Goal: Transaction & Acquisition: Purchase product/service

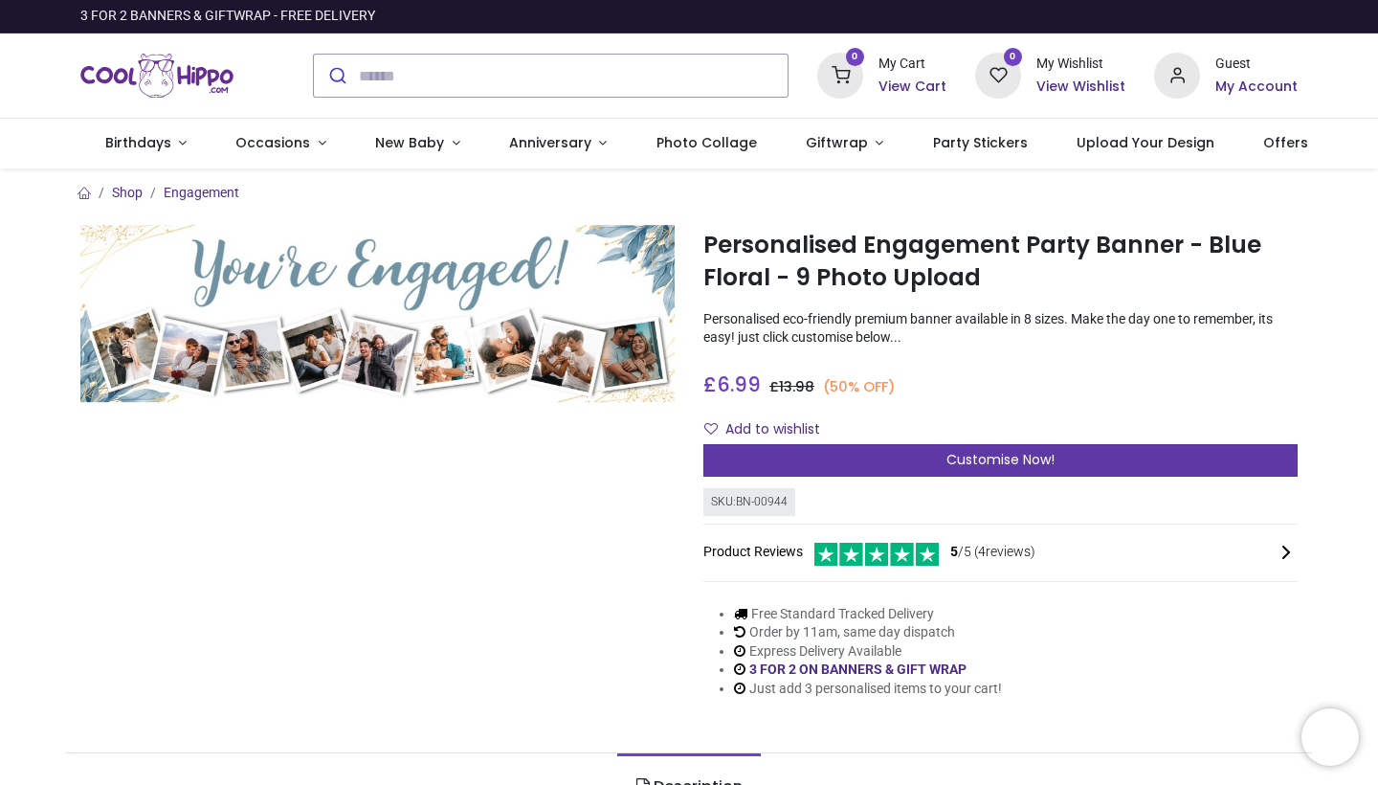
click at [942, 458] on div "Customise Now!" at bounding box center [1001, 460] width 594 height 33
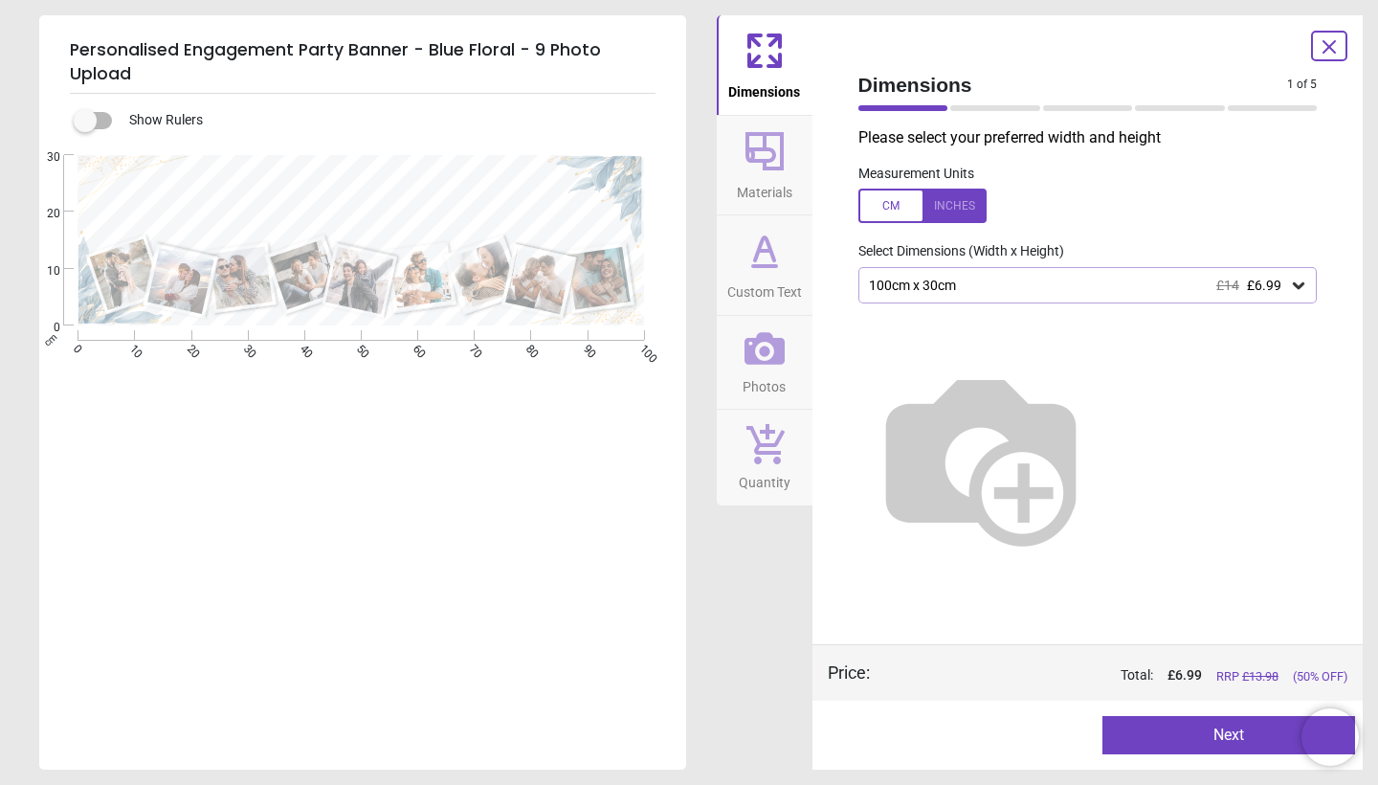
click at [1290, 289] on icon at bounding box center [1298, 285] width 19 height 19
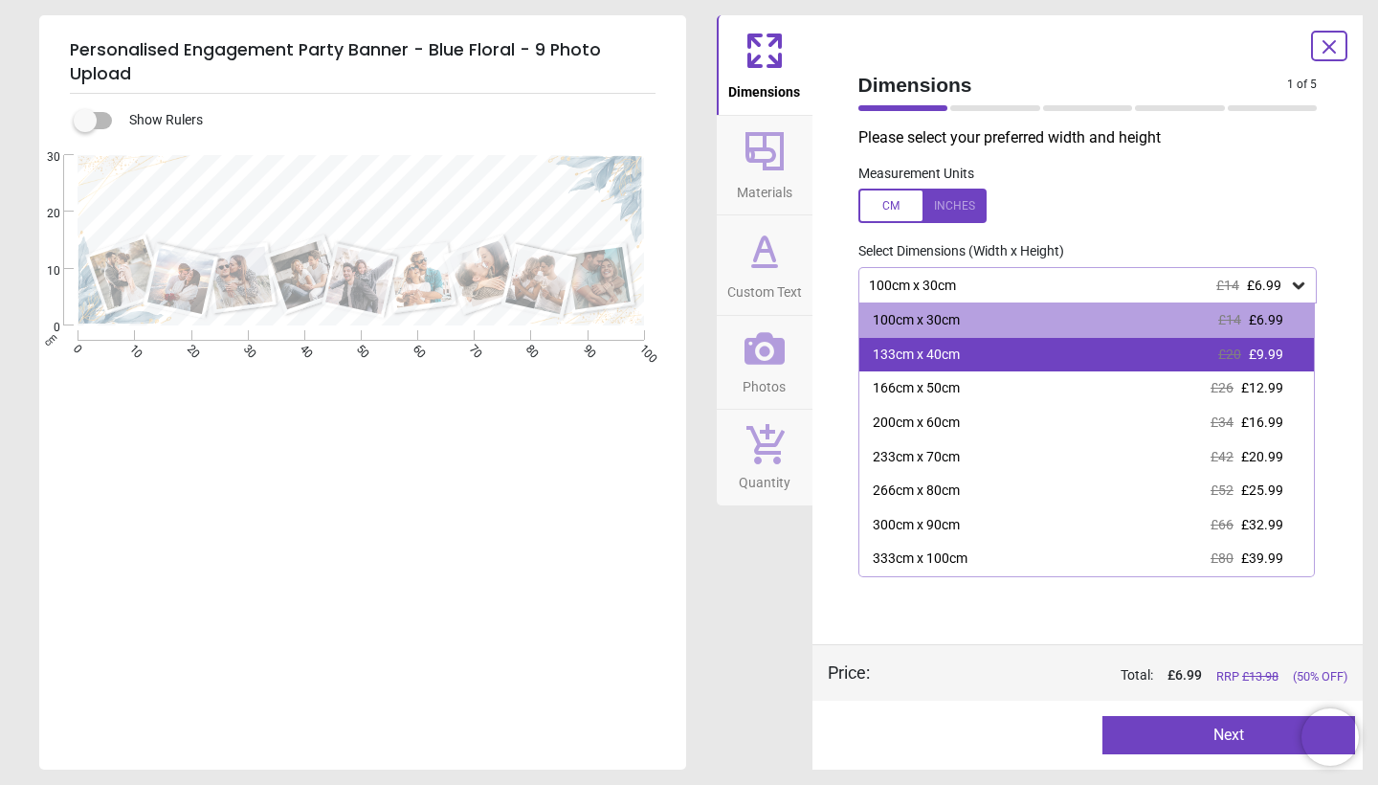
click at [1260, 354] on span "£9.99" at bounding box center [1266, 354] width 34 height 15
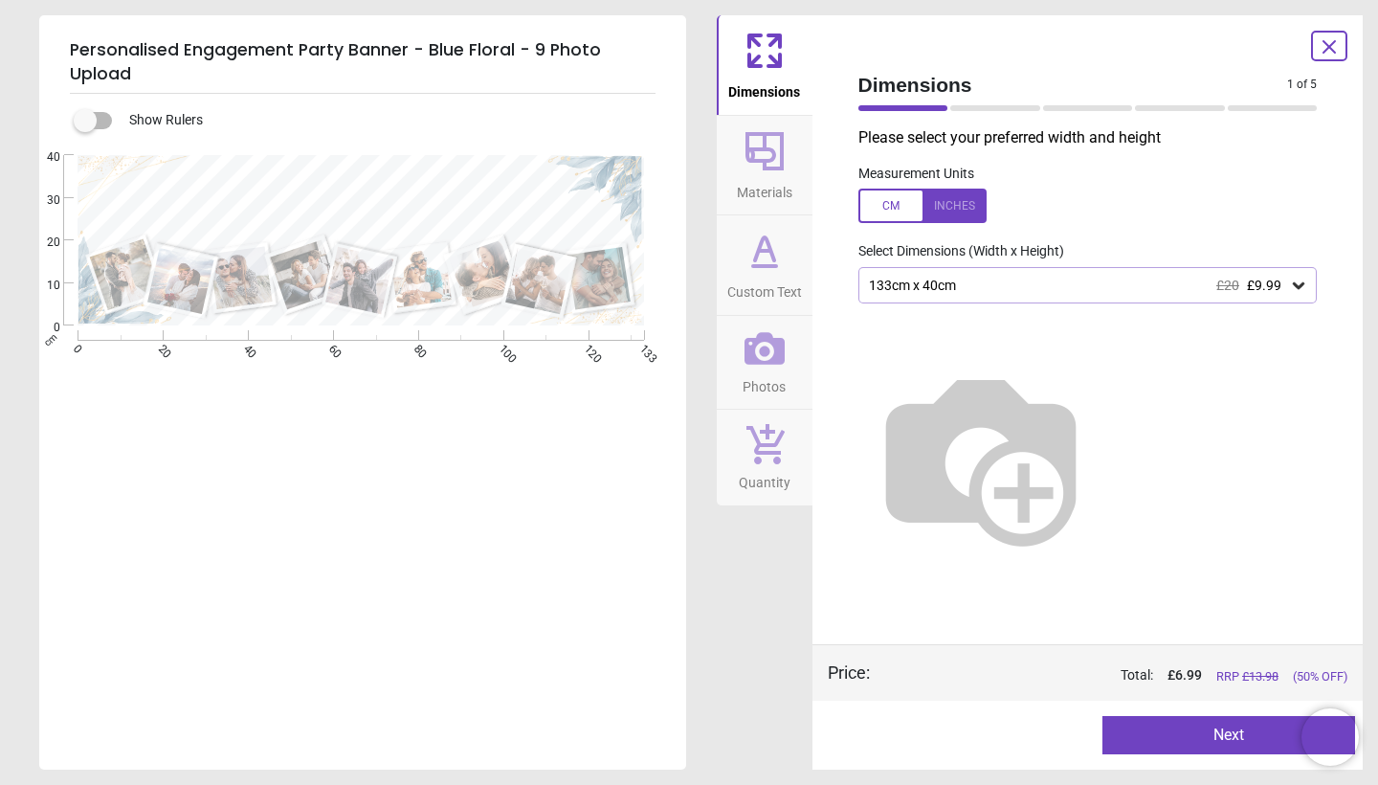
click at [1283, 291] on div "133cm x 40cm £20 £9.99" at bounding box center [1078, 286] width 423 height 16
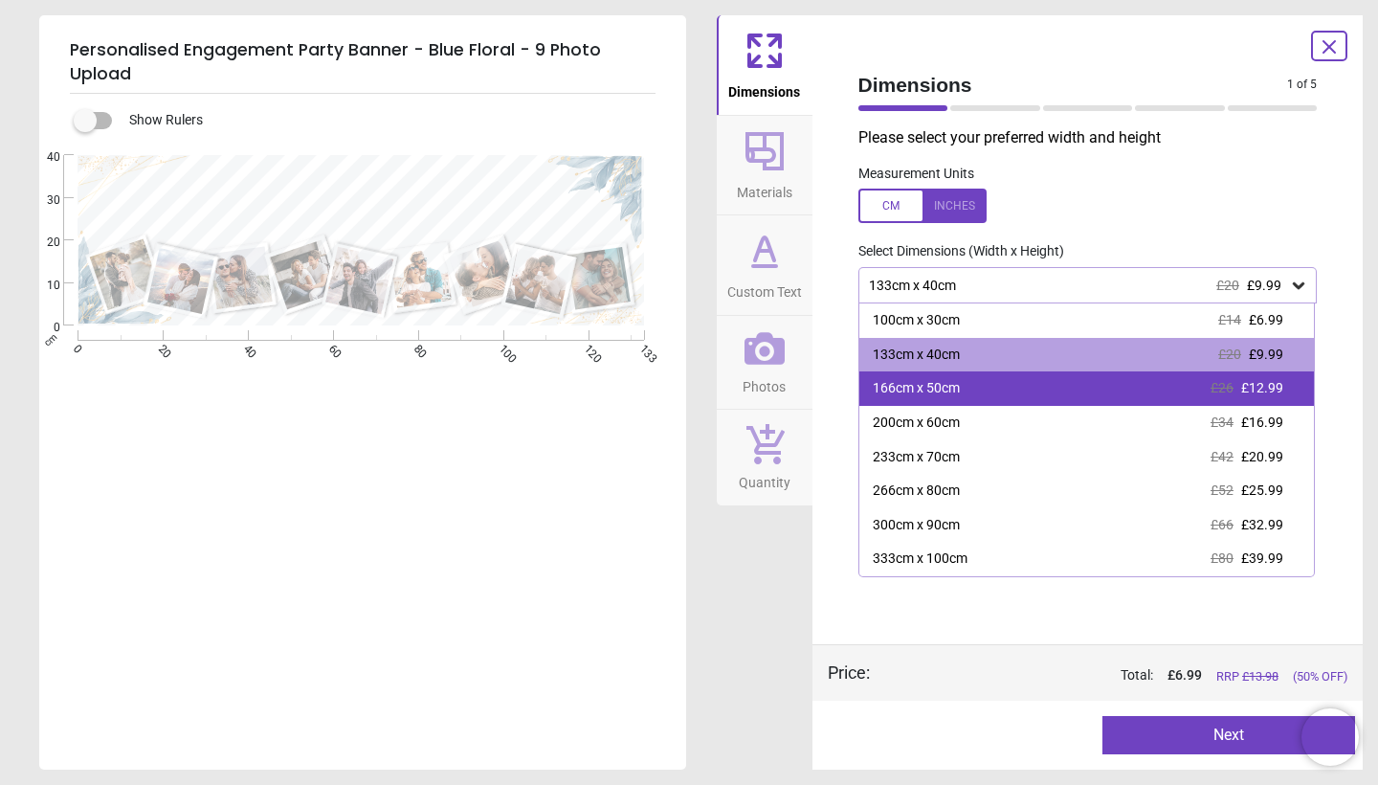
click at [1205, 392] on div "166cm x 50cm £26 £12.99" at bounding box center [1088, 388] width 456 height 34
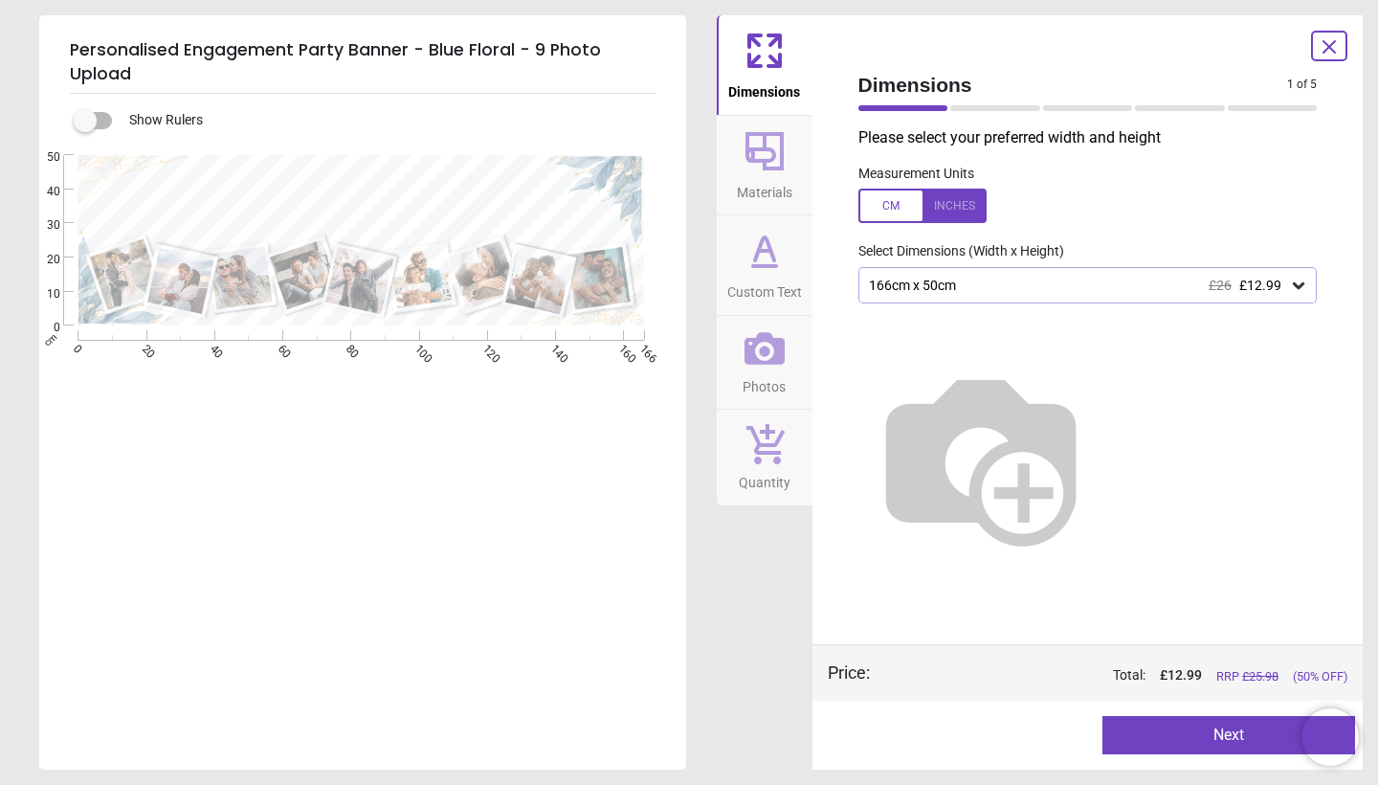
click at [773, 157] on icon at bounding box center [765, 151] width 38 height 38
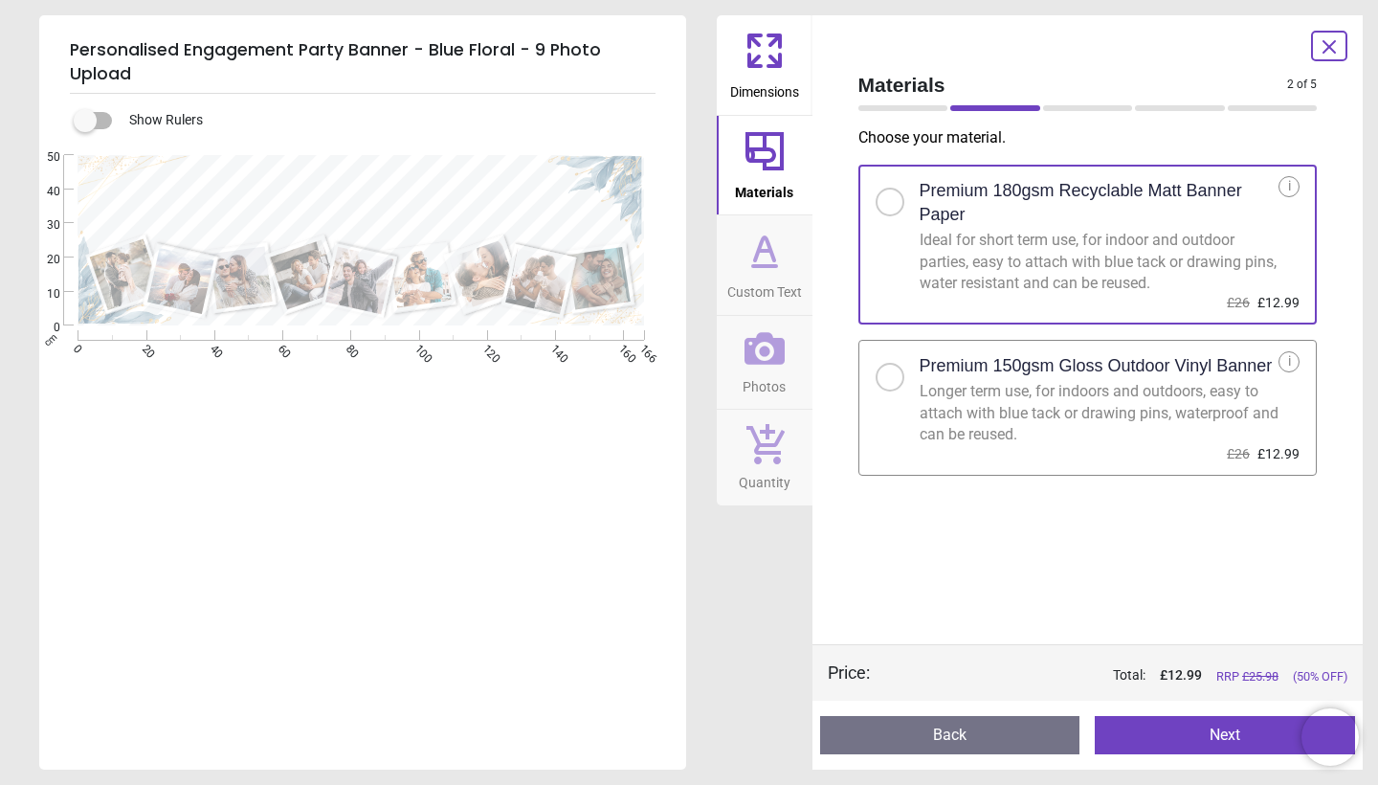
click at [759, 279] on span "Custom Text" at bounding box center [765, 288] width 75 height 29
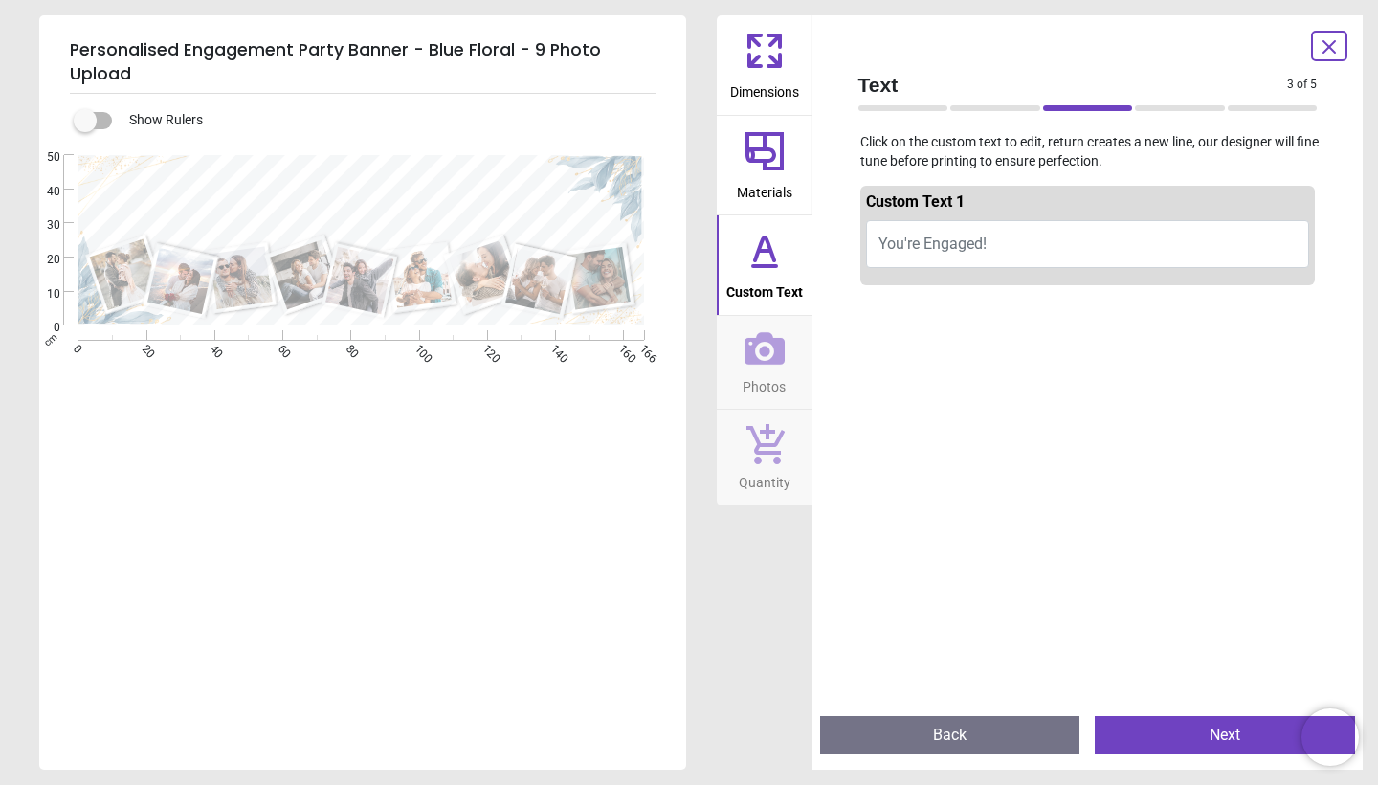
click at [764, 347] on icon at bounding box center [765, 348] width 40 height 33
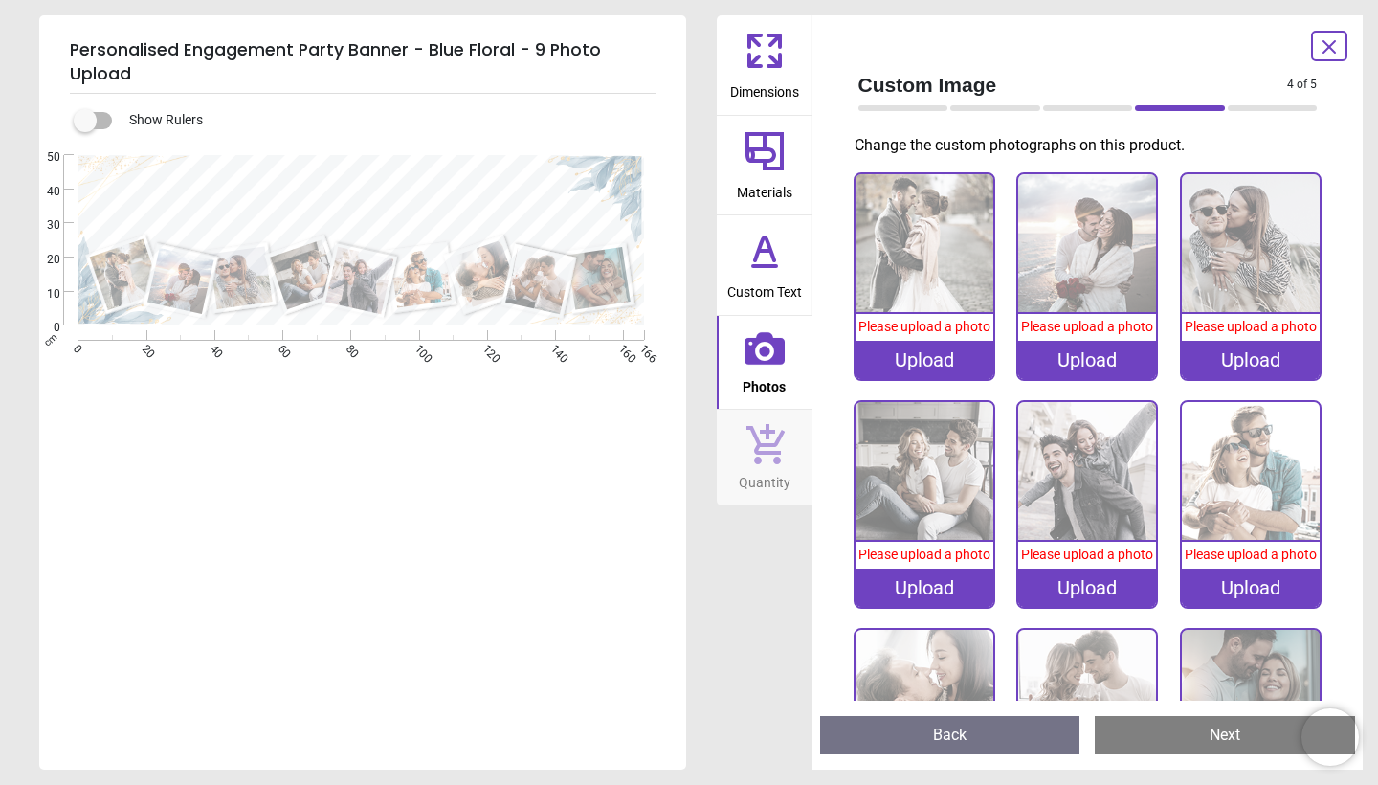
click at [1325, 58] on div at bounding box center [1329, 46] width 36 height 31
click at [1325, 47] on icon at bounding box center [1329, 46] width 23 height 23
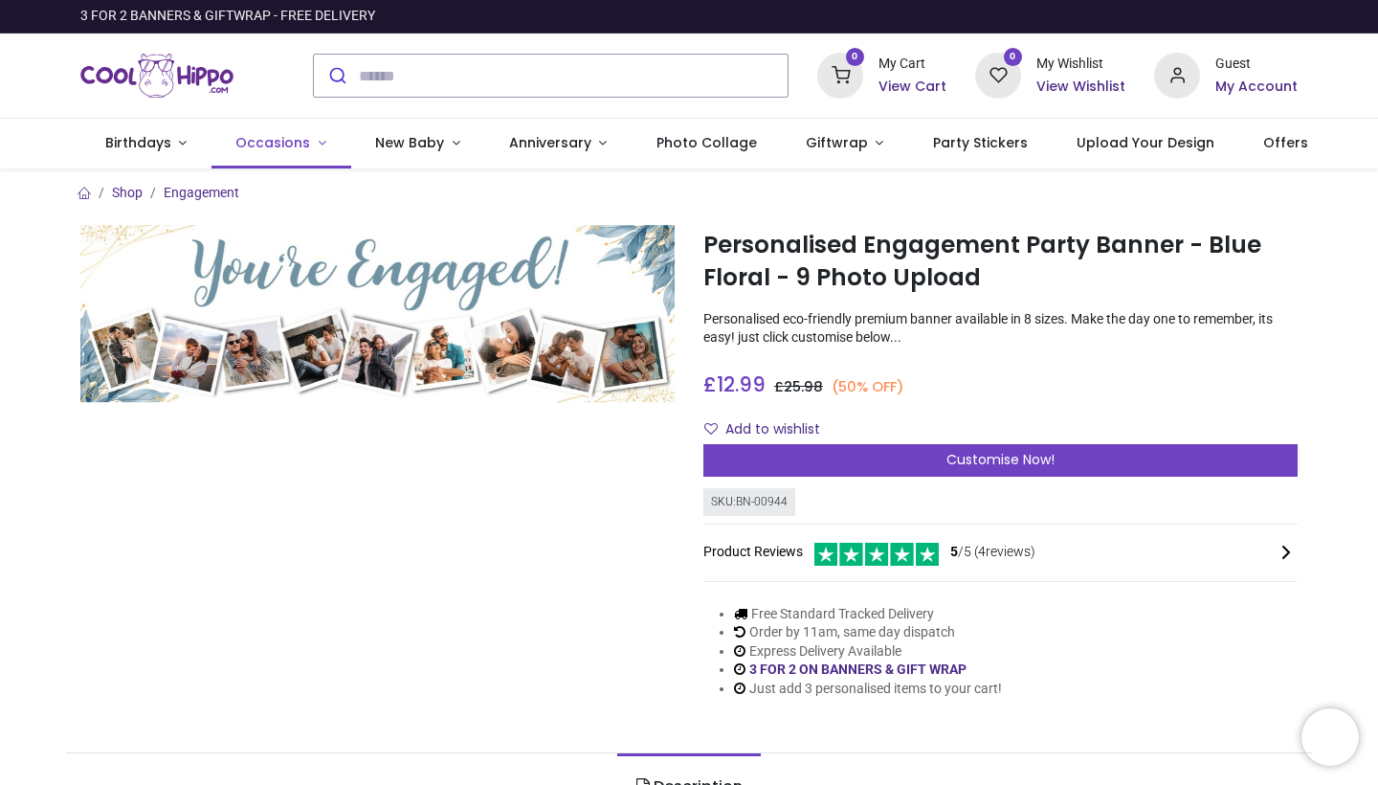
click at [276, 129] on link "Occasions" at bounding box center [282, 144] width 140 height 50
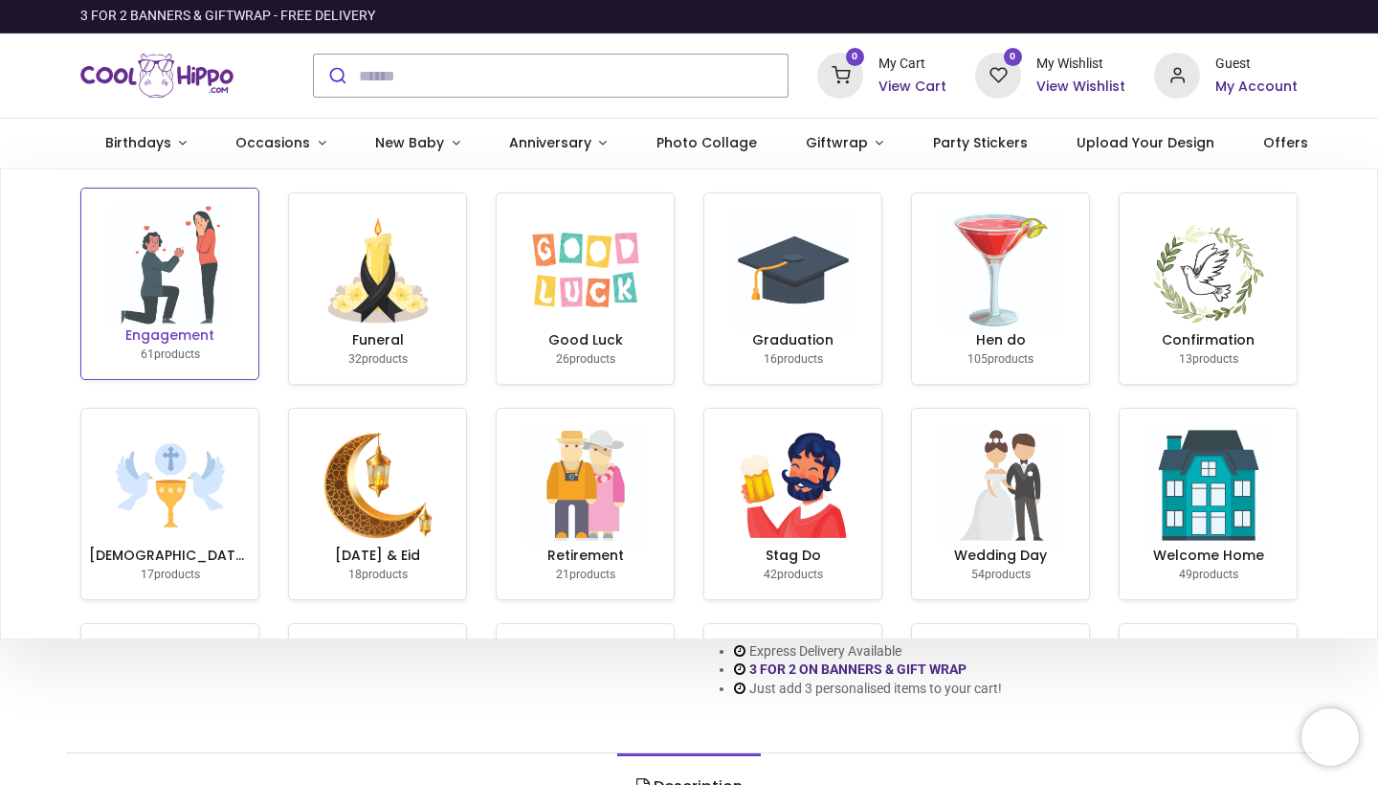
click at [203, 309] on img at bounding box center [170, 265] width 123 height 123
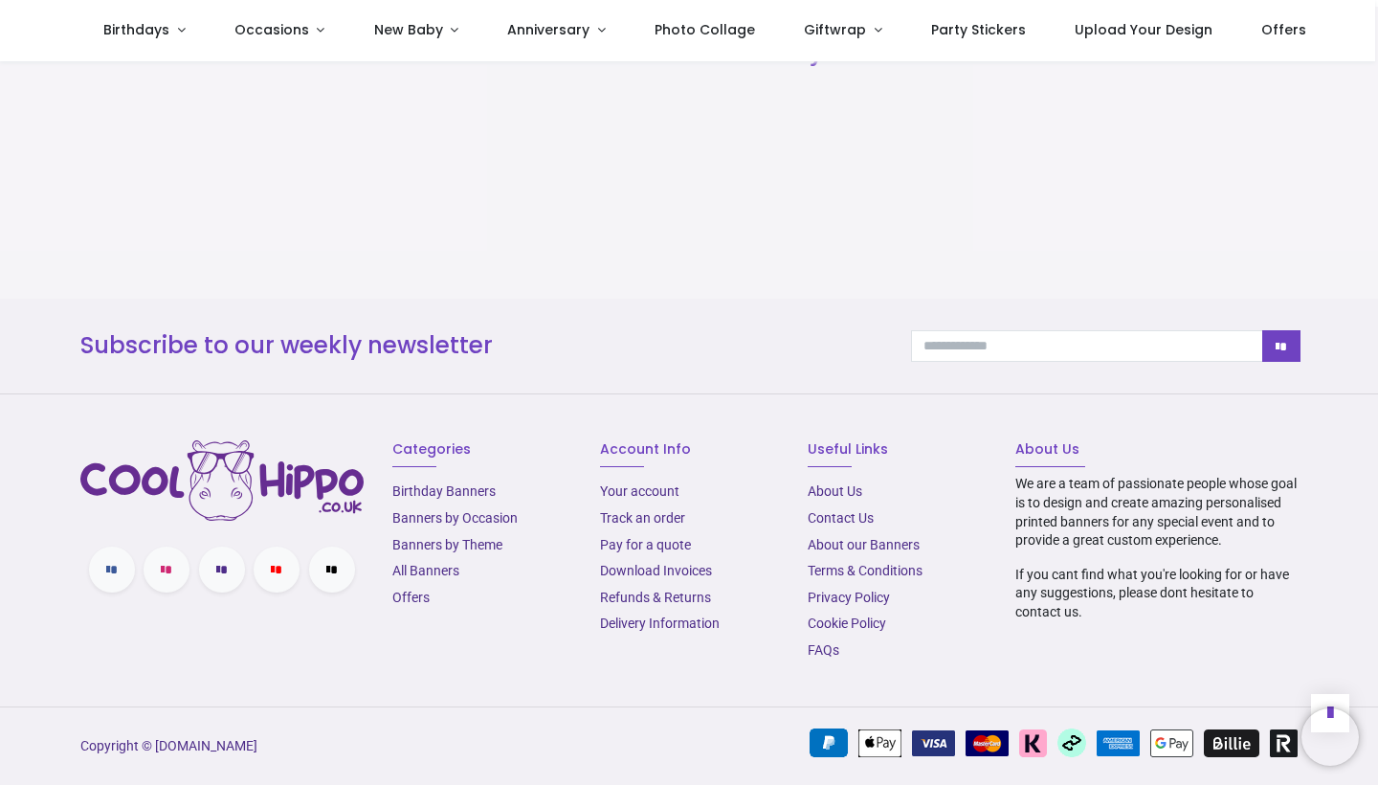
scroll to position [2136, 0]
click at [630, 630] on link "Delivery Information" at bounding box center [660, 623] width 120 height 15
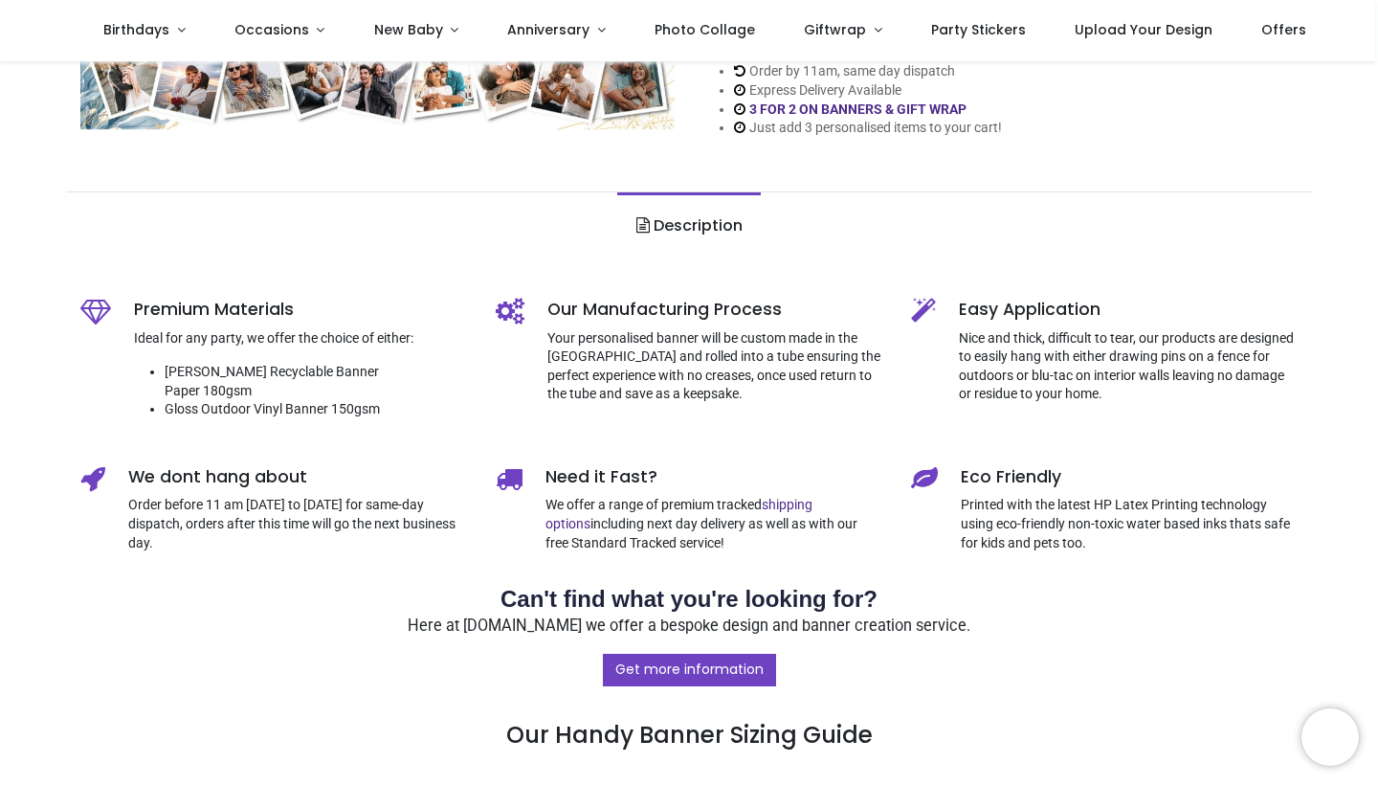
scroll to position [15, 0]
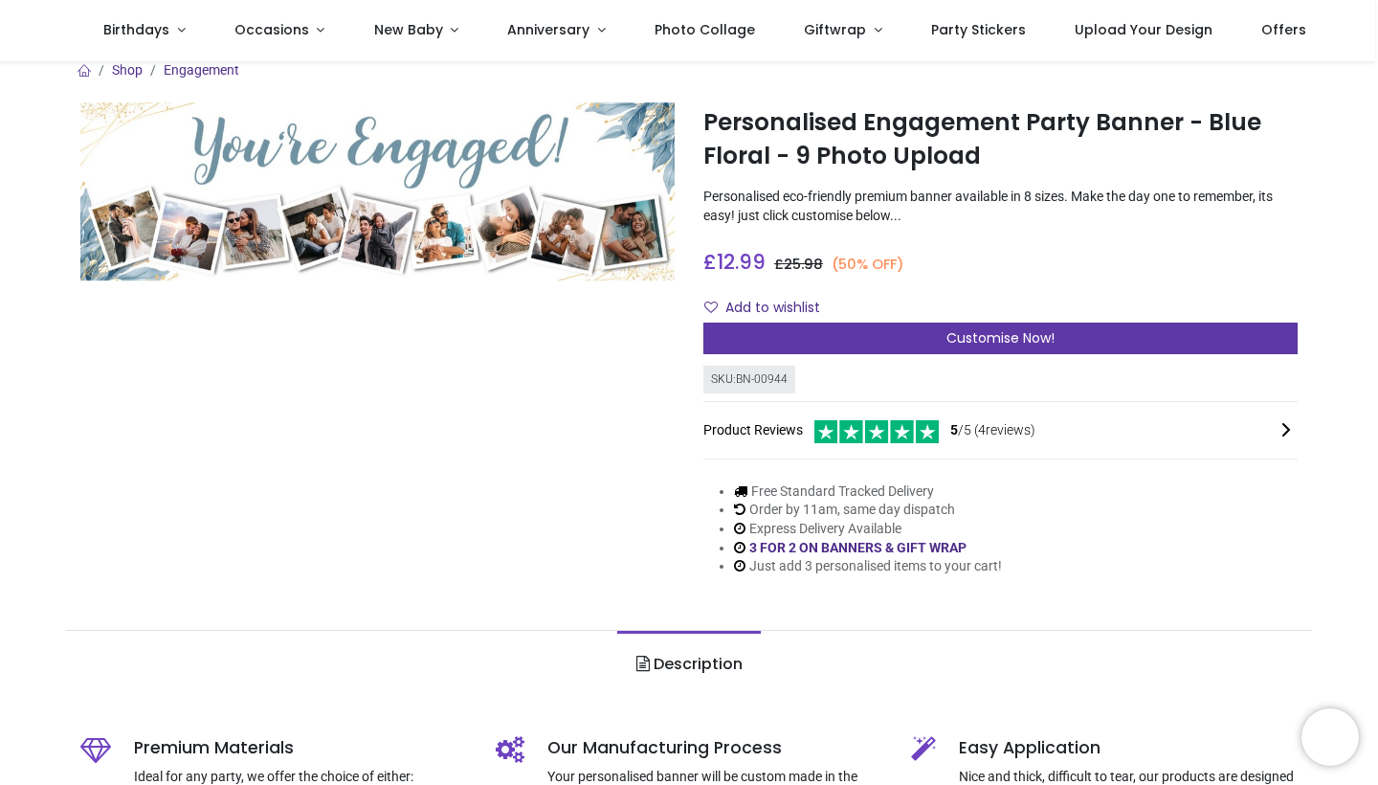
click at [1017, 329] on span "Customise Now!" at bounding box center [1001, 337] width 108 height 19
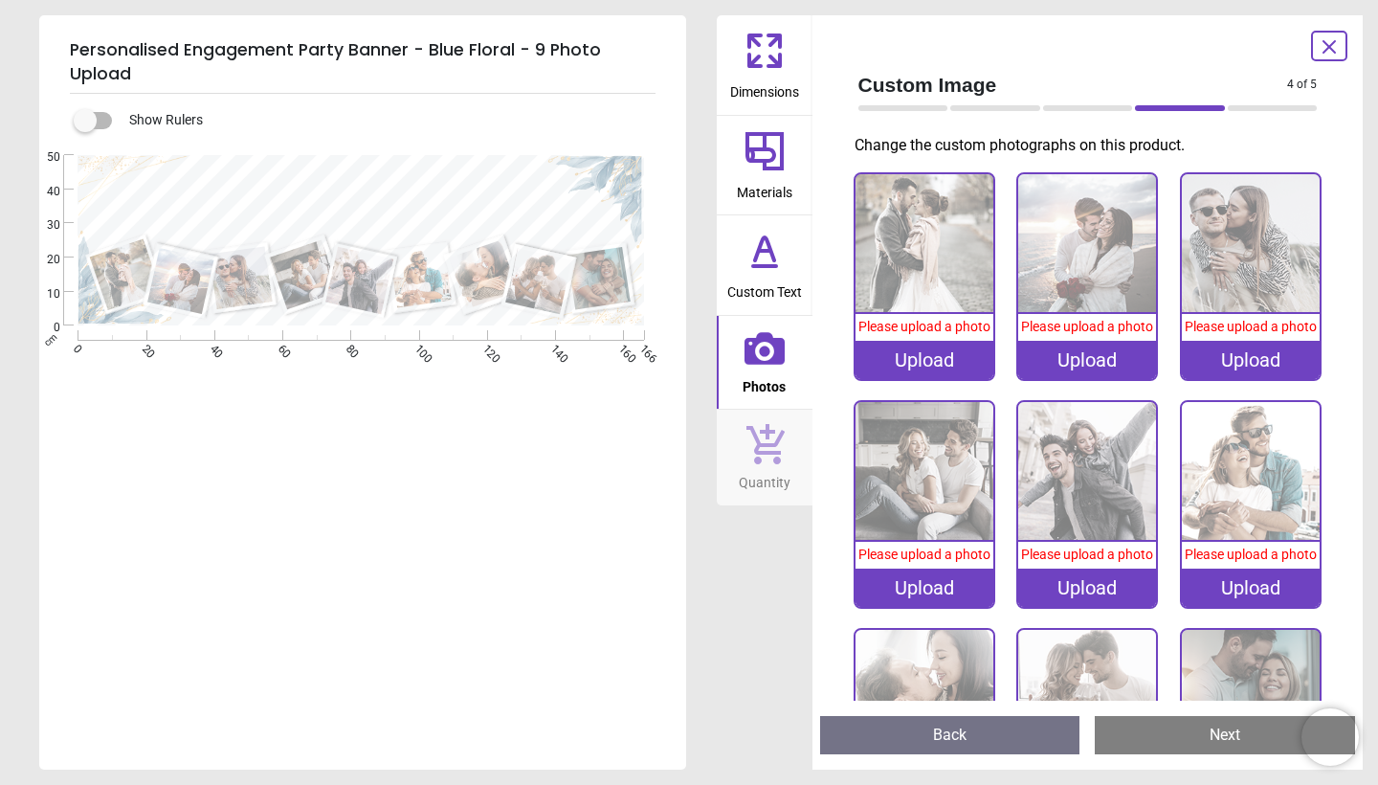
click at [958, 365] on div "Upload" at bounding box center [925, 360] width 138 height 38
click at [903, 371] on div "Upload" at bounding box center [925, 360] width 138 height 38
click at [922, 356] on div "Upload" at bounding box center [925, 360] width 138 height 38
click at [930, 312] on div "0%" at bounding box center [925, 244] width 138 height 140
click at [916, 276] on img at bounding box center [925, 243] width 138 height 138
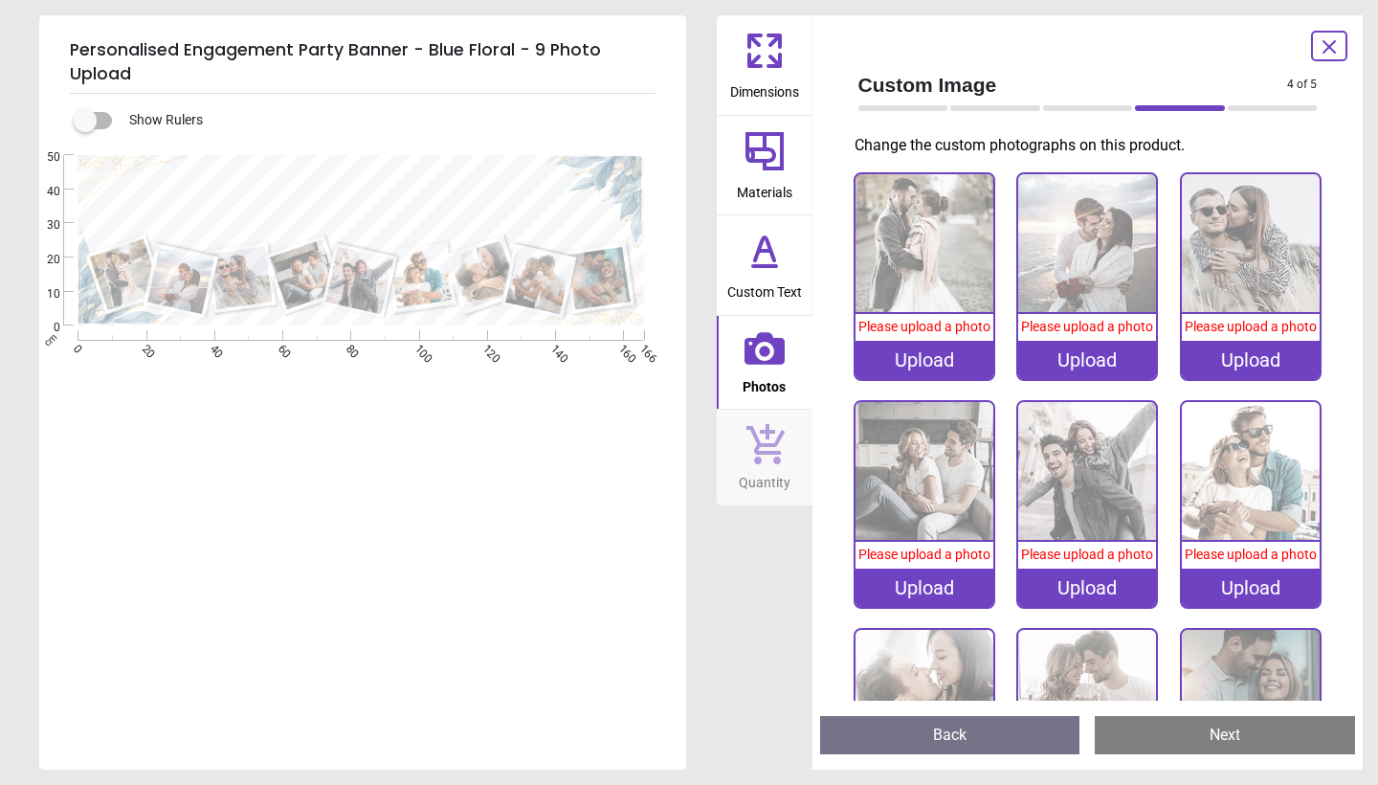
click at [689, 676] on div "Personalised Engagement Party Banner - Blue Floral - 9 Photo Upload Show Rulers…" at bounding box center [689, 392] width 1378 height 785
click at [930, 357] on div "Upload" at bounding box center [925, 360] width 138 height 38
click at [930, 362] on div "Upload" at bounding box center [925, 360] width 138 height 38
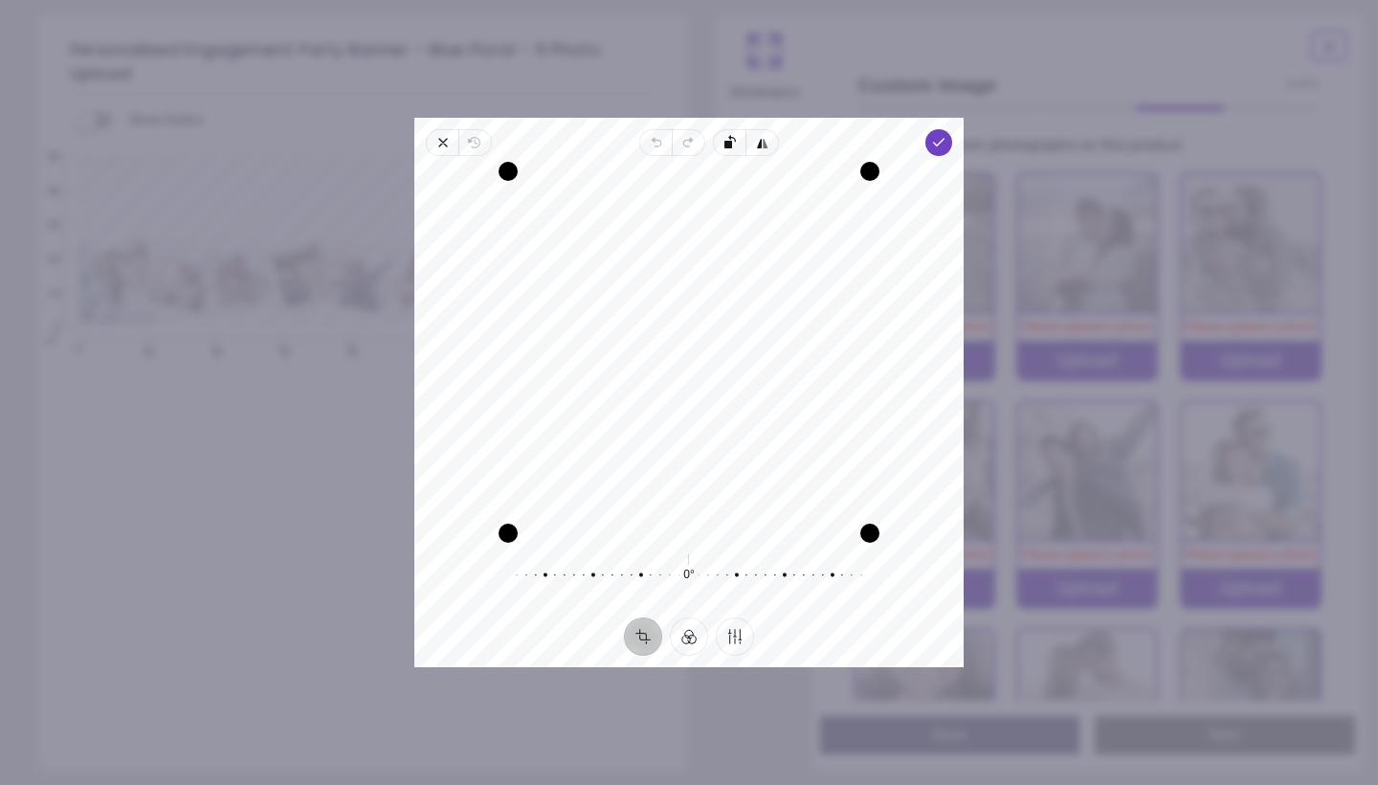
drag, startPoint x: 747, startPoint y: 433, endPoint x: 721, endPoint y: 433, distance: 25.8
click at [721, 433] on div "Recenter" at bounding box center [689, 352] width 519 height 362
click at [947, 143] on span "Done" at bounding box center [939, 142] width 27 height 27
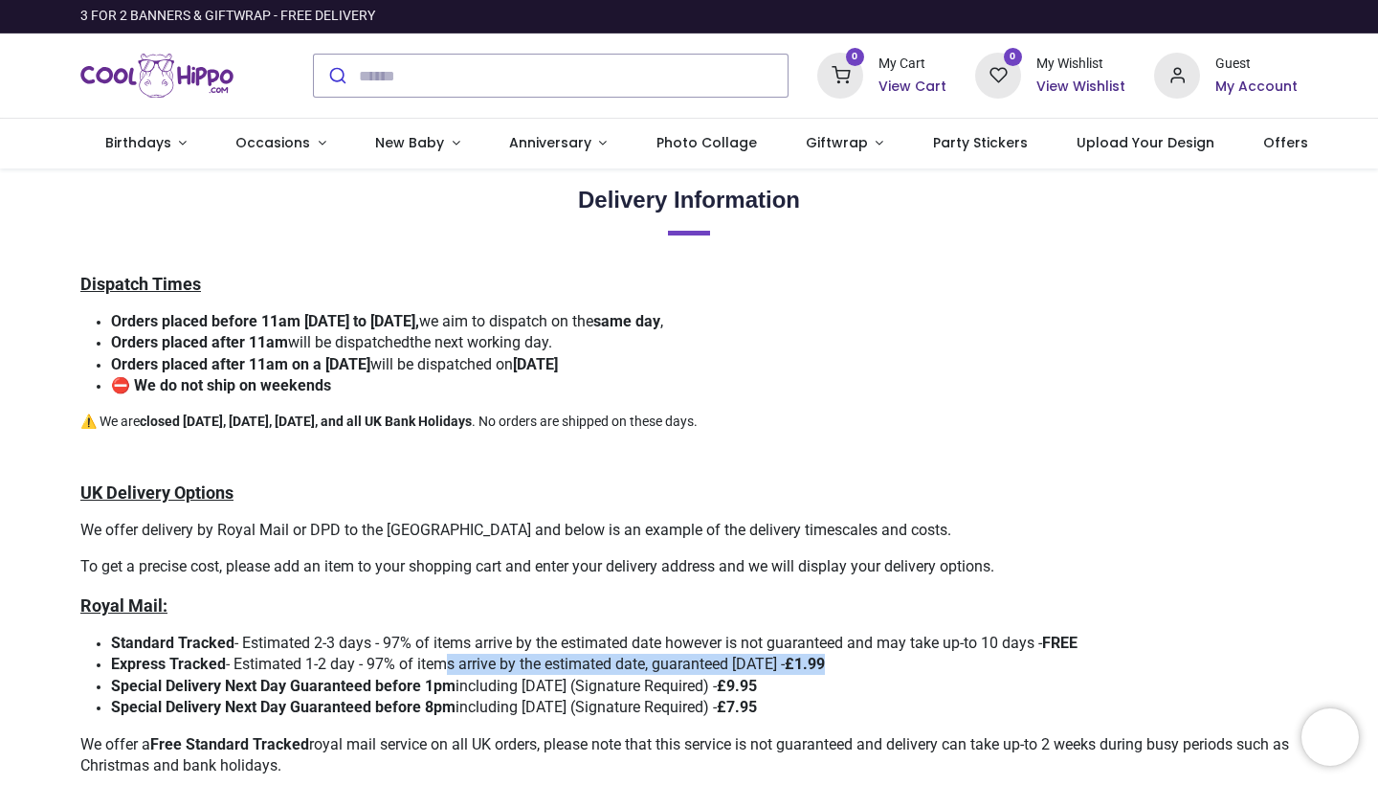
drag, startPoint x: 458, startPoint y: 661, endPoint x: 840, endPoint y: 666, distance: 382.9
click at [840, 667] on li "Express Tracked - Estimated 1-2 day - 97% of items arrive by the estimated date…" at bounding box center [704, 664] width 1187 height 21
click at [840, 666] on li "Express Tracked - Estimated 1-2 day - 97% of items arrive by the estimated date…" at bounding box center [704, 664] width 1187 height 21
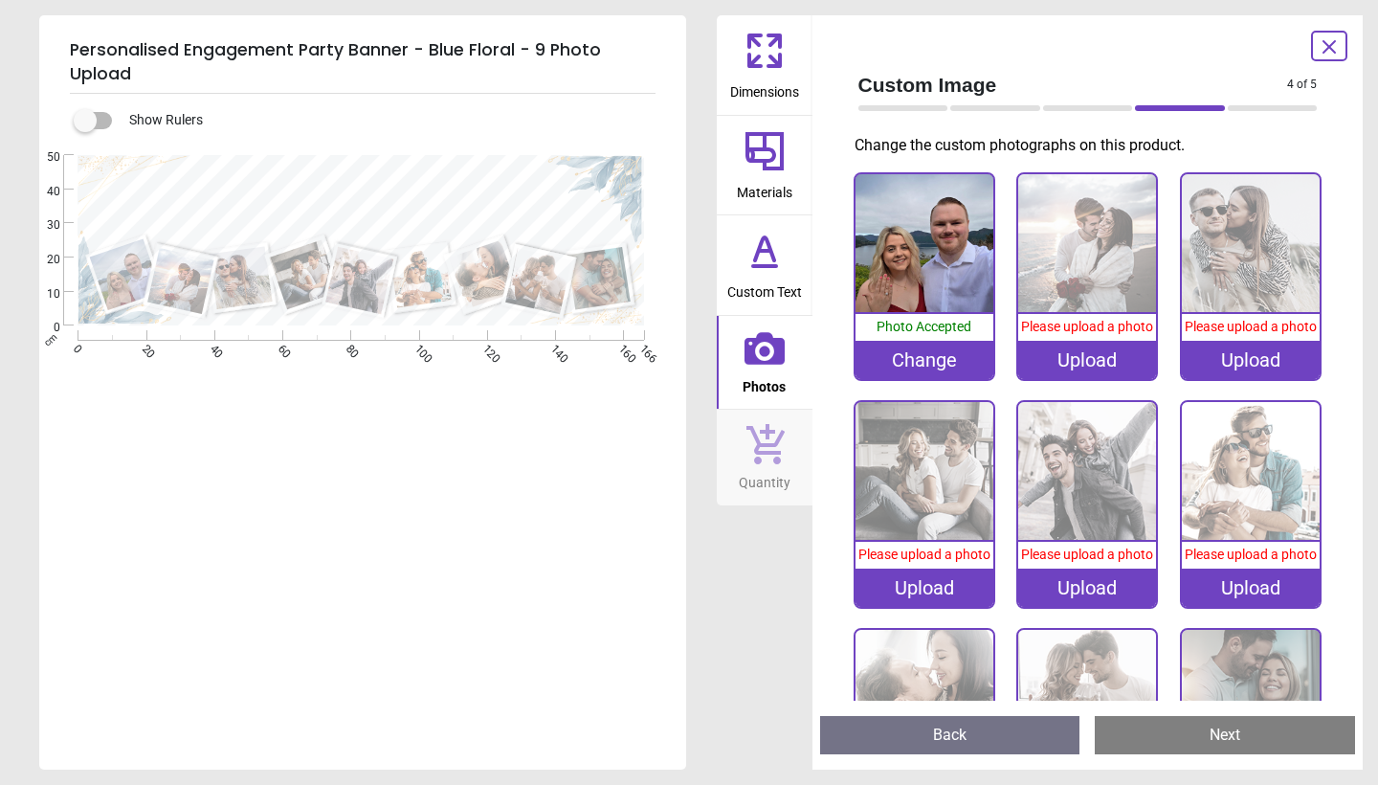
scroll to position [15, 0]
click at [1094, 364] on div "Upload" at bounding box center [1088, 360] width 138 height 38
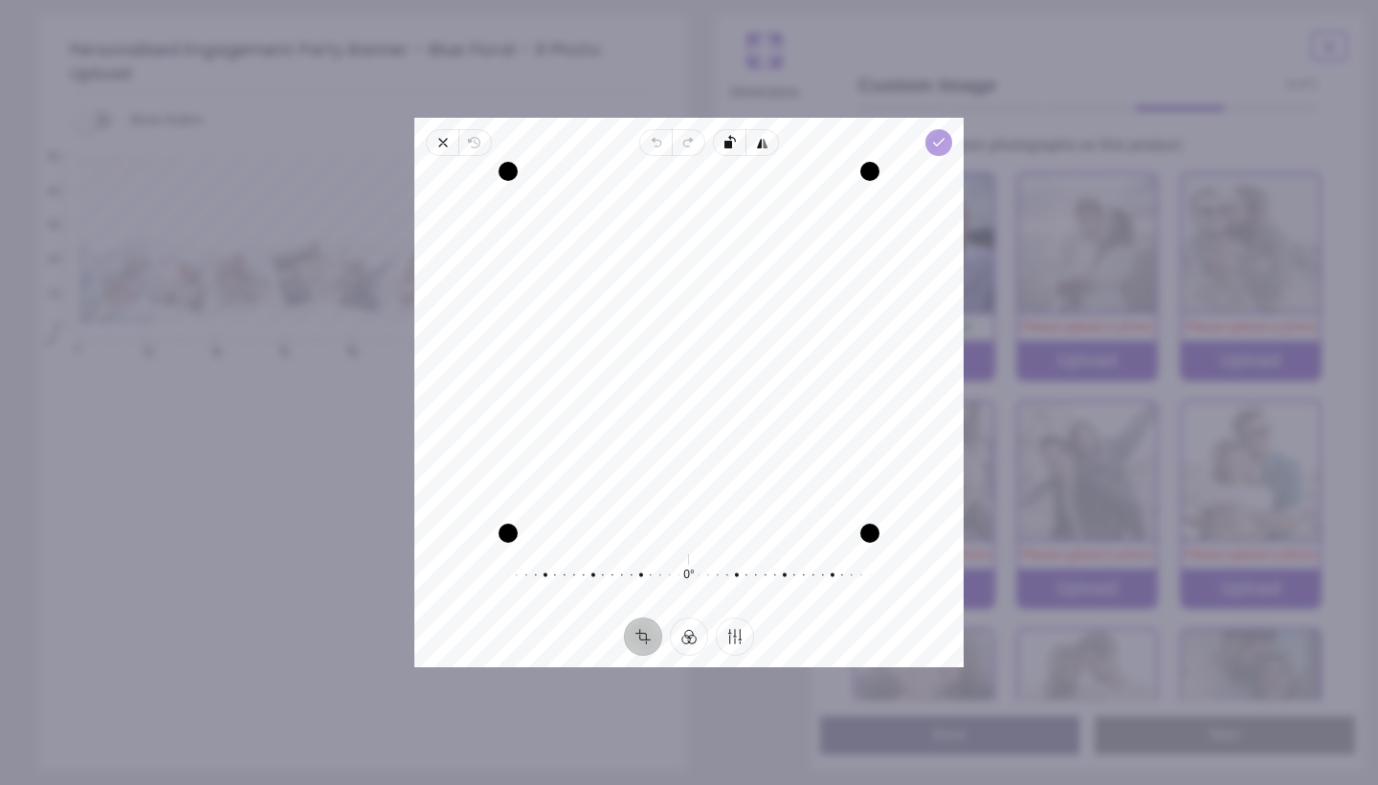
click at [943, 142] on icon "button" at bounding box center [938, 142] width 15 height 15
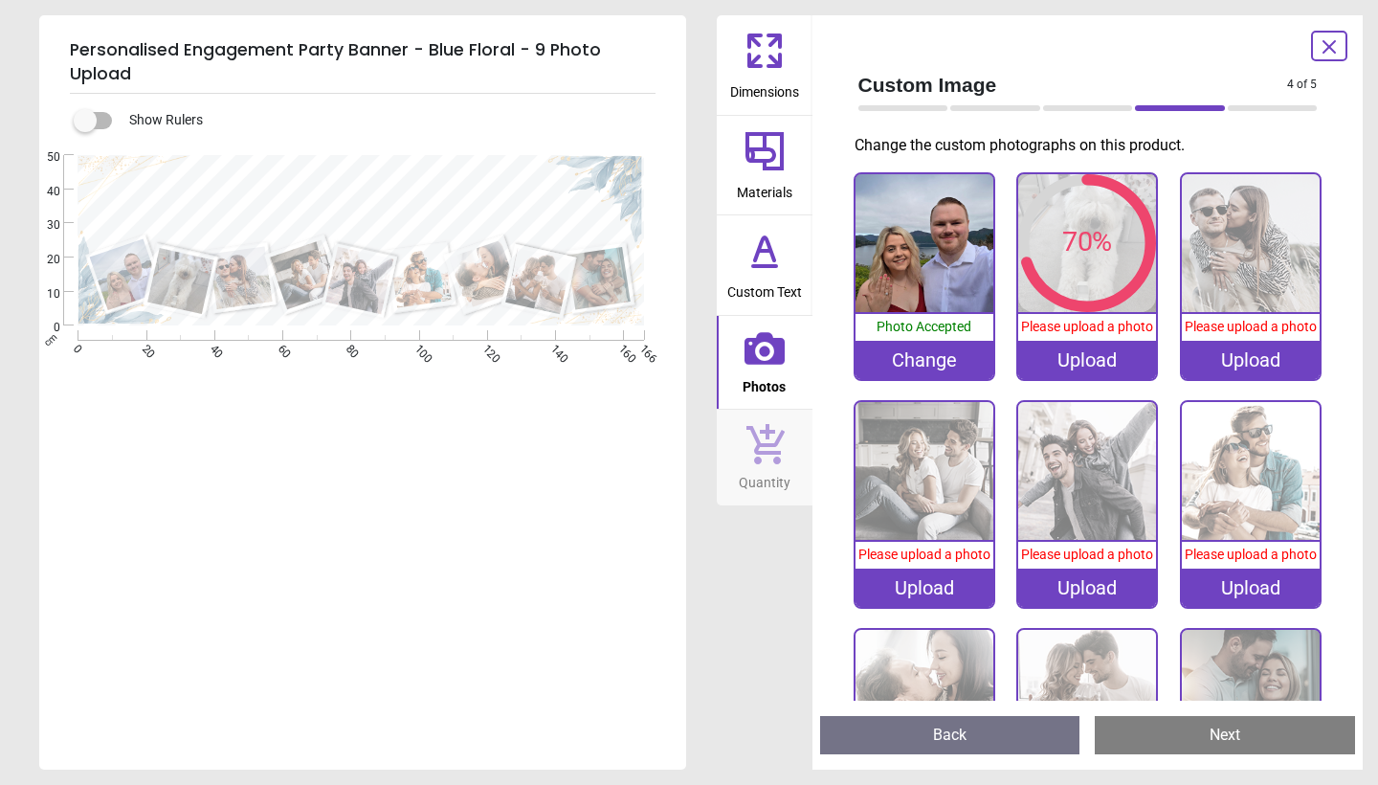
click at [1235, 363] on div "Upload" at bounding box center [1251, 360] width 138 height 38
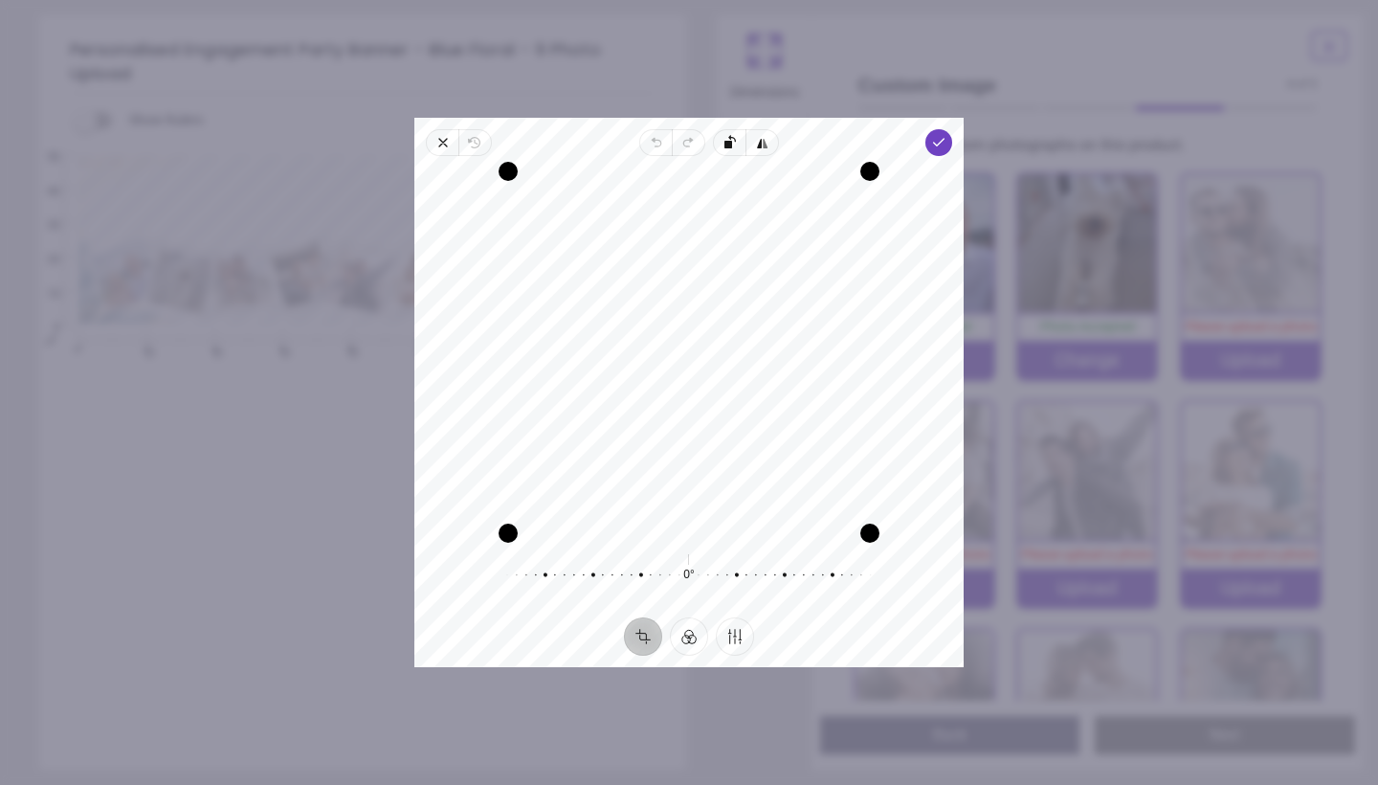
drag, startPoint x: 750, startPoint y: 349, endPoint x: 750, endPoint y: 371, distance: 22.0
click at [750, 370] on div "Recenter" at bounding box center [689, 352] width 519 height 362
click at [936, 150] on span "Done" at bounding box center [939, 142] width 27 height 27
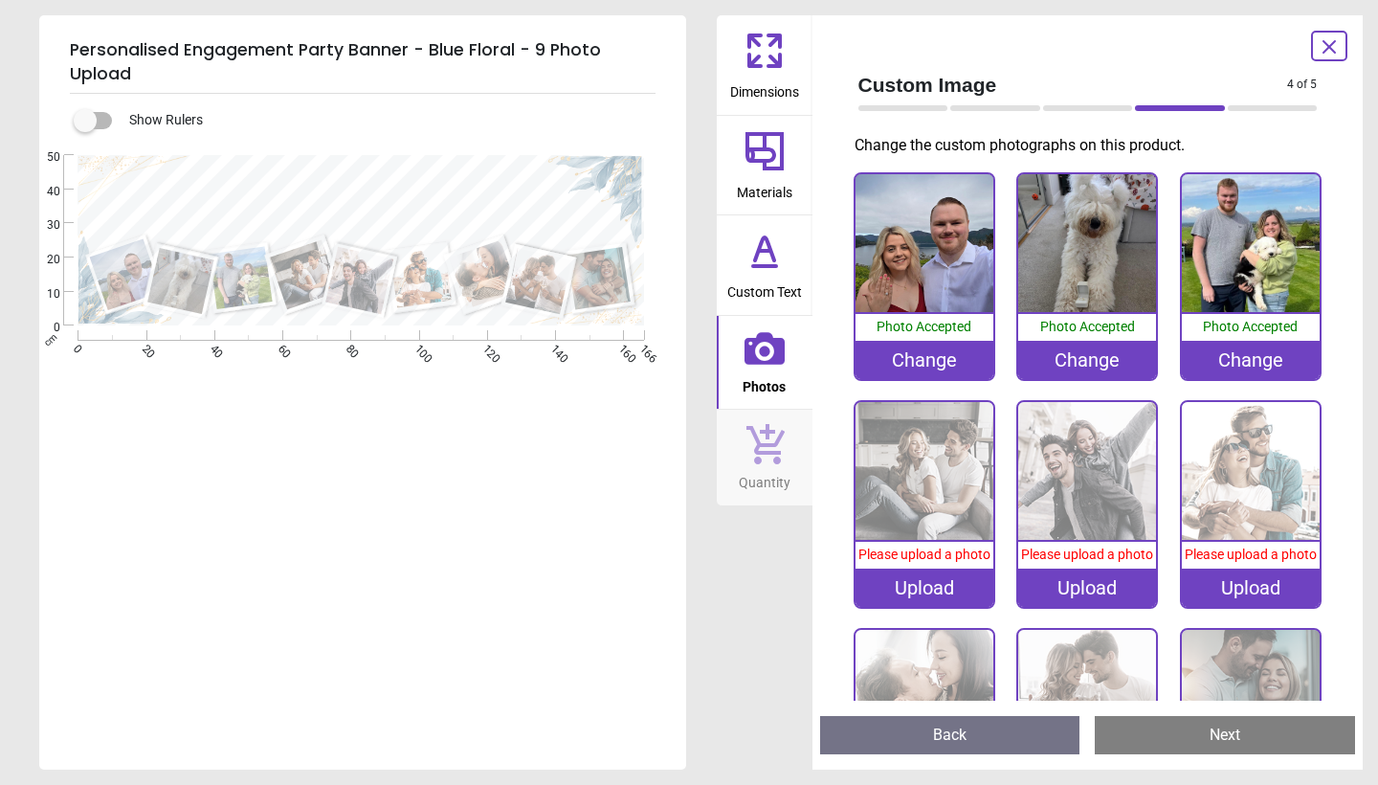
click at [914, 588] on div "Upload" at bounding box center [925, 588] width 138 height 38
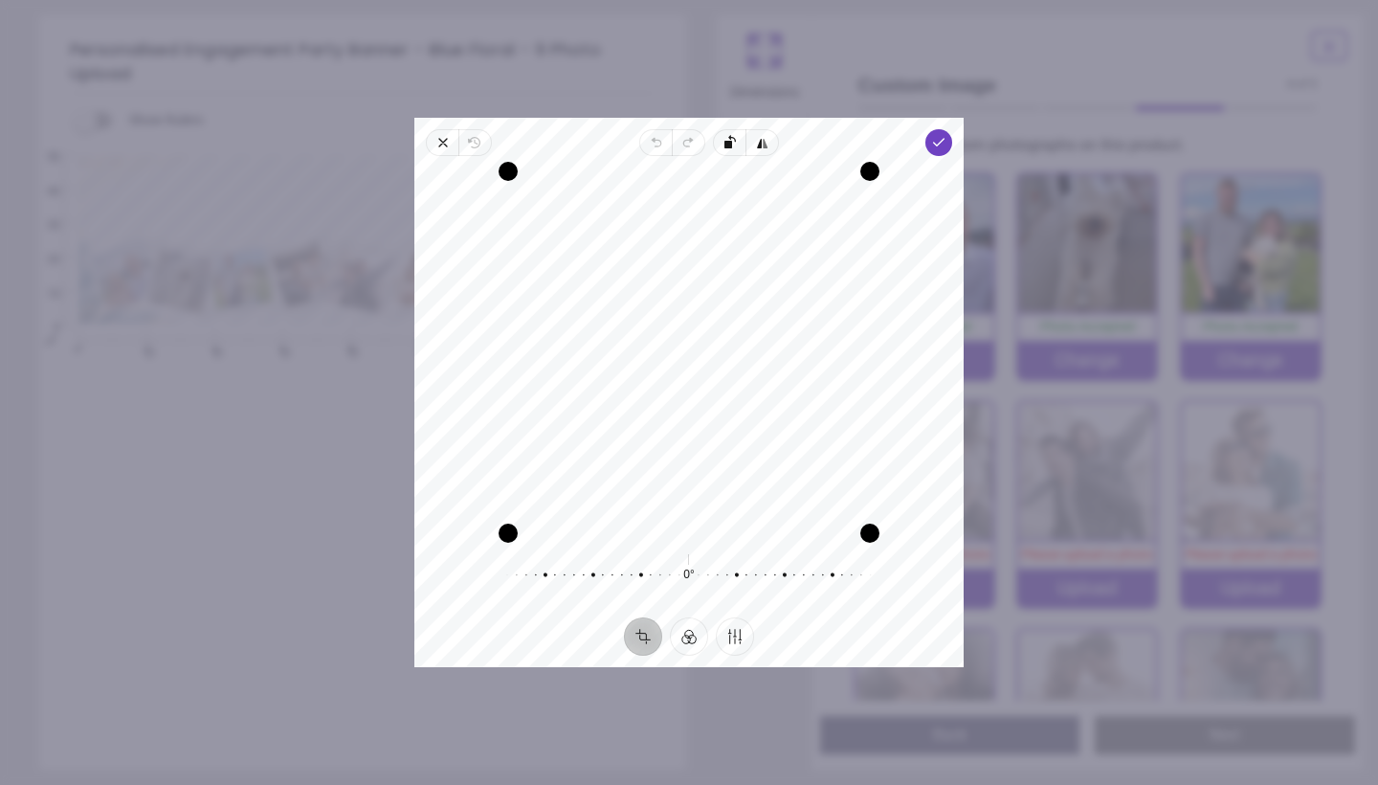
drag, startPoint x: 702, startPoint y: 375, endPoint x: 702, endPoint y: 414, distance: 39.2
click at [702, 414] on div "Recenter" at bounding box center [689, 352] width 519 height 362
click at [934, 146] on icon "button" at bounding box center [938, 142] width 15 height 15
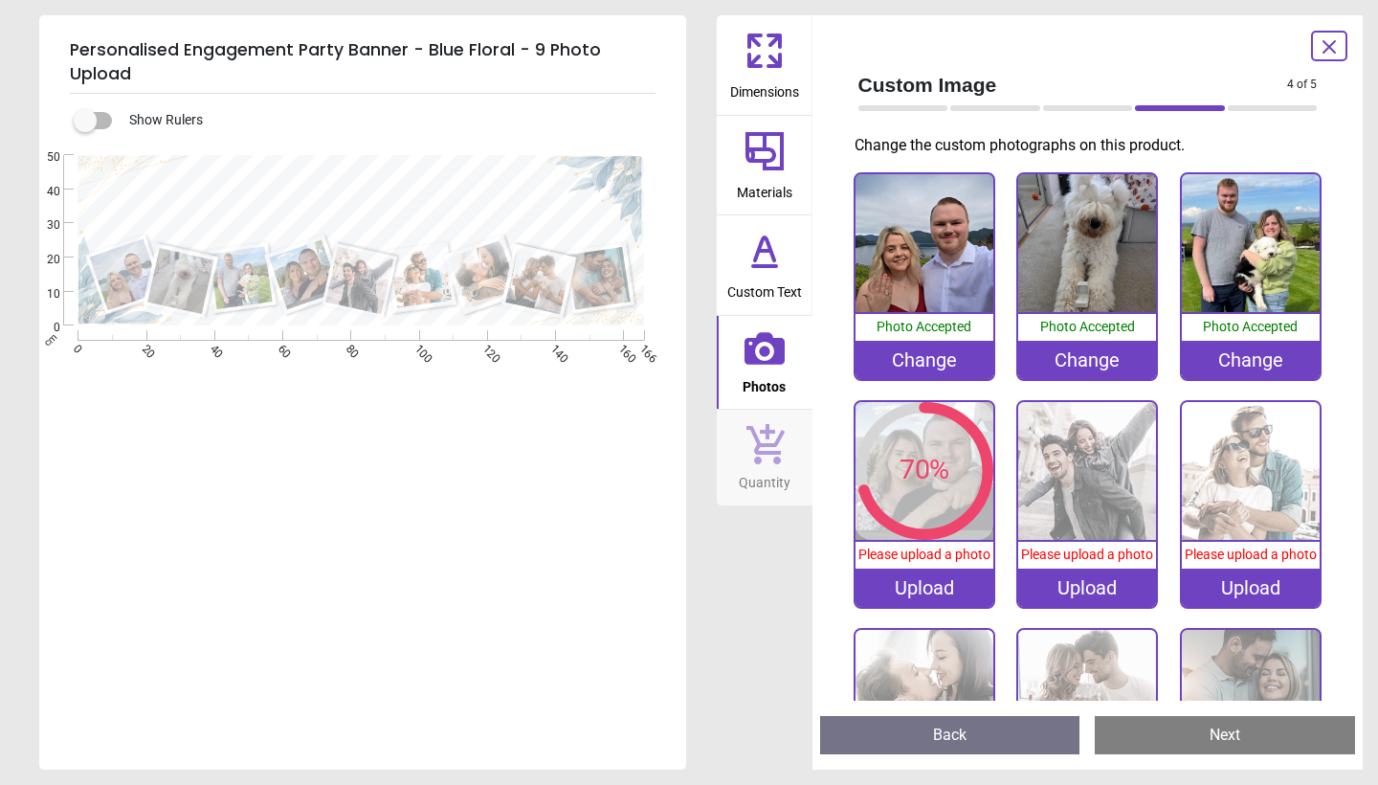
click at [1096, 592] on div "Upload" at bounding box center [1088, 588] width 138 height 38
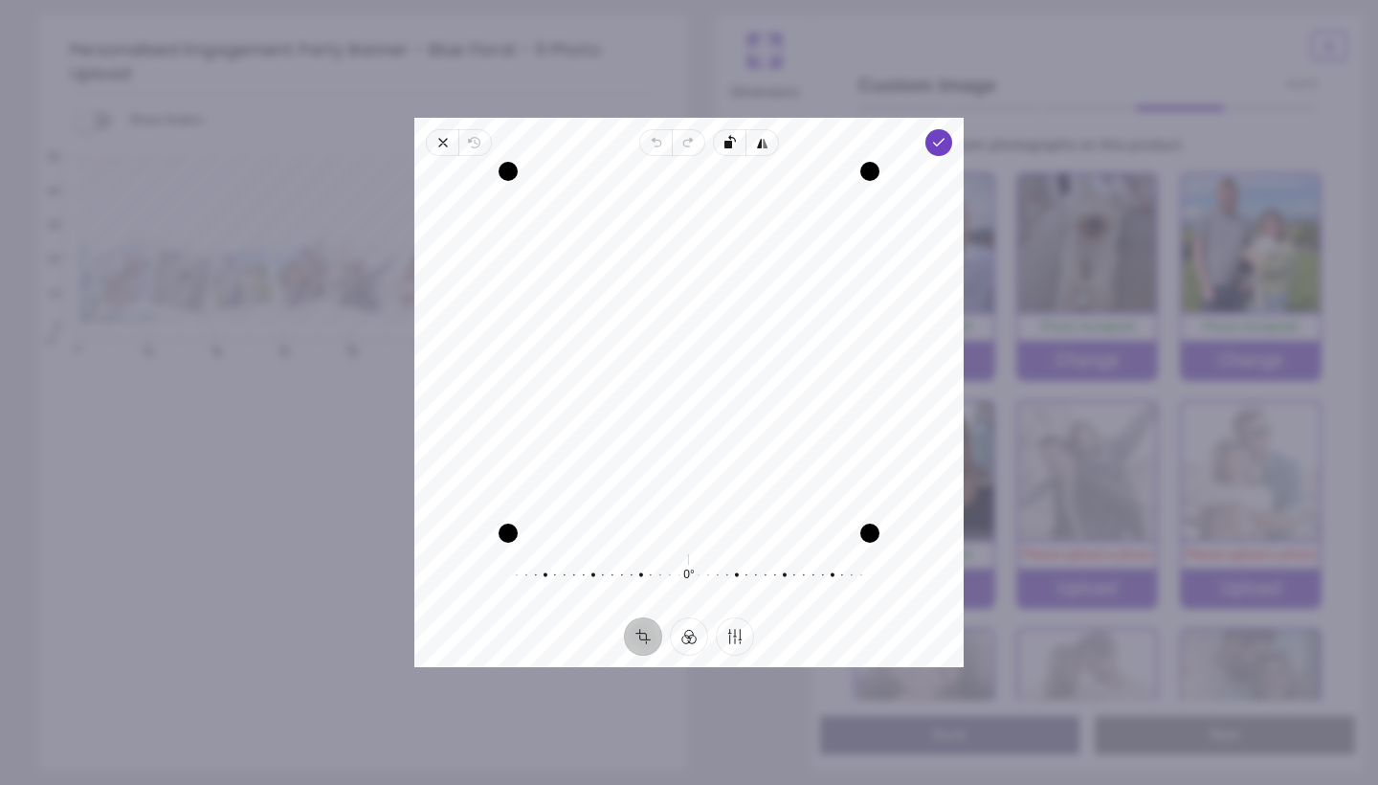
drag, startPoint x: 704, startPoint y: 353, endPoint x: 699, endPoint y: 410, distance: 56.7
click at [699, 410] on div "Recenter" at bounding box center [689, 352] width 519 height 362
click at [734, 326] on div "Recenter" at bounding box center [689, 352] width 519 height 362
click at [934, 146] on icon "button" at bounding box center [938, 142] width 15 height 15
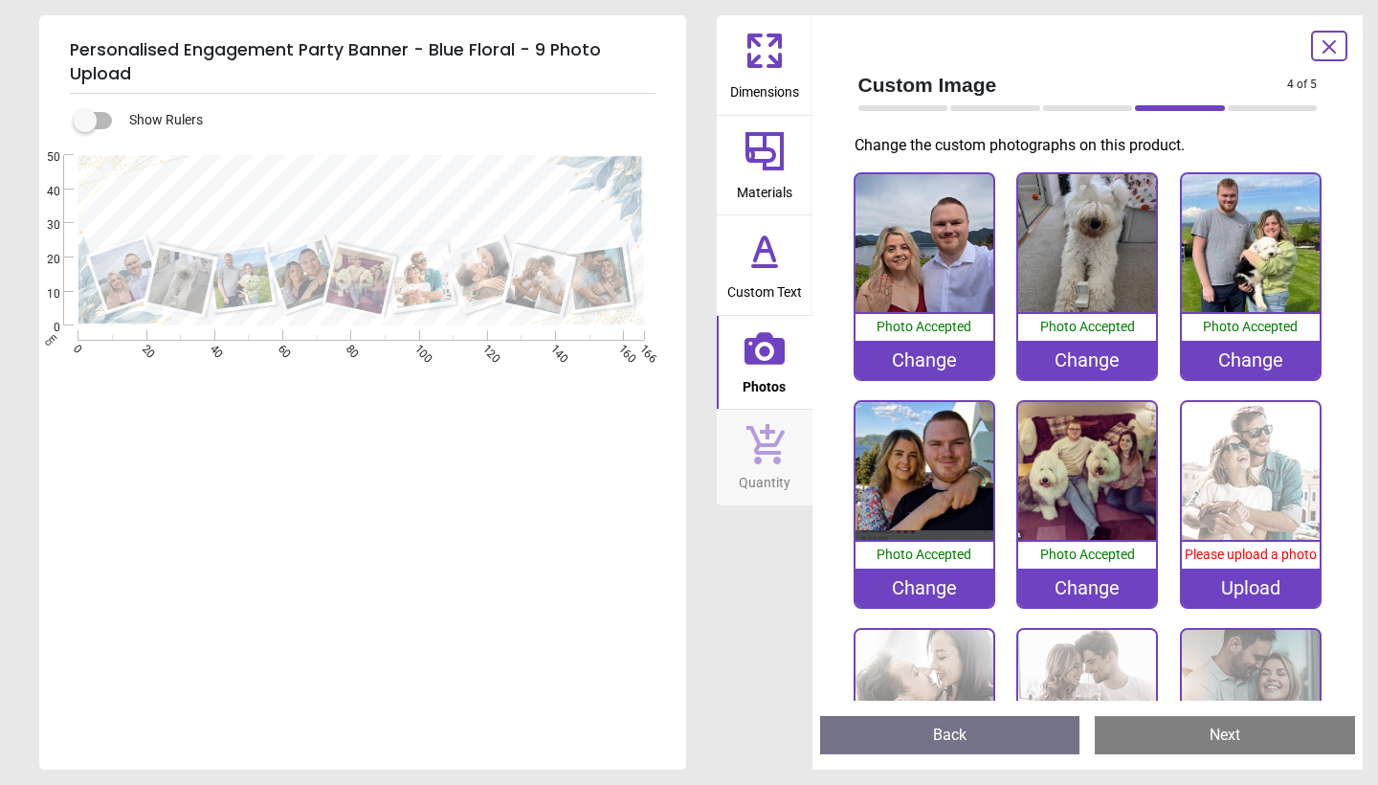
click at [1231, 584] on div "Upload" at bounding box center [1251, 588] width 138 height 38
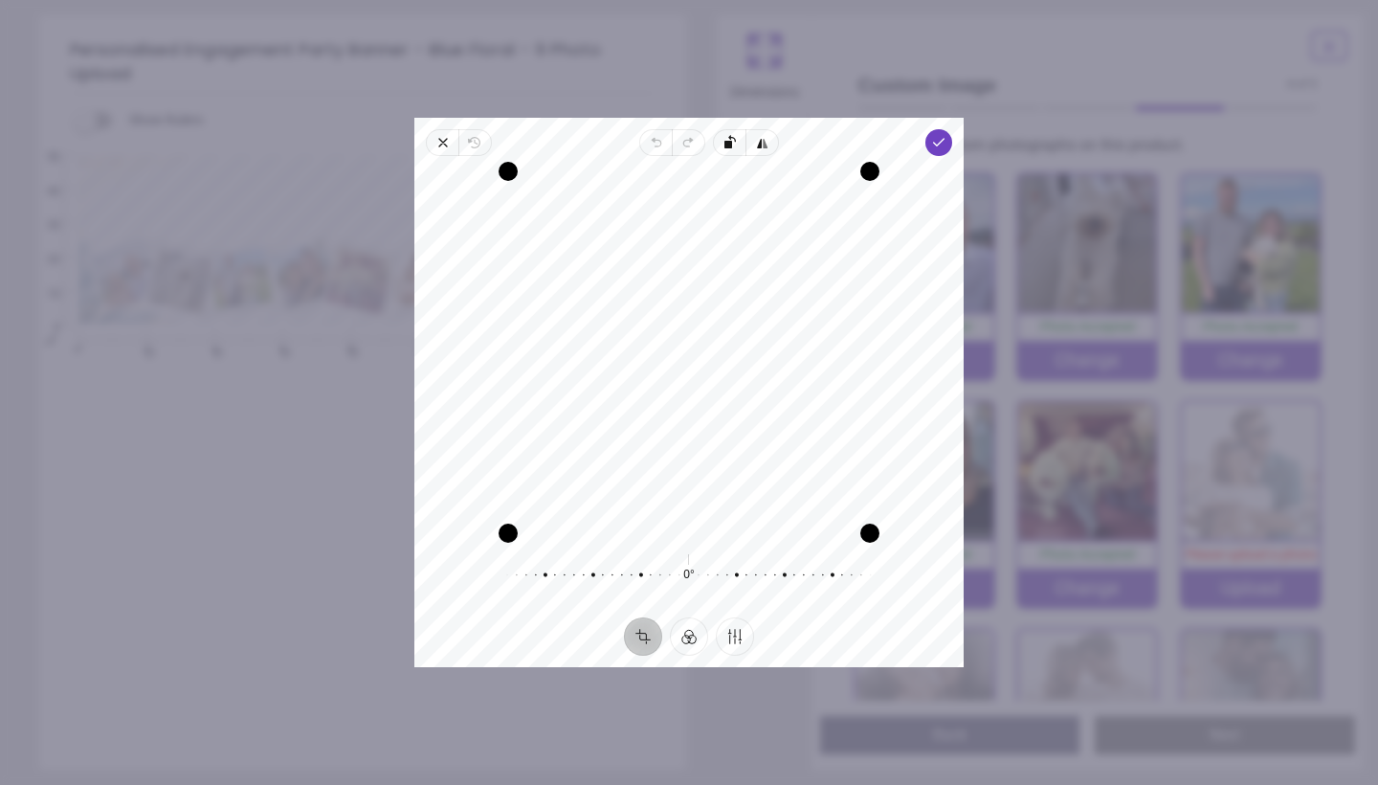
click at [730, 380] on div "Recenter" at bounding box center [689, 352] width 519 height 362
click at [945, 144] on icon "button" at bounding box center [938, 142] width 15 height 15
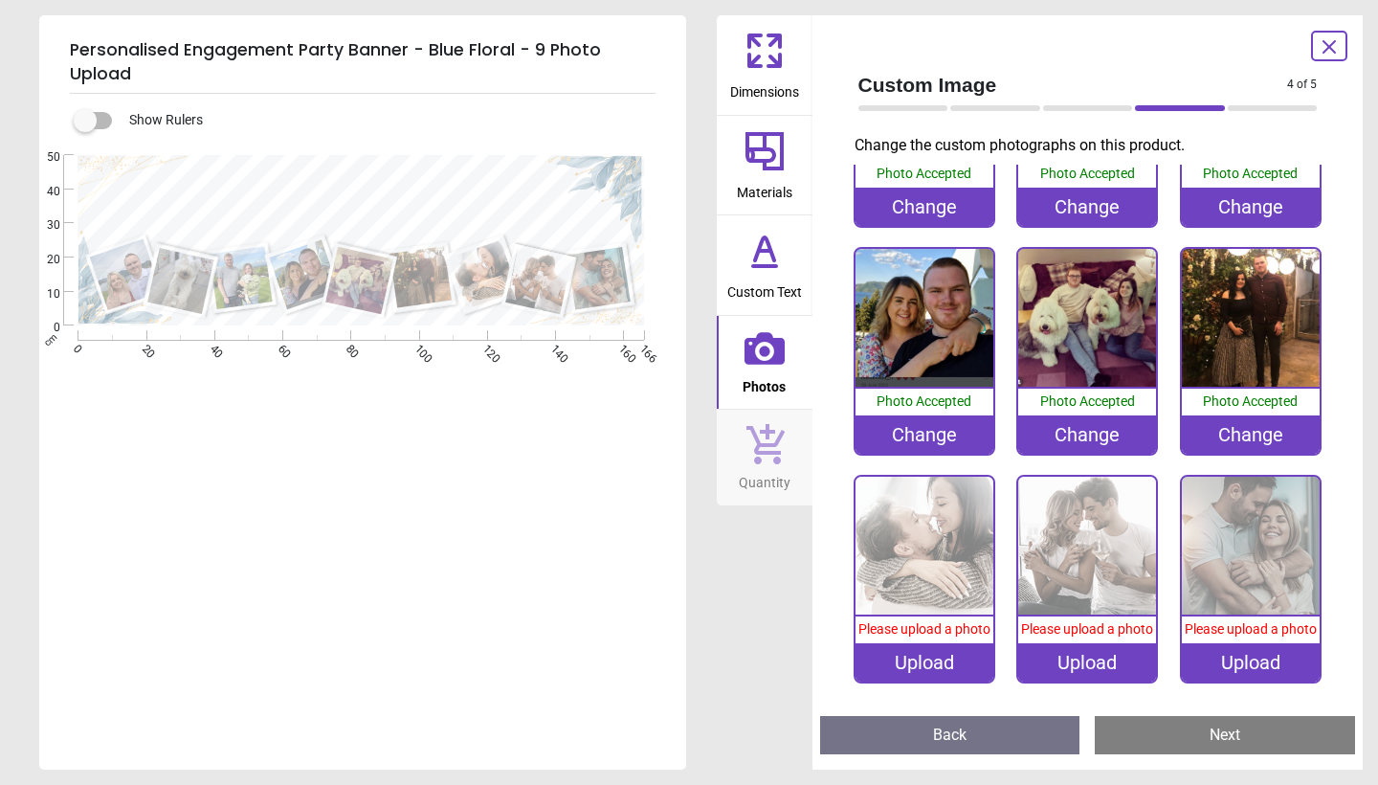
scroll to position [152, 0]
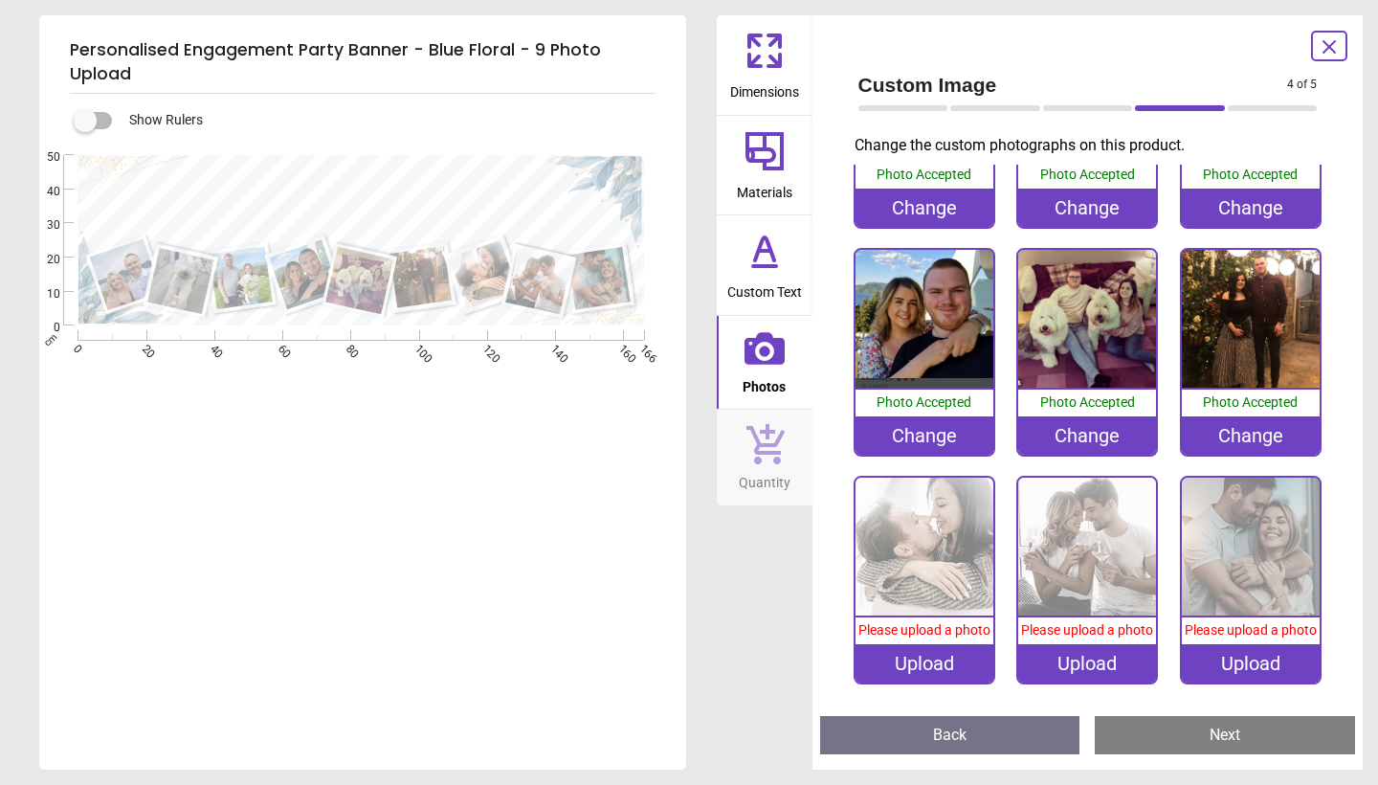
click at [911, 667] on div "Upload" at bounding box center [925, 663] width 138 height 38
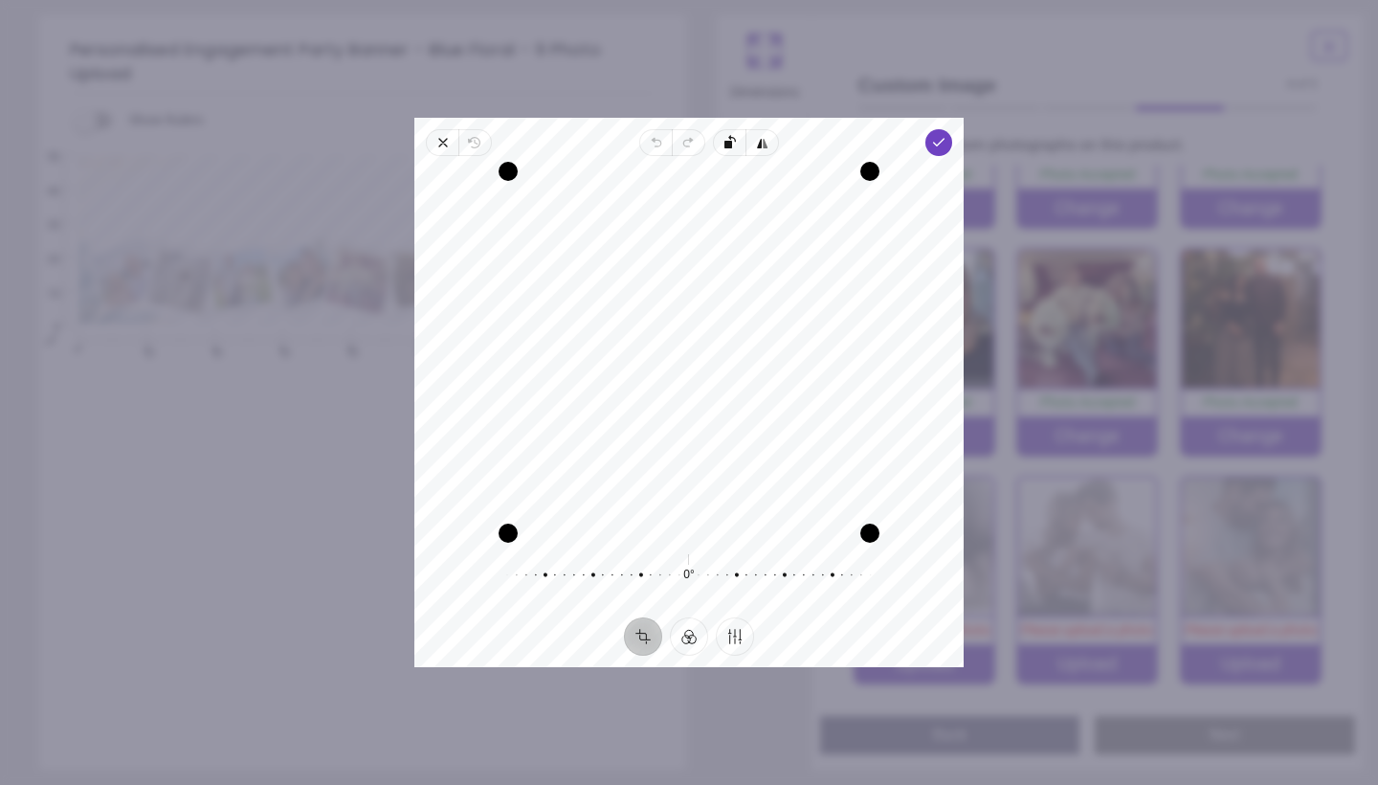
drag, startPoint x: 676, startPoint y: 291, endPoint x: 676, endPoint y: 367, distance: 75.6
click at [676, 367] on div "Recenter" at bounding box center [689, 352] width 519 height 362
click at [937, 143] on polyline "button" at bounding box center [939, 142] width 11 height 7
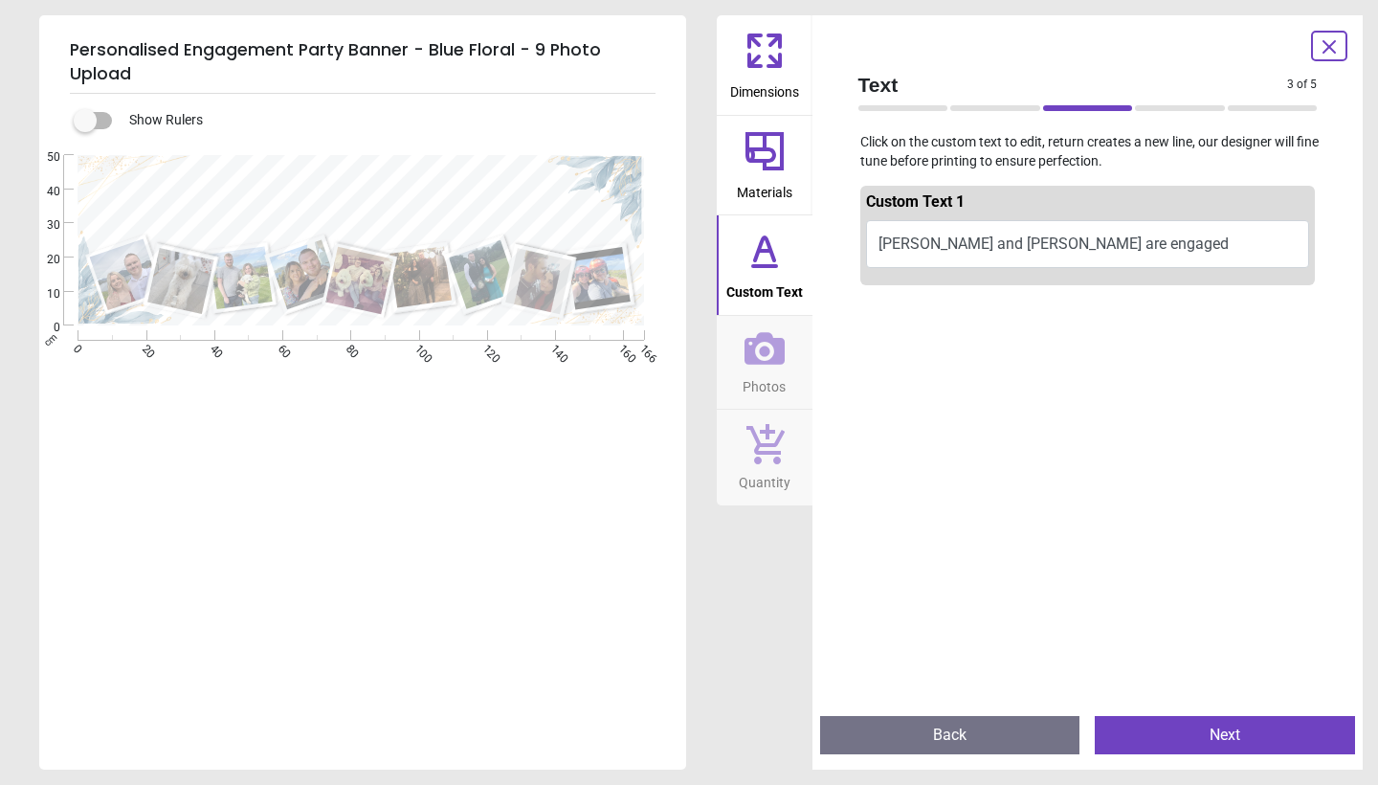
scroll to position [15, 0]
type textarea "**********"
click at [1241, 744] on button "Next" at bounding box center [1225, 735] width 260 height 38
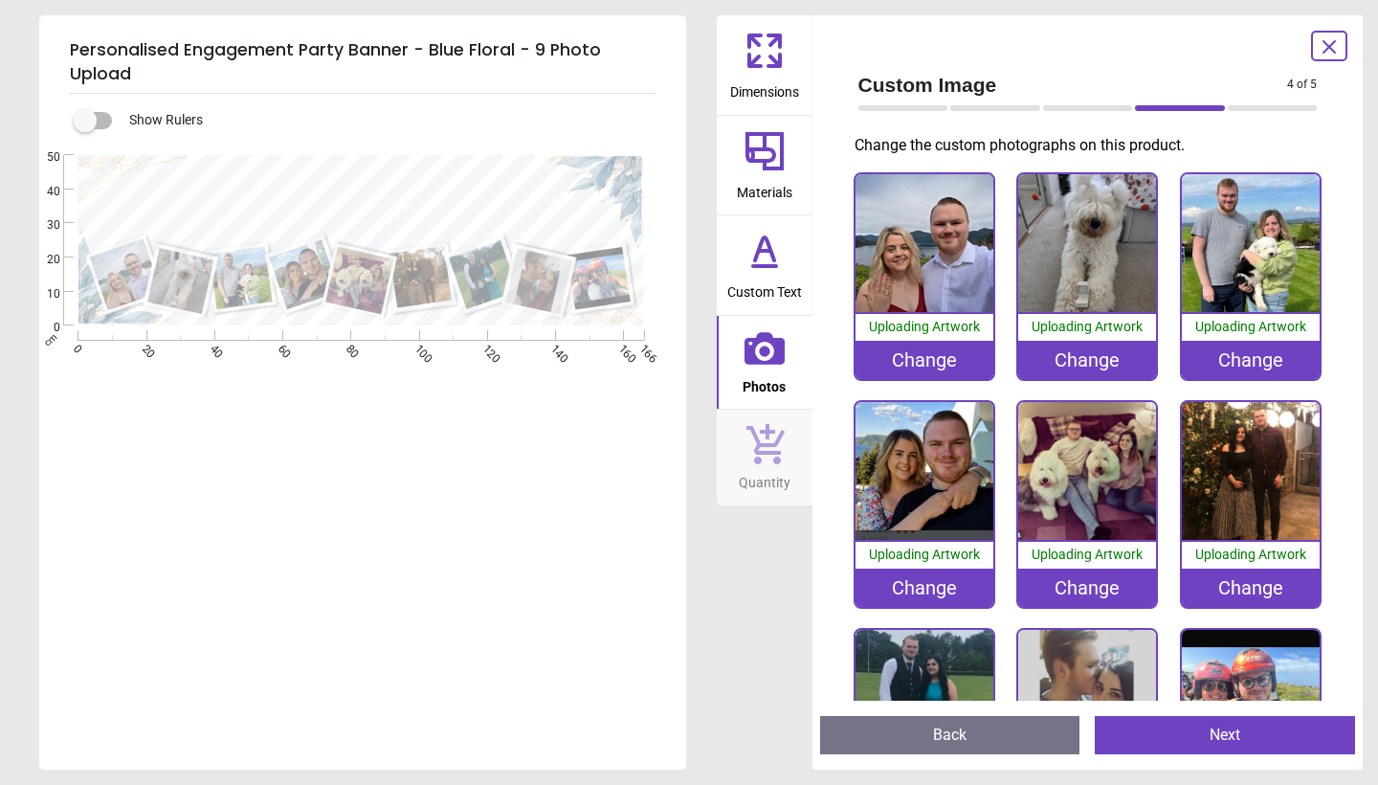
click at [1240, 745] on button "Next" at bounding box center [1225, 735] width 260 height 38
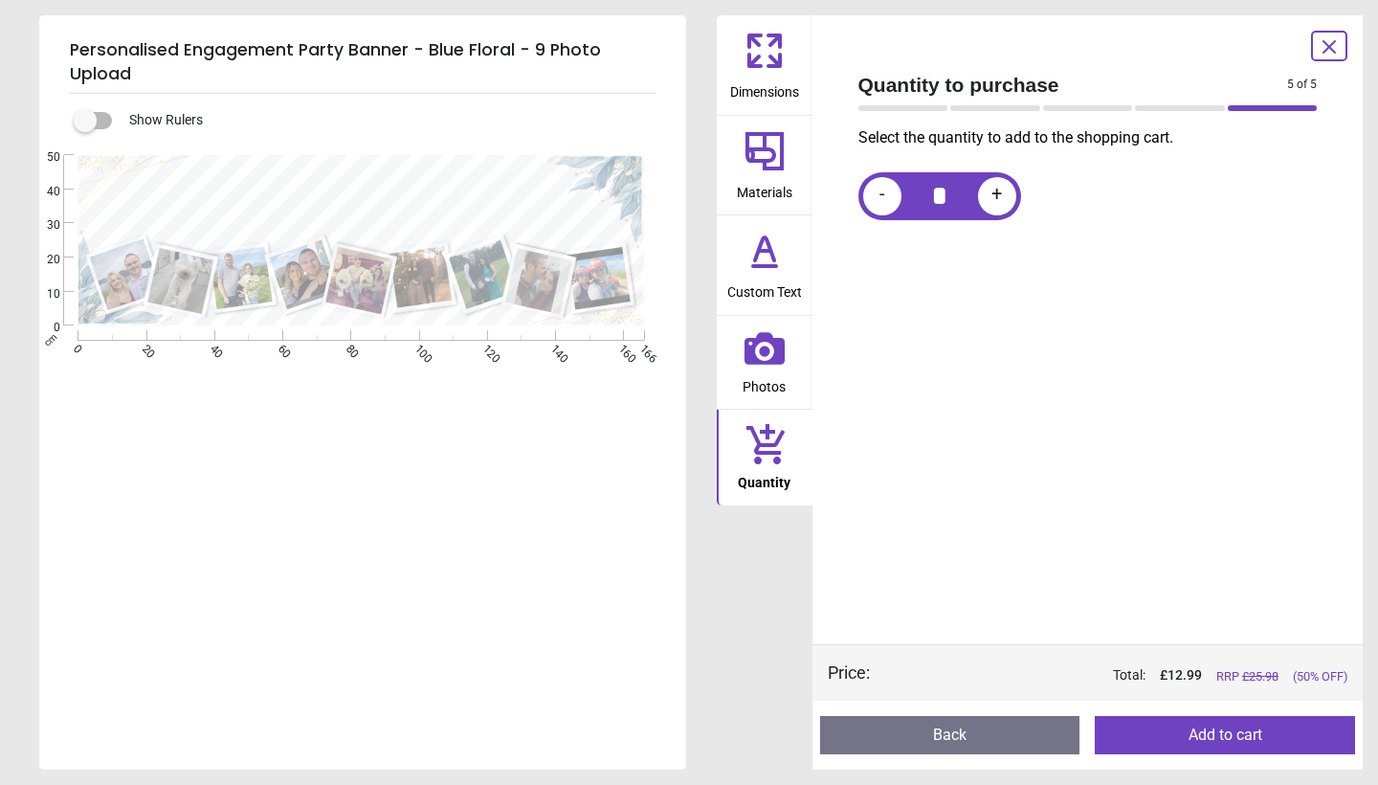
click at [1227, 741] on button "Add to cart" at bounding box center [1225, 735] width 260 height 38
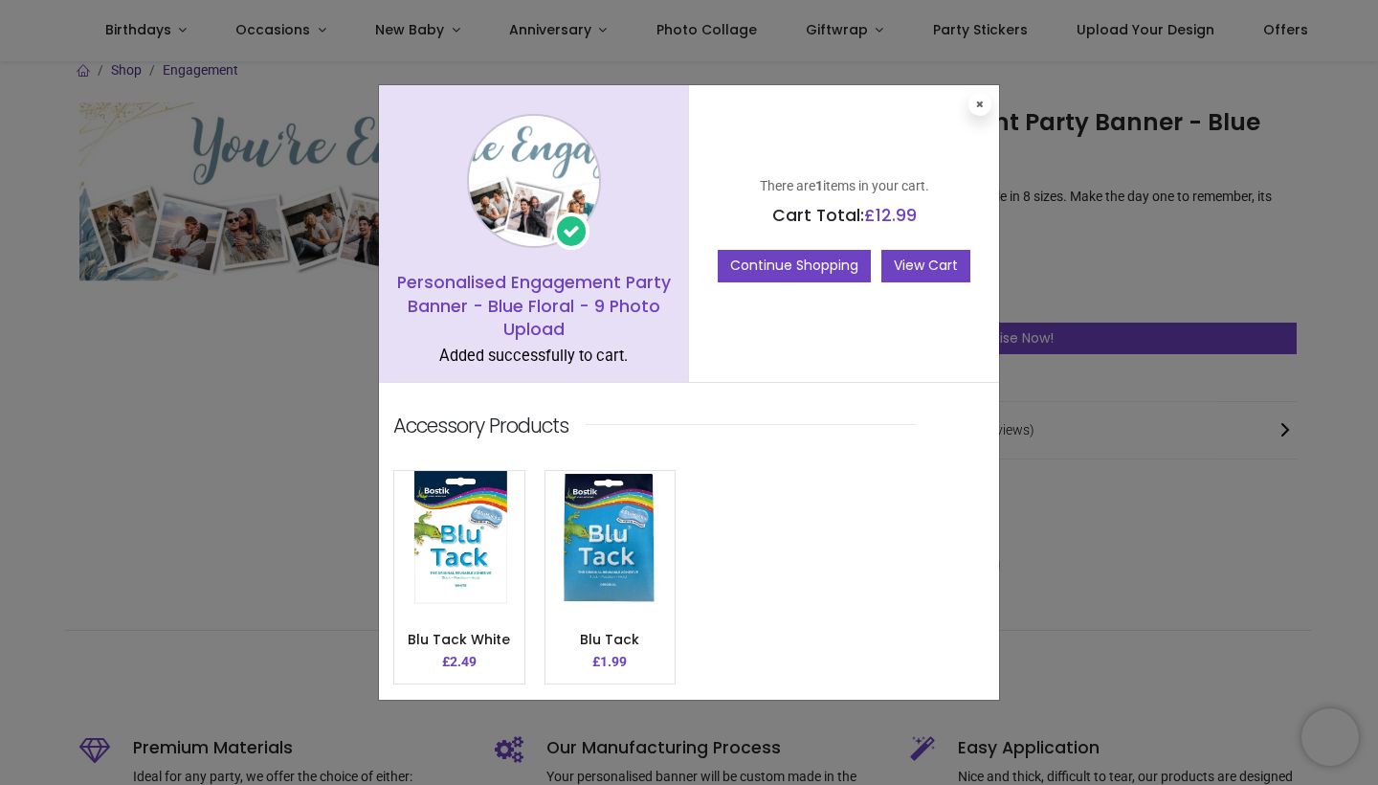
click at [938, 267] on link "View Cart" at bounding box center [926, 266] width 89 height 33
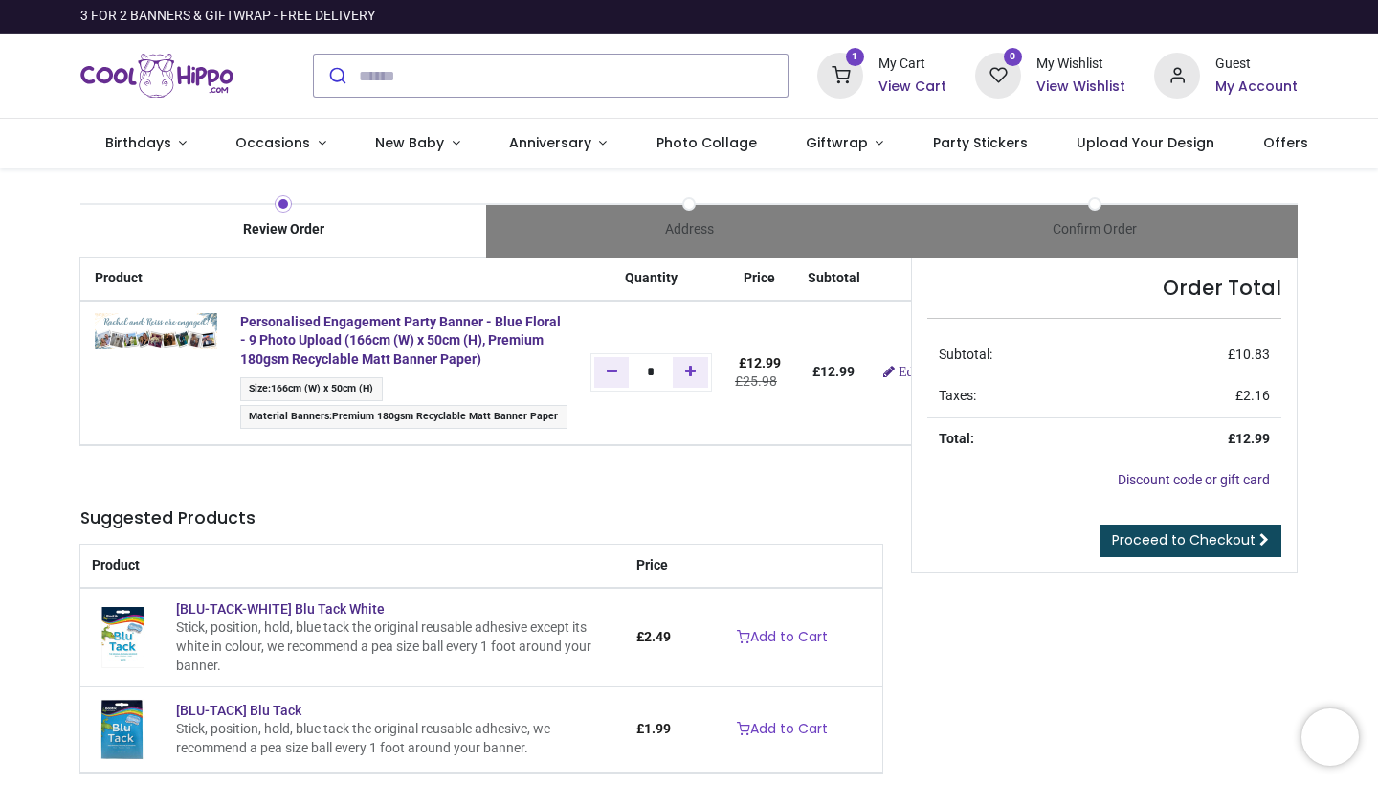
click at [511, 414] on span "Premium 180gsm Recyclable Matt Banner Paper" at bounding box center [445, 416] width 226 height 12
click at [302, 353] on strong "Personalised Engagement Party Banner - Blue Floral - 9 Photo Upload (166cm (W) …" at bounding box center [400, 340] width 321 height 53
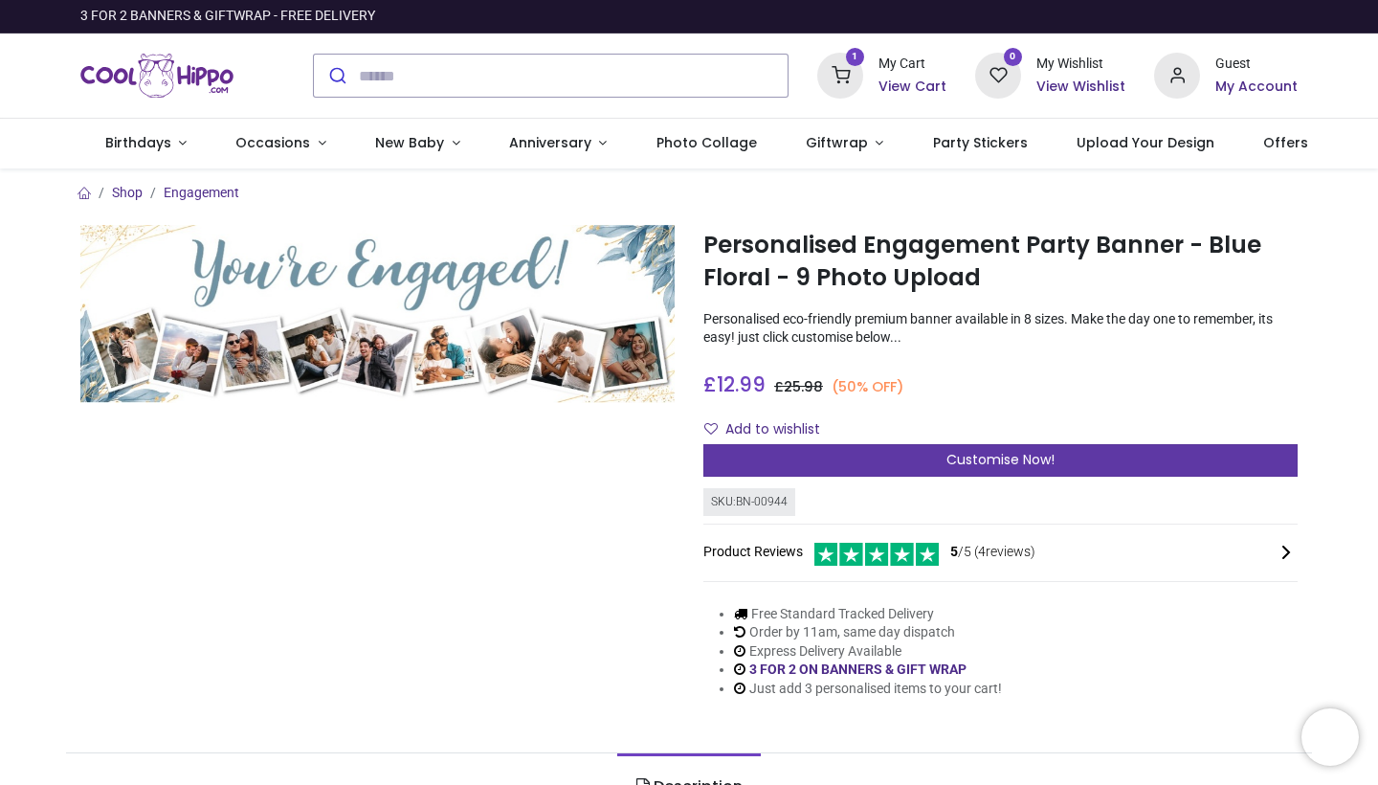
click at [1019, 470] on div "Customise Now!" at bounding box center [1001, 460] width 594 height 33
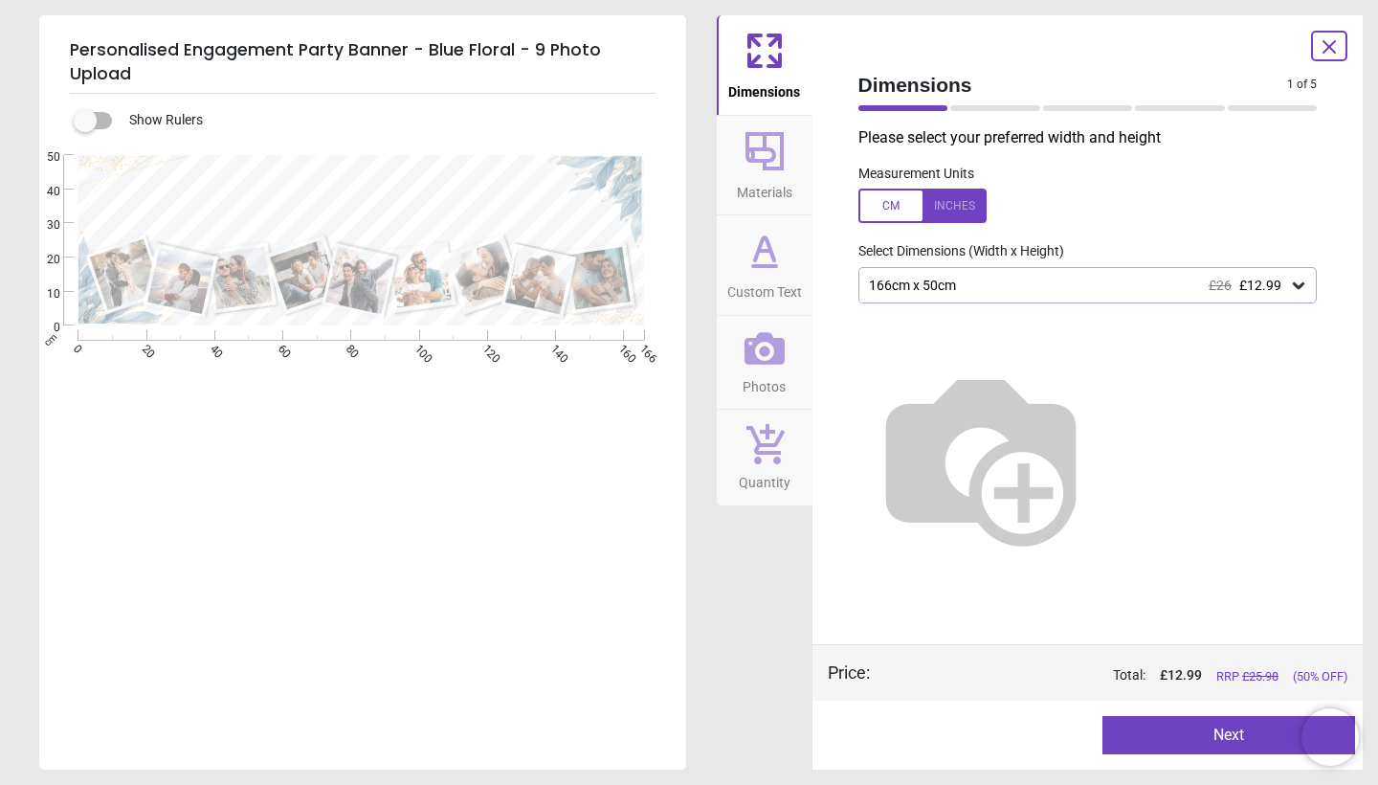
click at [774, 168] on icon at bounding box center [765, 151] width 38 height 38
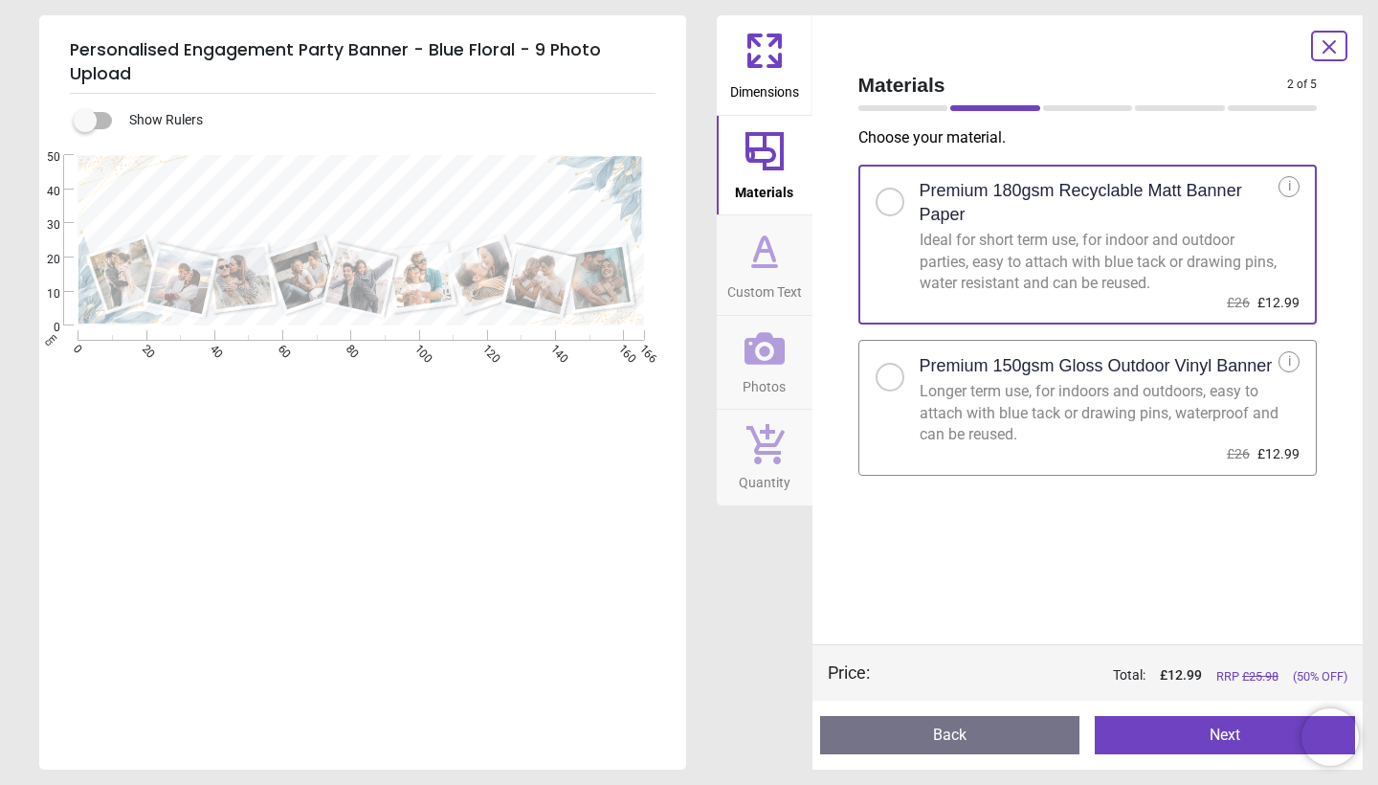
click at [1329, 38] on icon at bounding box center [1329, 46] width 23 height 23
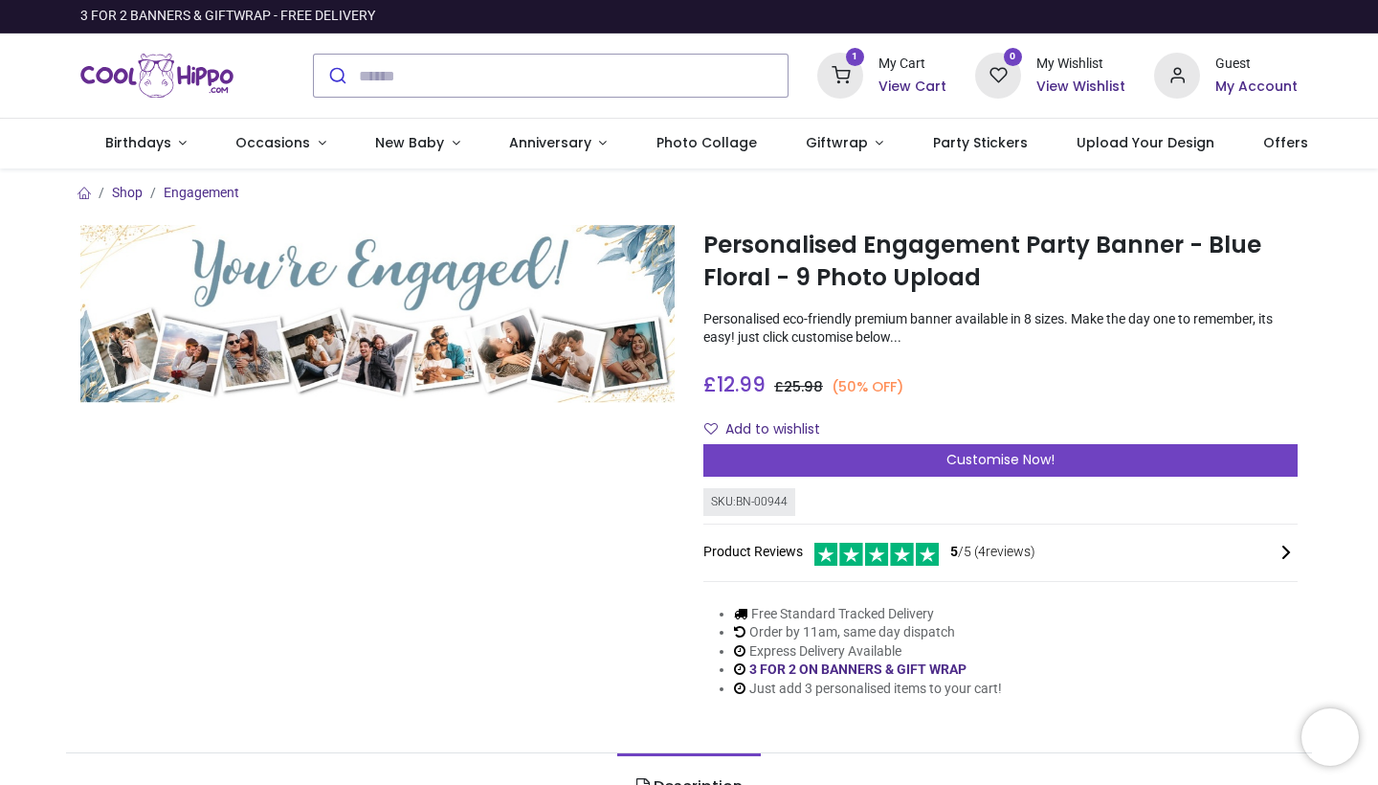
click at [921, 79] on h6 "View Cart" at bounding box center [913, 87] width 68 height 19
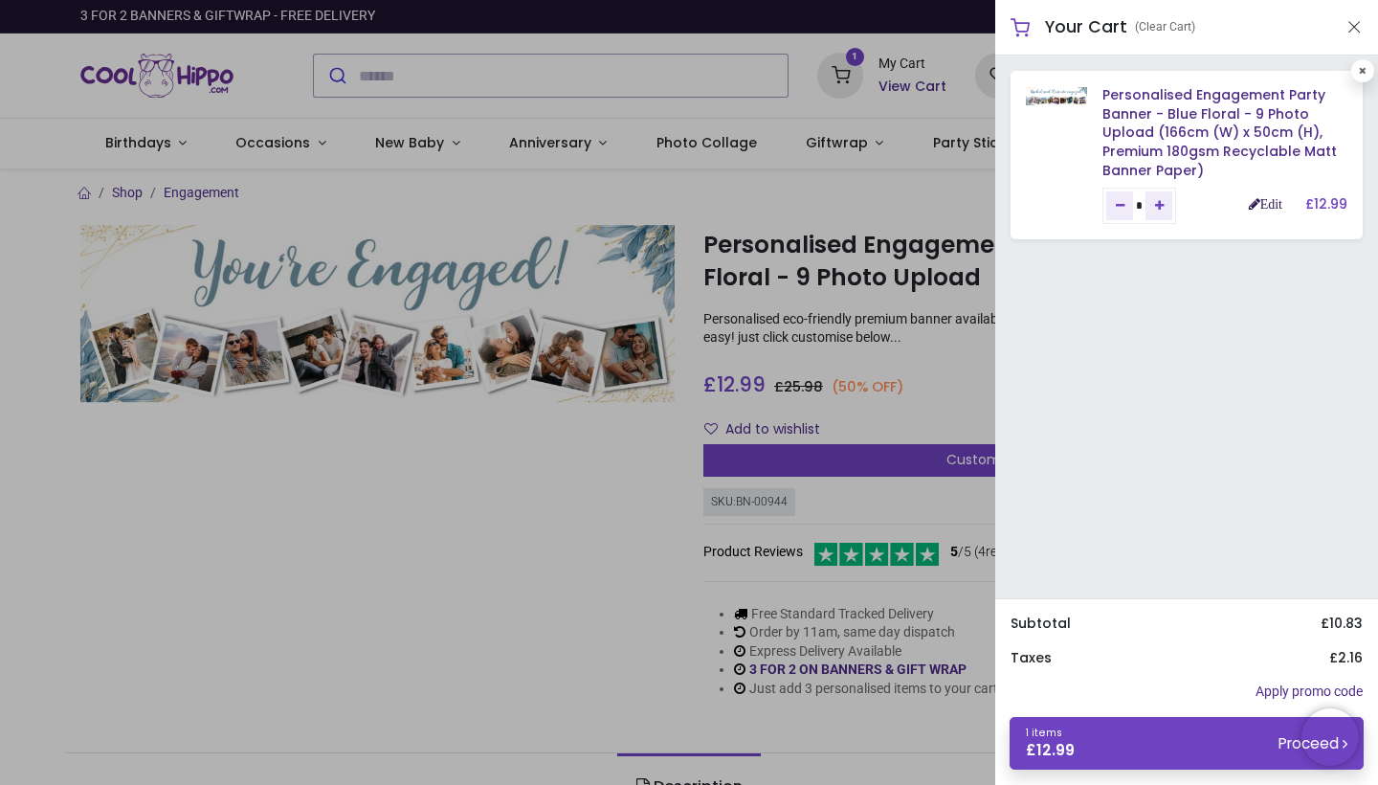
click at [1270, 199] on link "Edit" at bounding box center [1266, 203] width 34 height 13
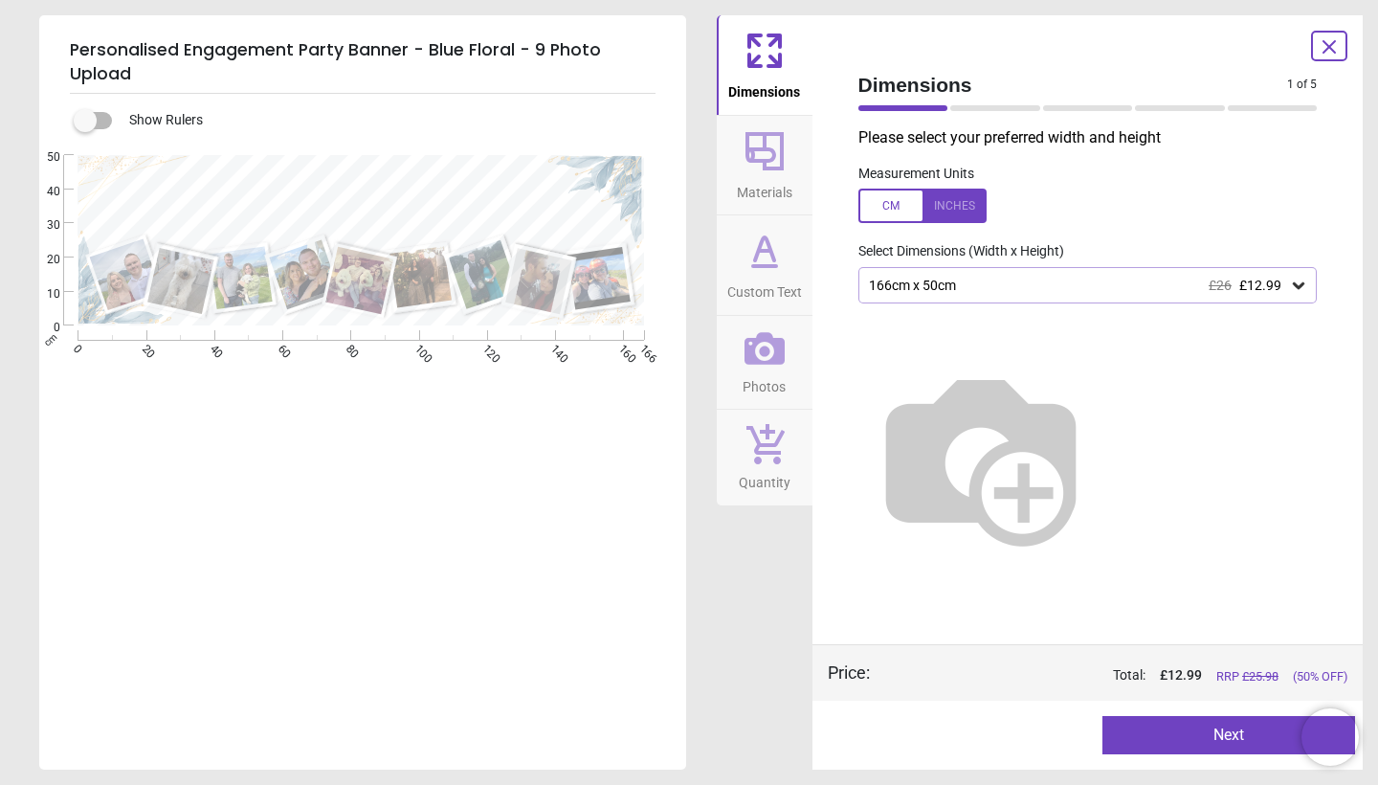
click at [765, 183] on span "Materials" at bounding box center [765, 188] width 56 height 29
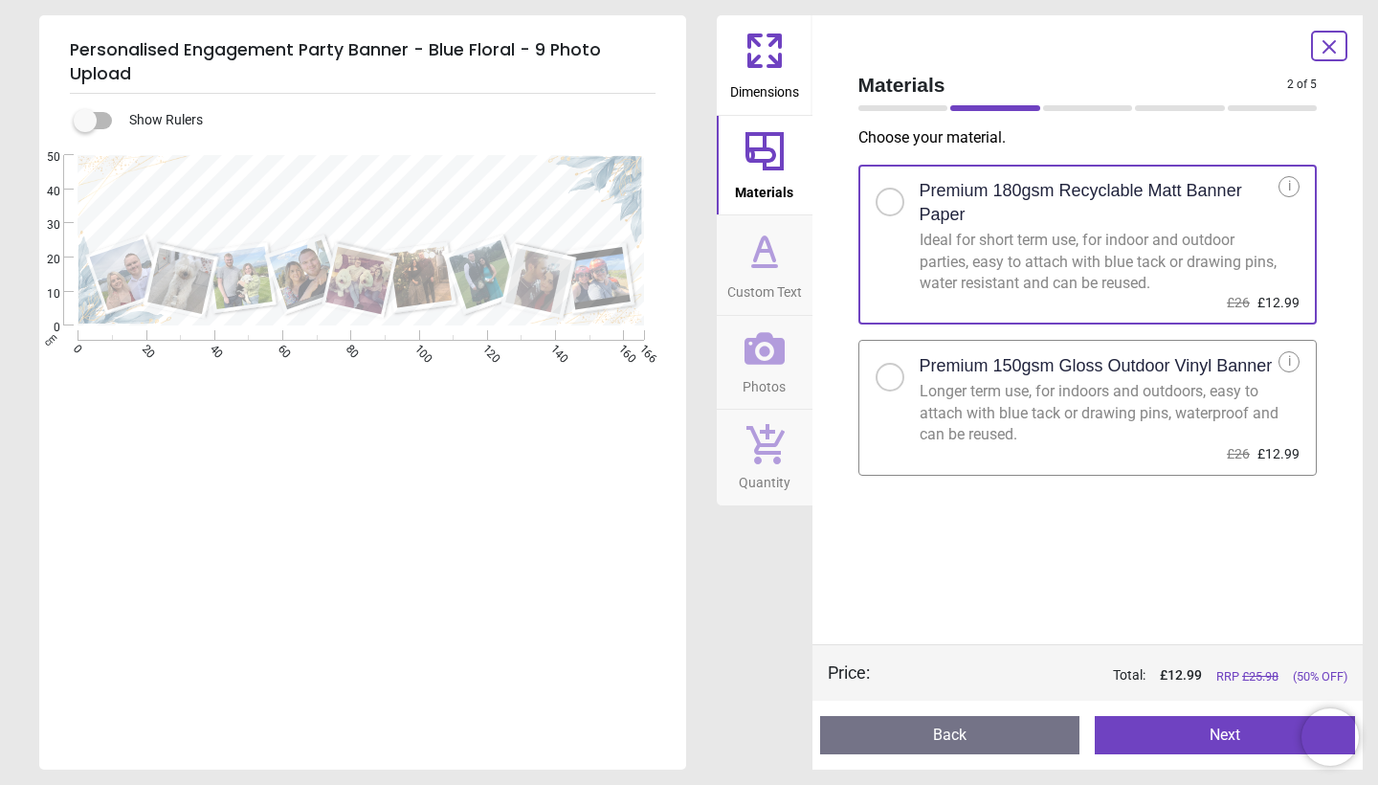
click at [889, 368] on div at bounding box center [890, 377] width 29 height 29
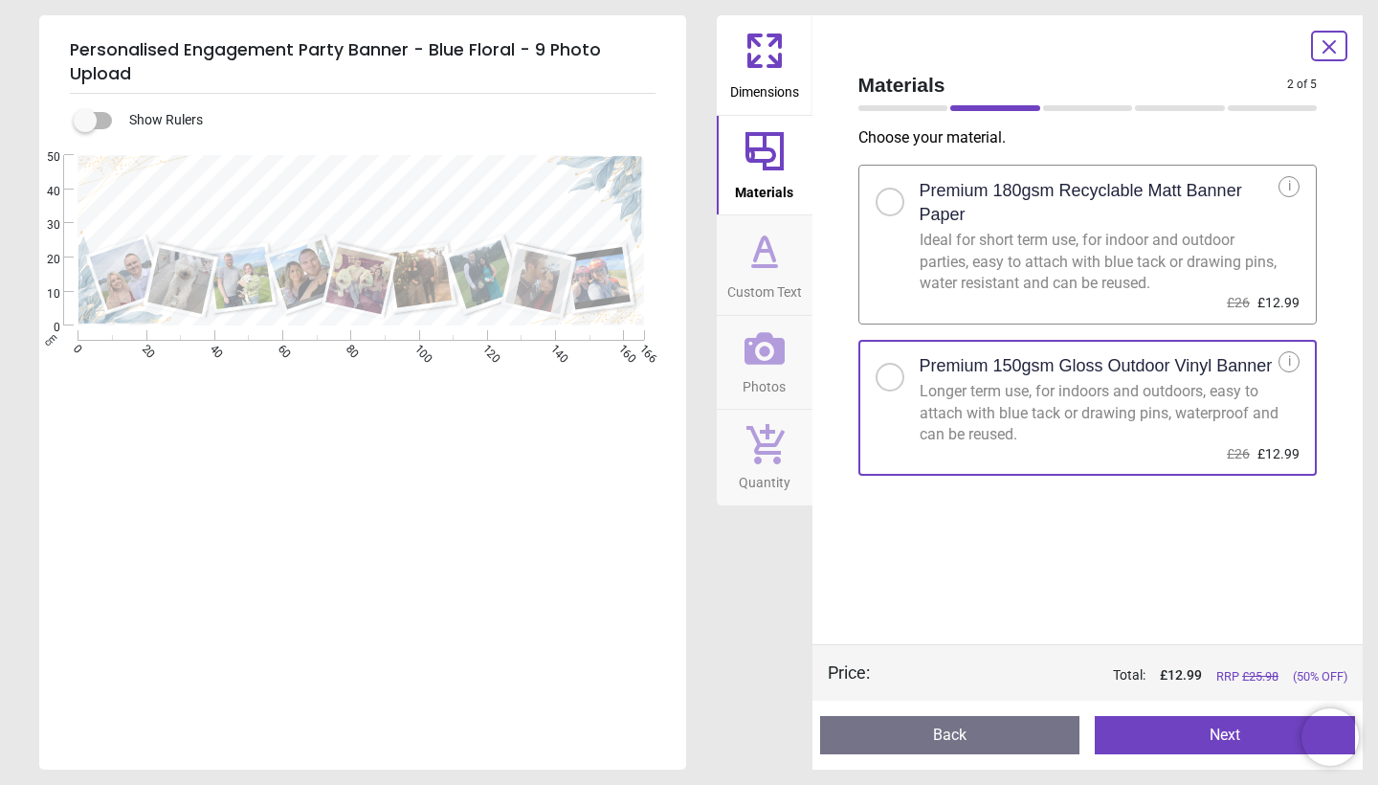
click at [1191, 734] on button "Next" at bounding box center [1225, 735] width 260 height 38
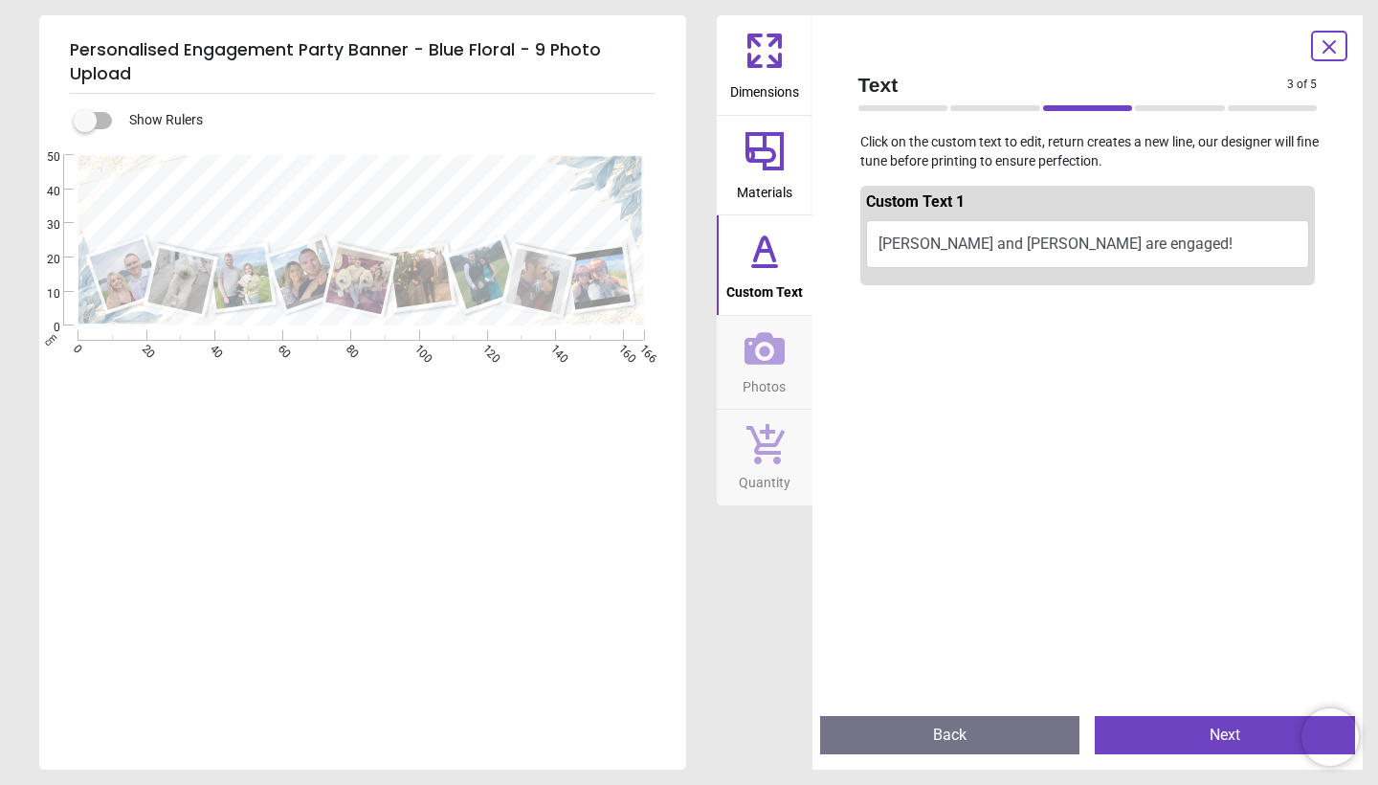
click at [1191, 734] on button "Next" at bounding box center [1225, 735] width 260 height 38
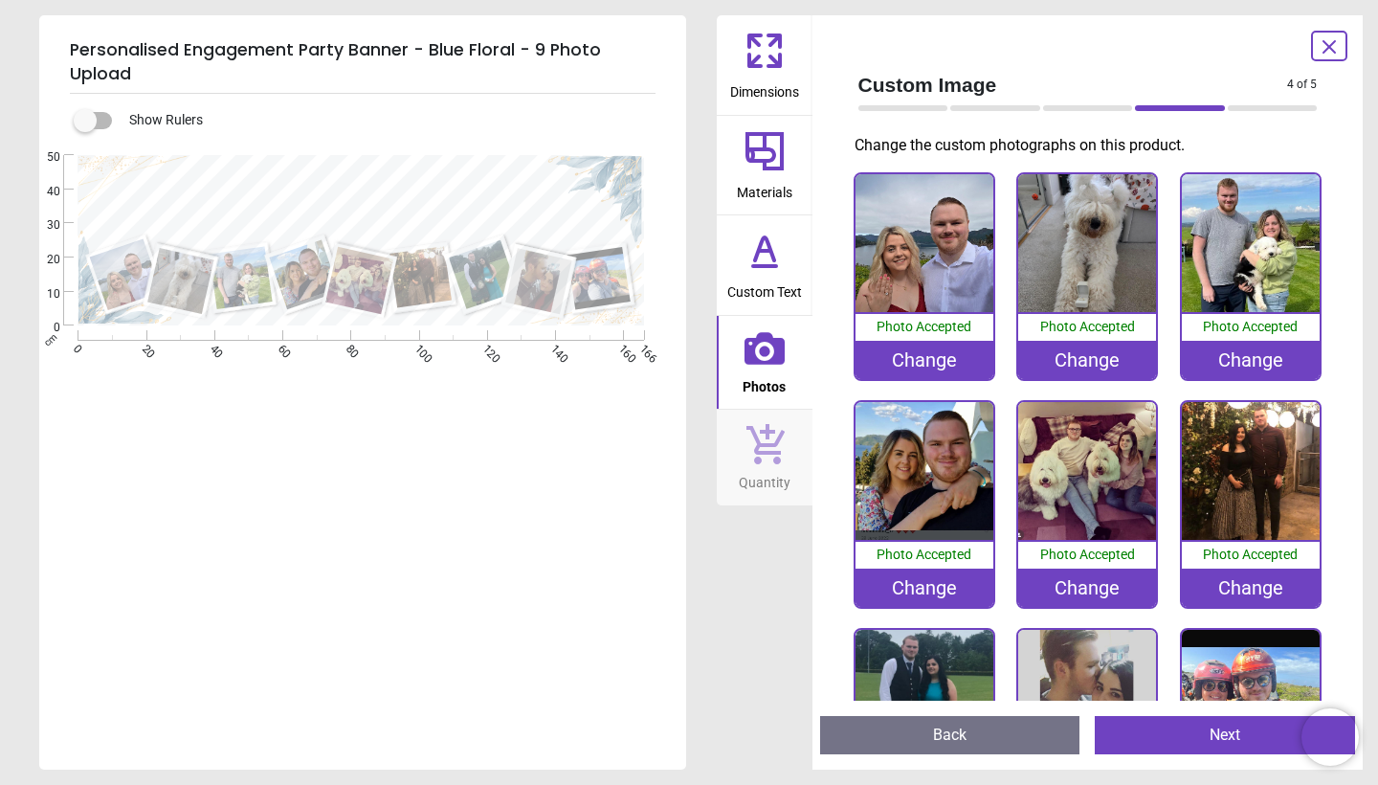
click at [1206, 735] on button "Next" at bounding box center [1225, 735] width 260 height 38
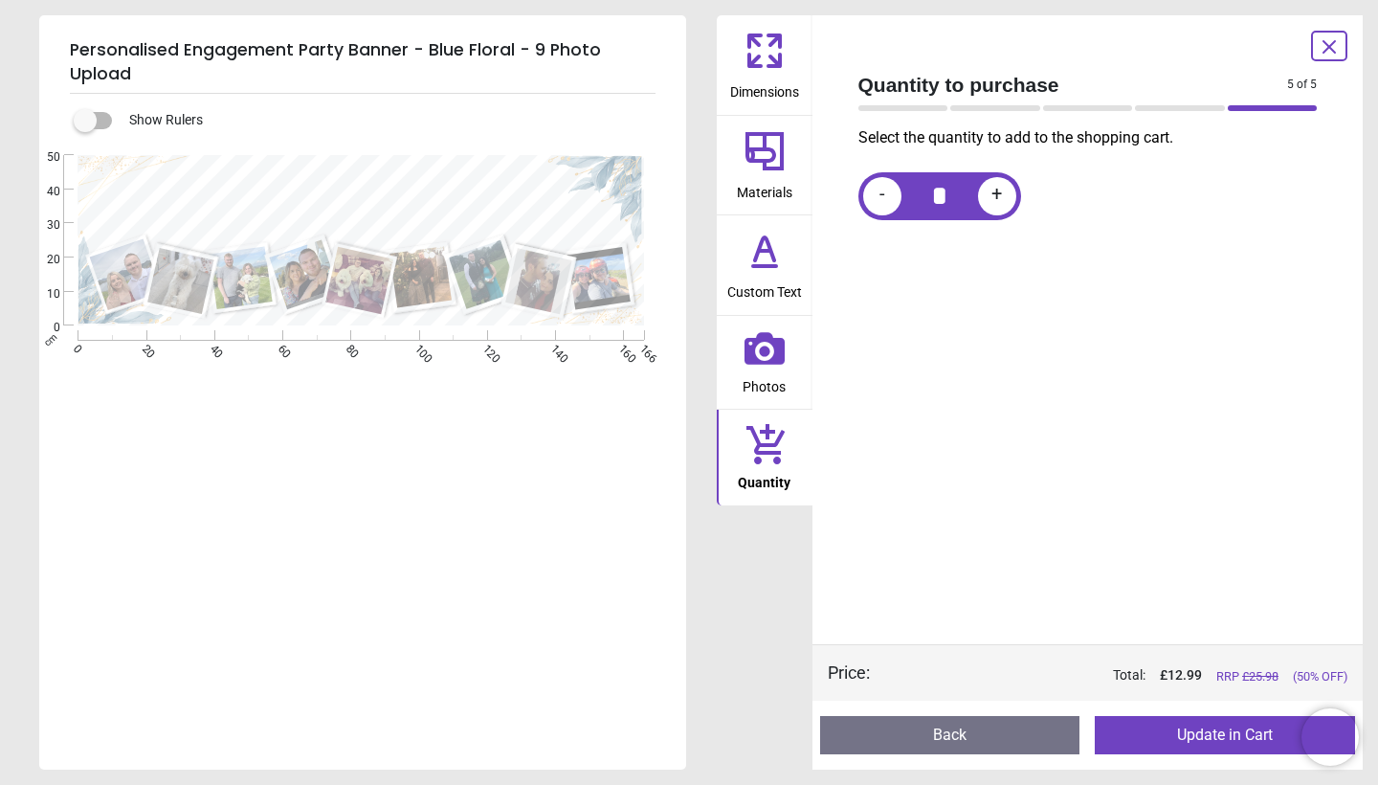
click at [1207, 735] on button "Update in Cart" at bounding box center [1225, 735] width 260 height 38
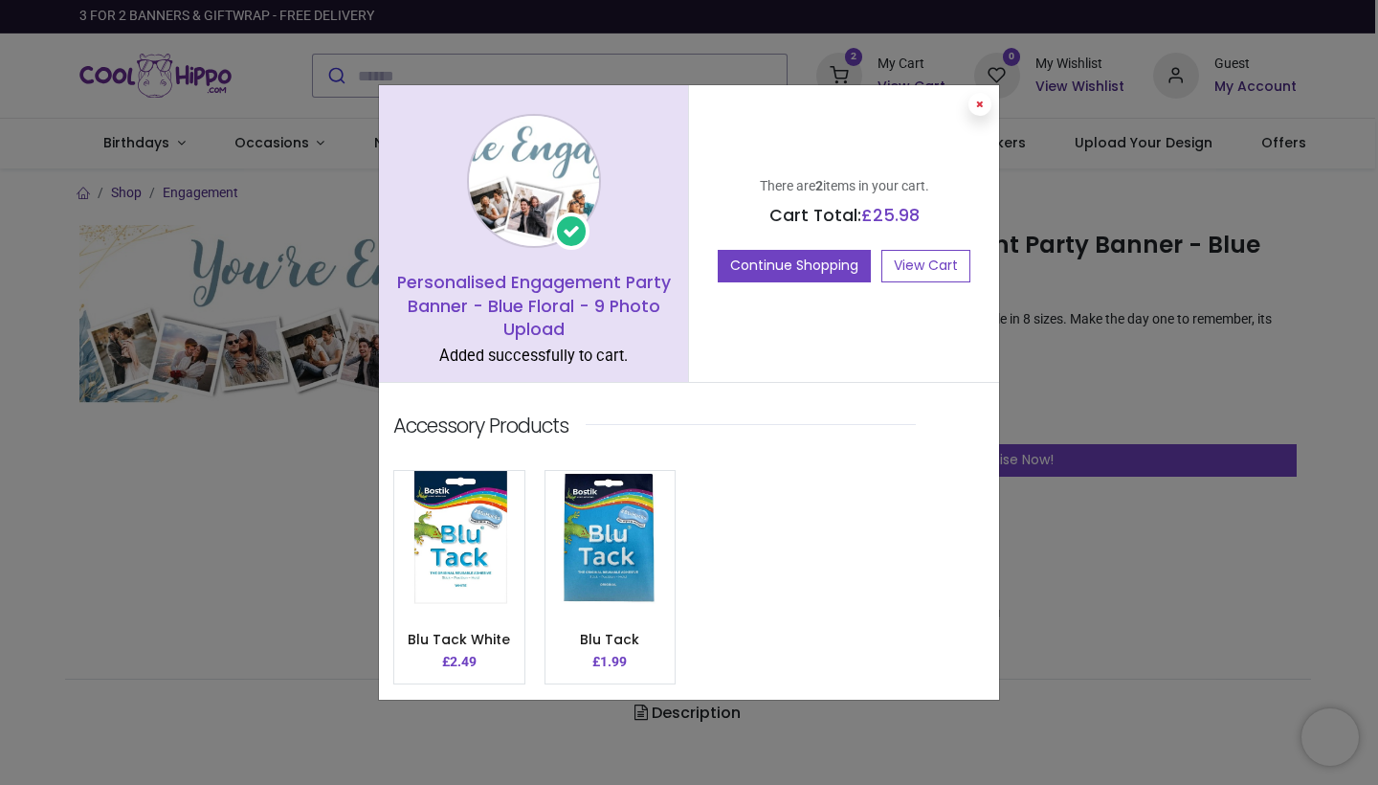
click at [980, 100] on button at bounding box center [980, 104] width 23 height 23
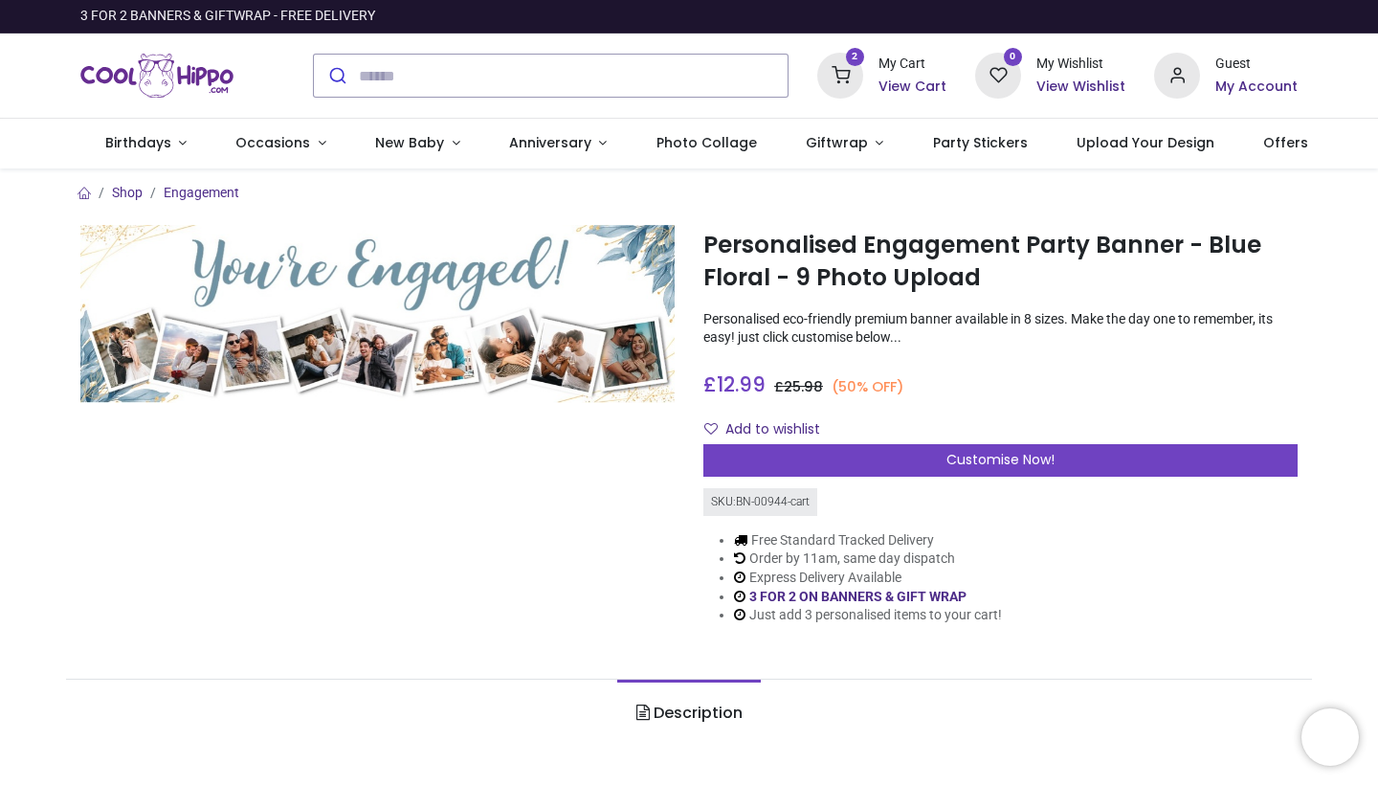
click at [879, 87] on div "2 My Cart View Cart" at bounding box center [882, 76] width 129 height 46
click at [908, 90] on h6 "View Cart" at bounding box center [913, 87] width 68 height 19
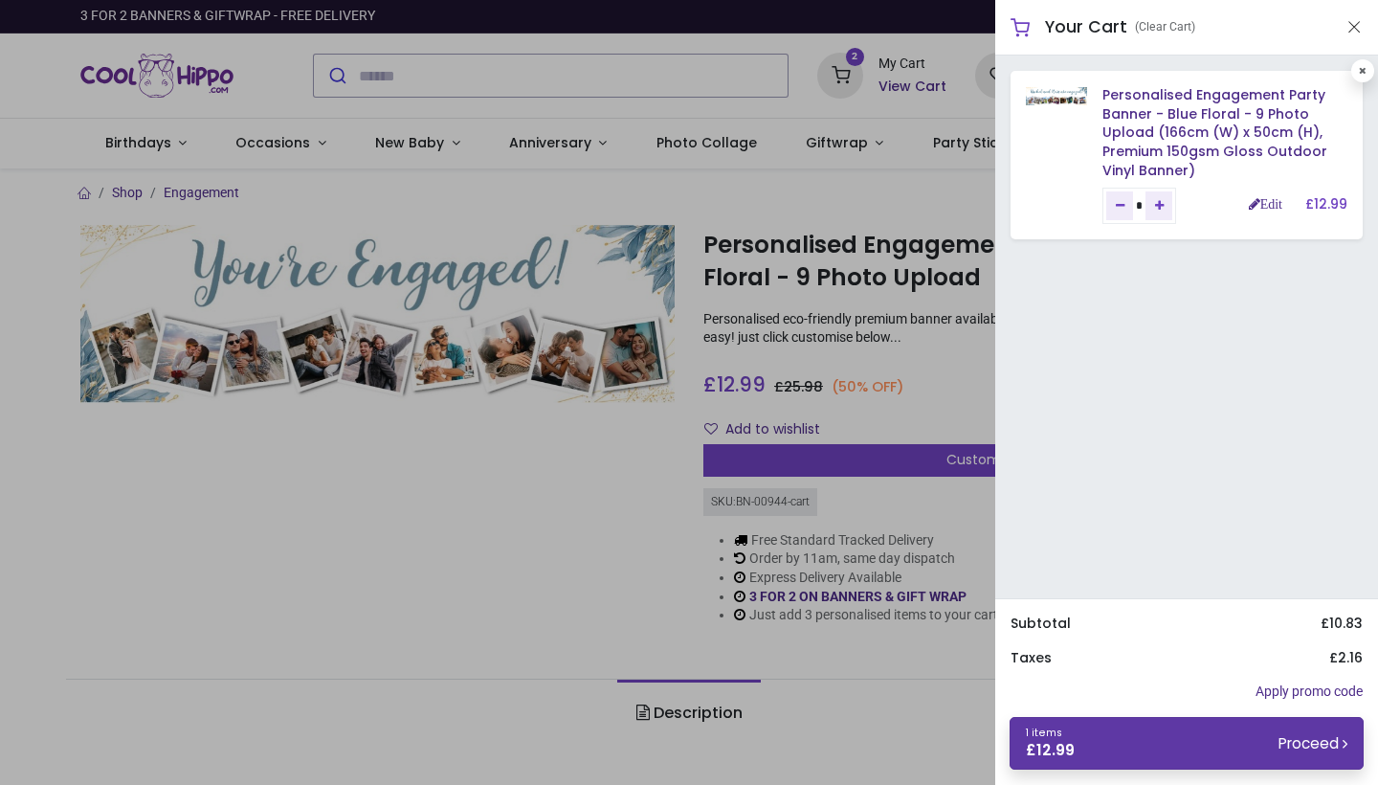
click at [1167, 750] on link "1 items £ 12.99 Proceed" at bounding box center [1187, 743] width 354 height 53
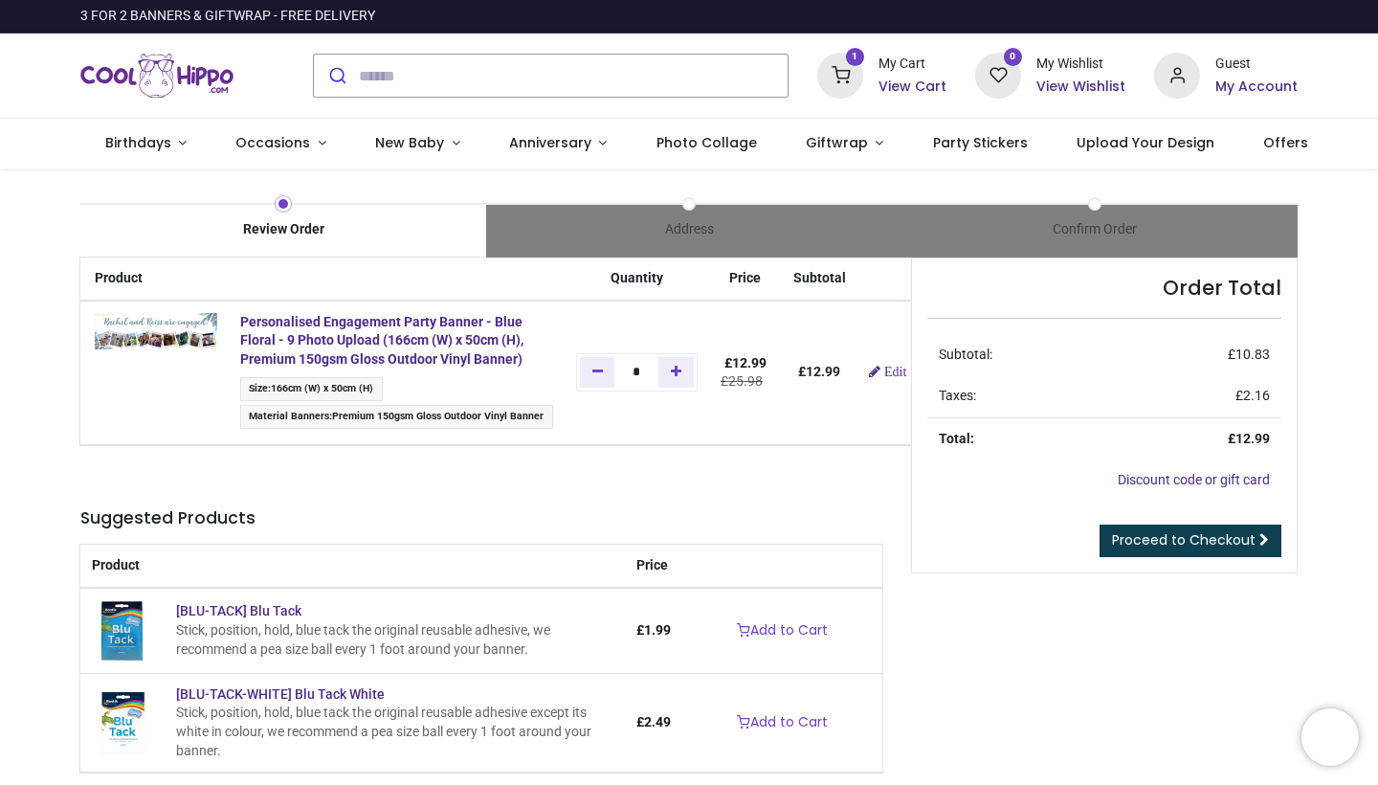
click at [1224, 543] on span "Proceed to Checkout" at bounding box center [1184, 539] width 144 height 19
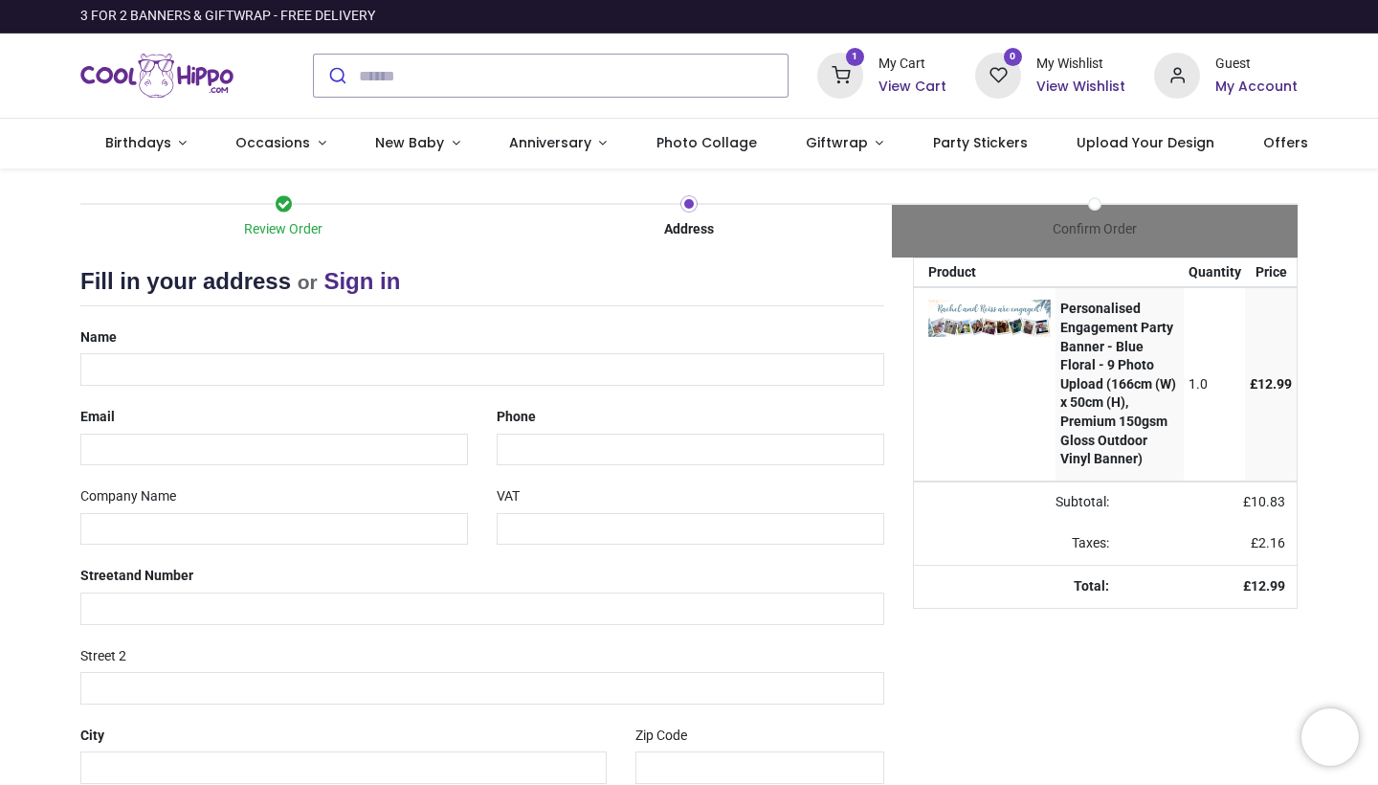
select select "***"
type input "**********"
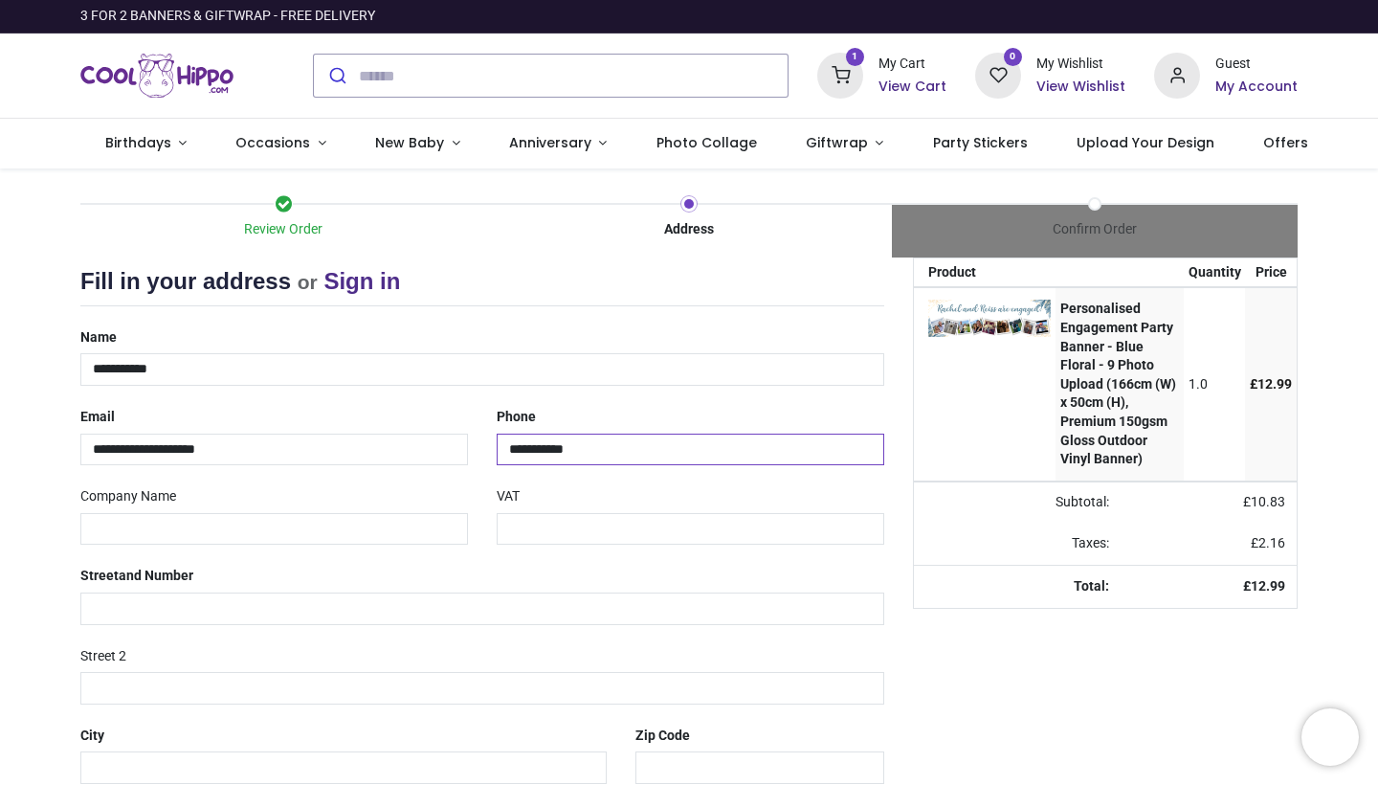
type input "**********"
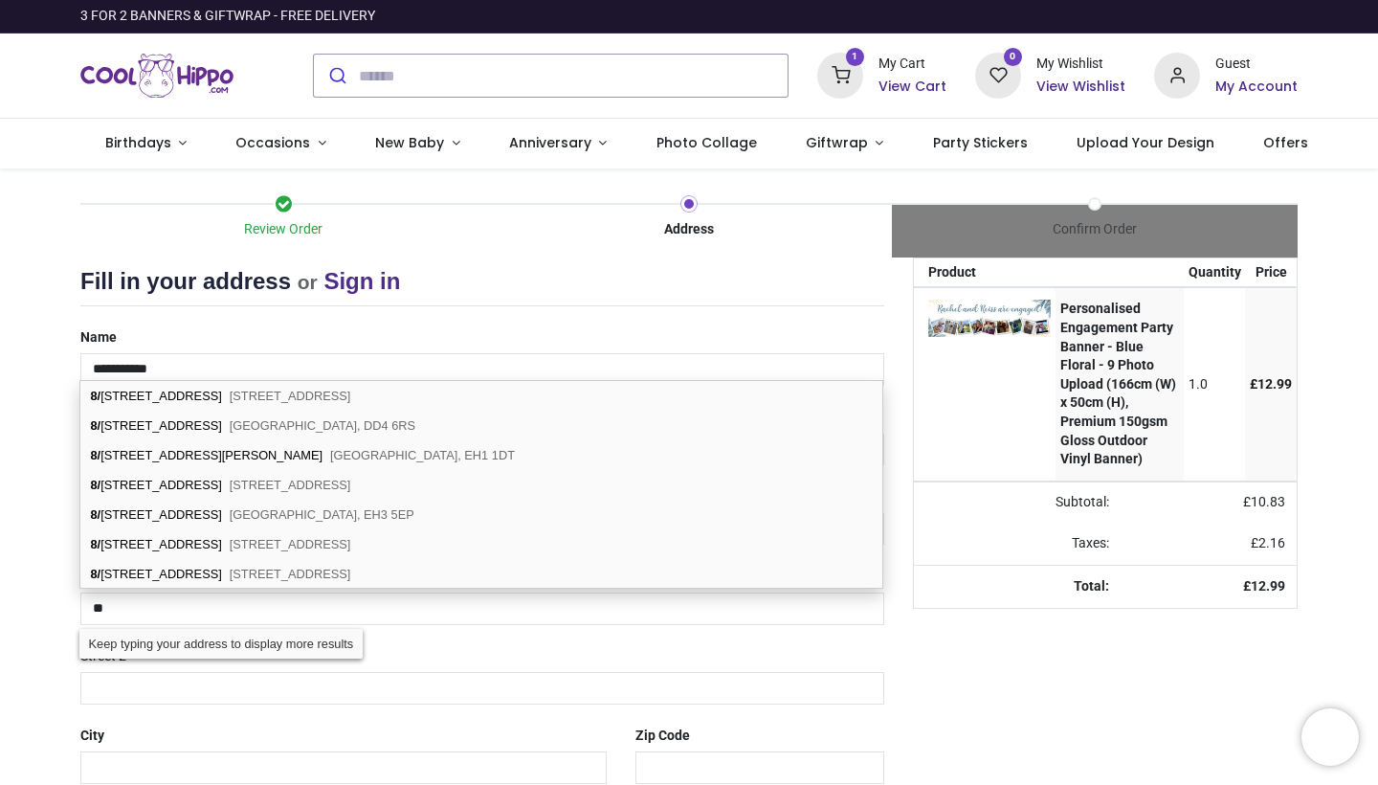
click at [171, 380] on div "8/ 8, Brown Constable Street Dundee, DD4 6QZ 8/ 8, Arthurstone Terrace Dundee, …" at bounding box center [481, 484] width 804 height 209
click at [42, 533] on div "Review Order Address Confirm Order Your order: £ 12.99 Product Price" at bounding box center [689, 570] width 1378 height 804
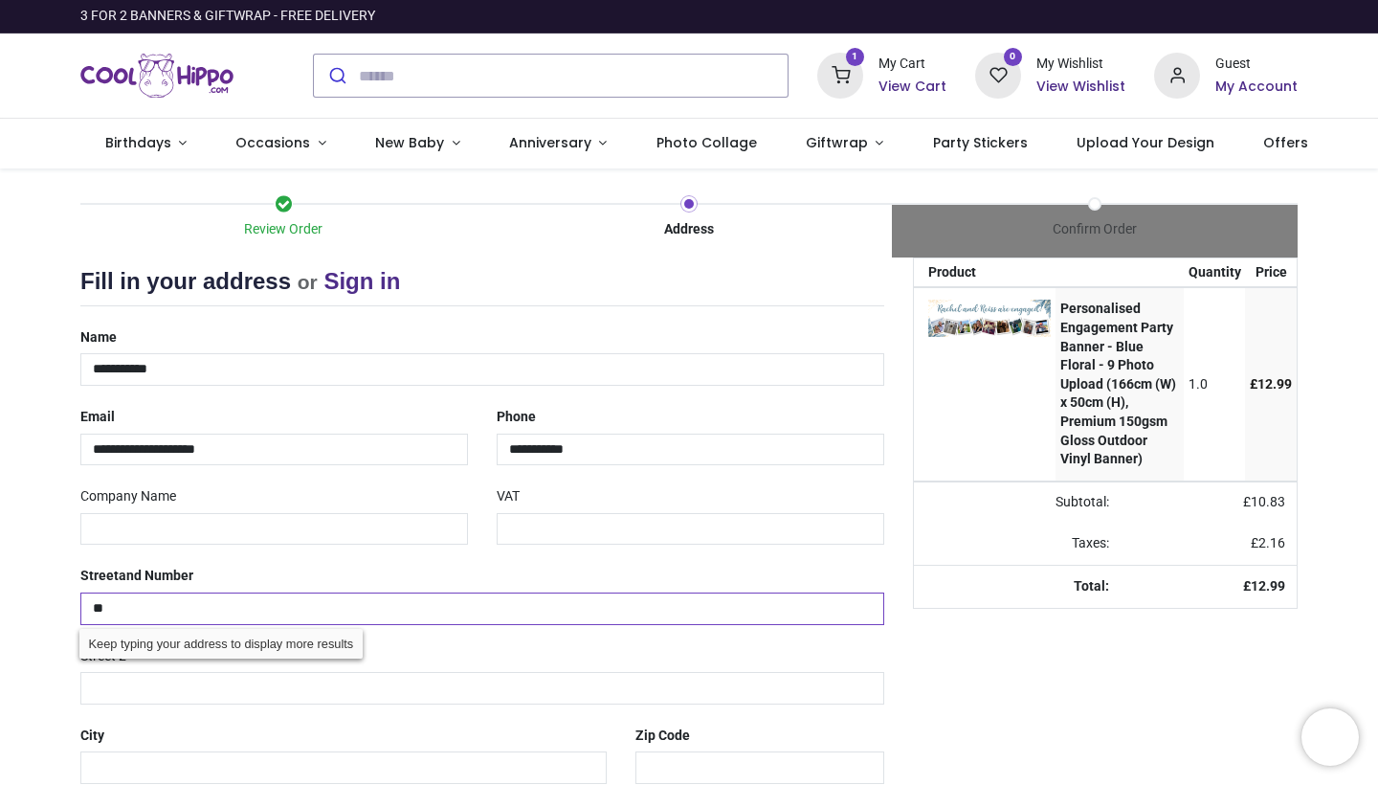
click at [152, 599] on input "**" at bounding box center [482, 609] width 804 height 33
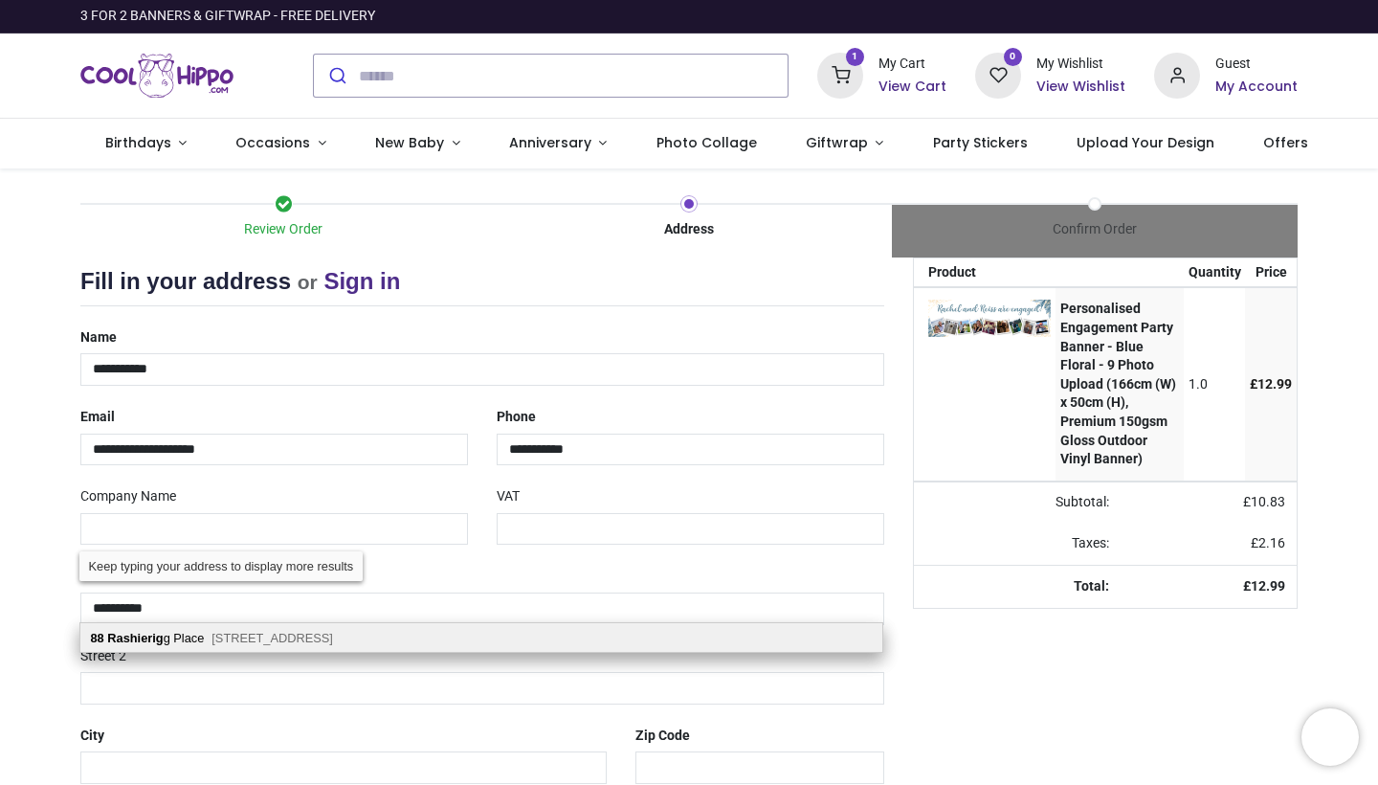
click at [331, 640] on span "Longridge, Bathgate, EH47 8AT" at bounding box center [273, 638] width 122 height 14
type input "**********"
type input "*********"
type input "********"
select select "***"
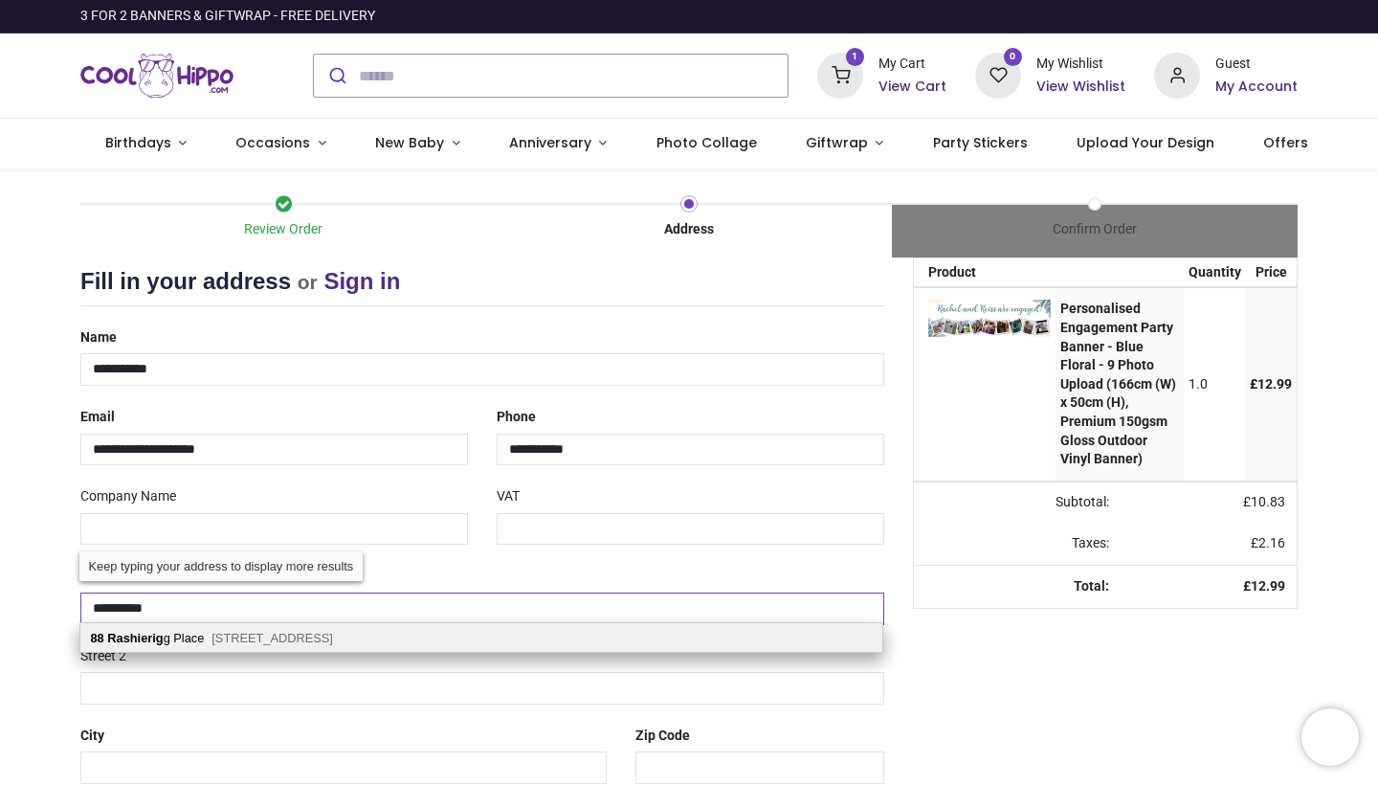
select select "***"
type input "********"
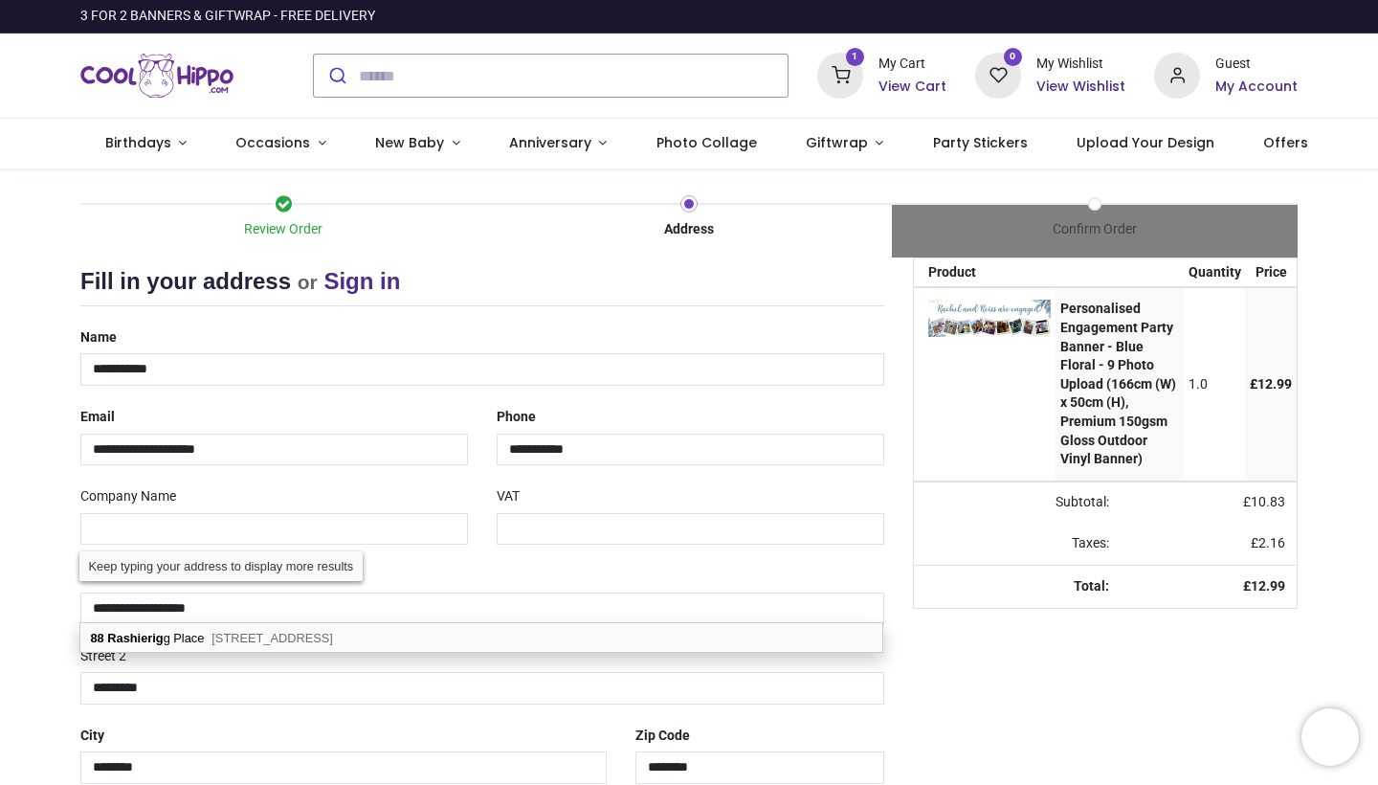
click at [21, 632] on div "Review Order Address Confirm Order Your order: £ 12.99 Product Price" at bounding box center [689, 570] width 1378 height 804
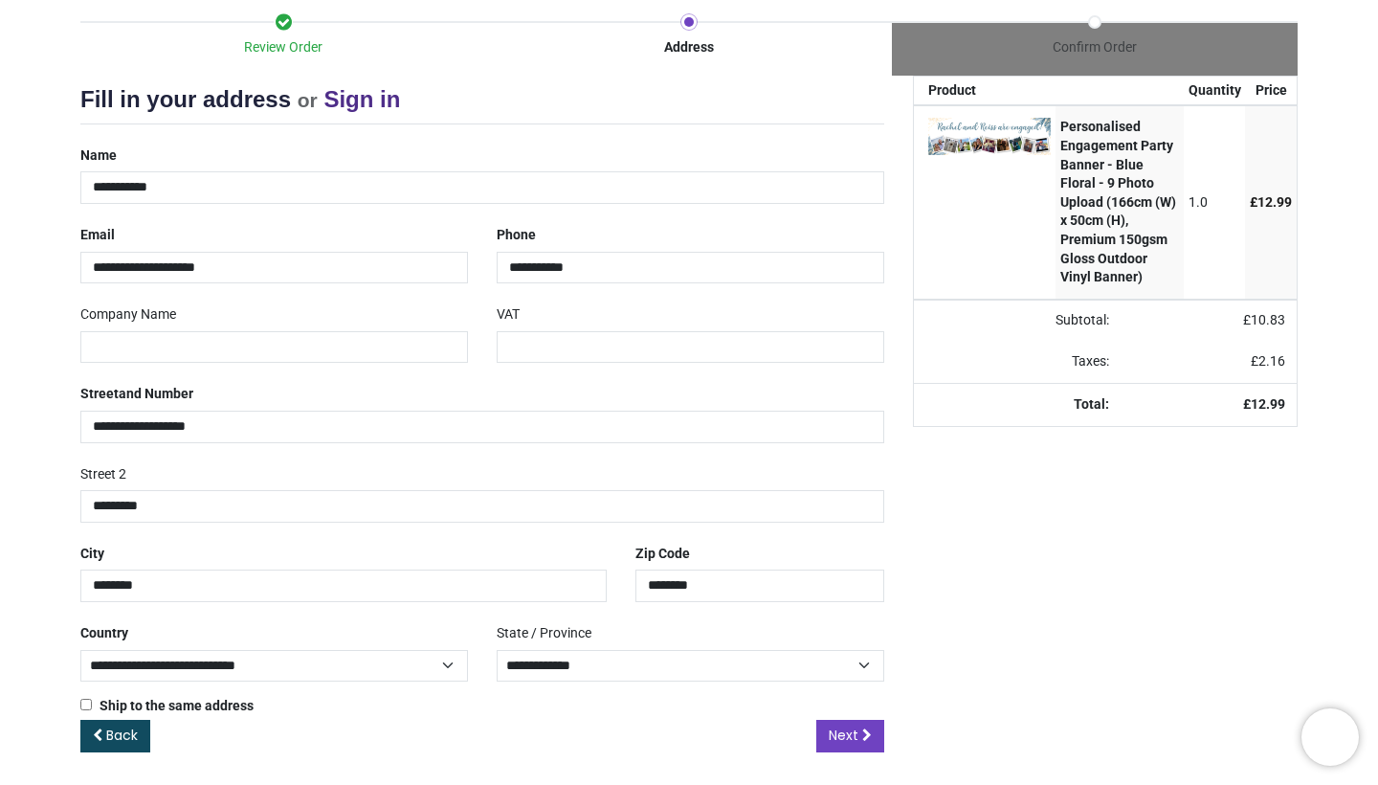
scroll to position [181, 0]
click at [855, 721] on link "Next" at bounding box center [851, 737] width 68 height 33
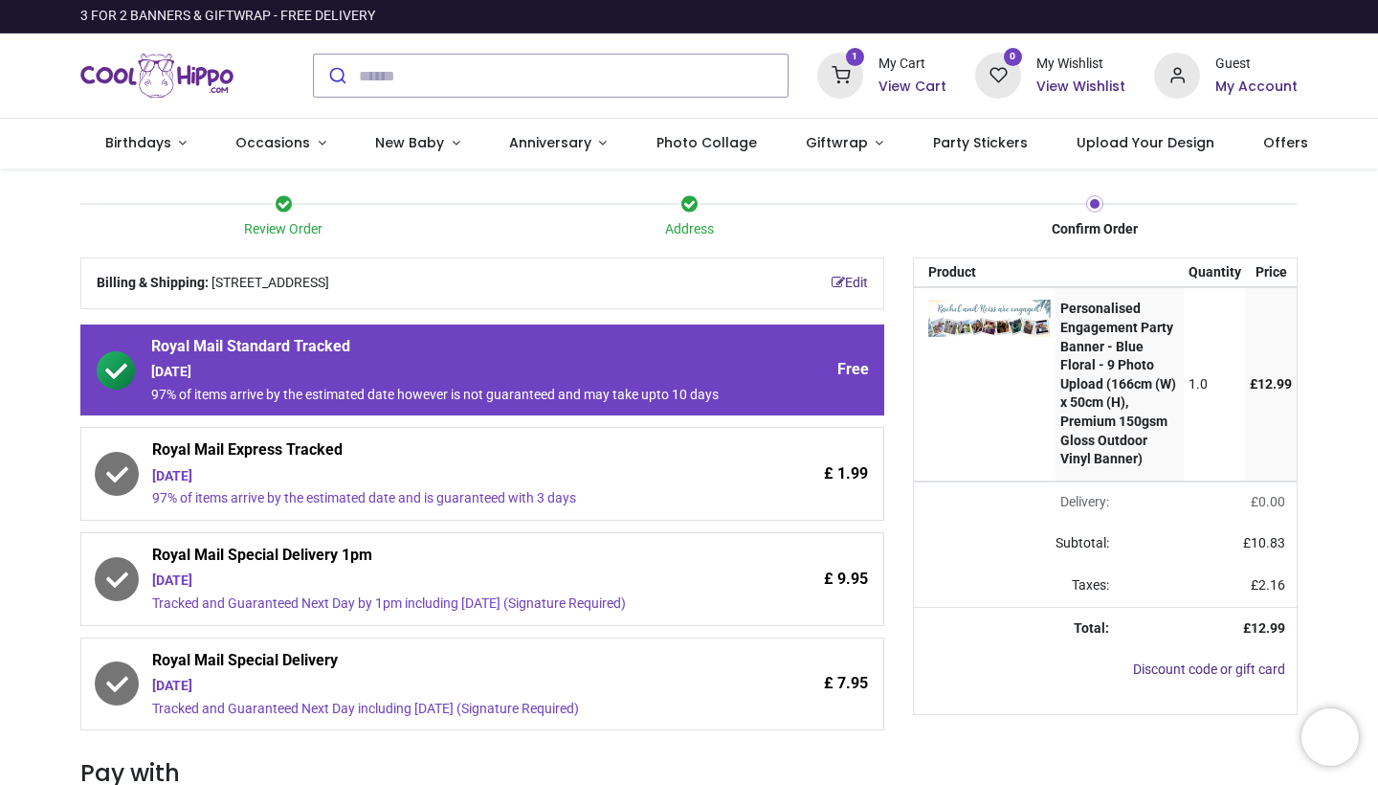
scroll to position [11, 0]
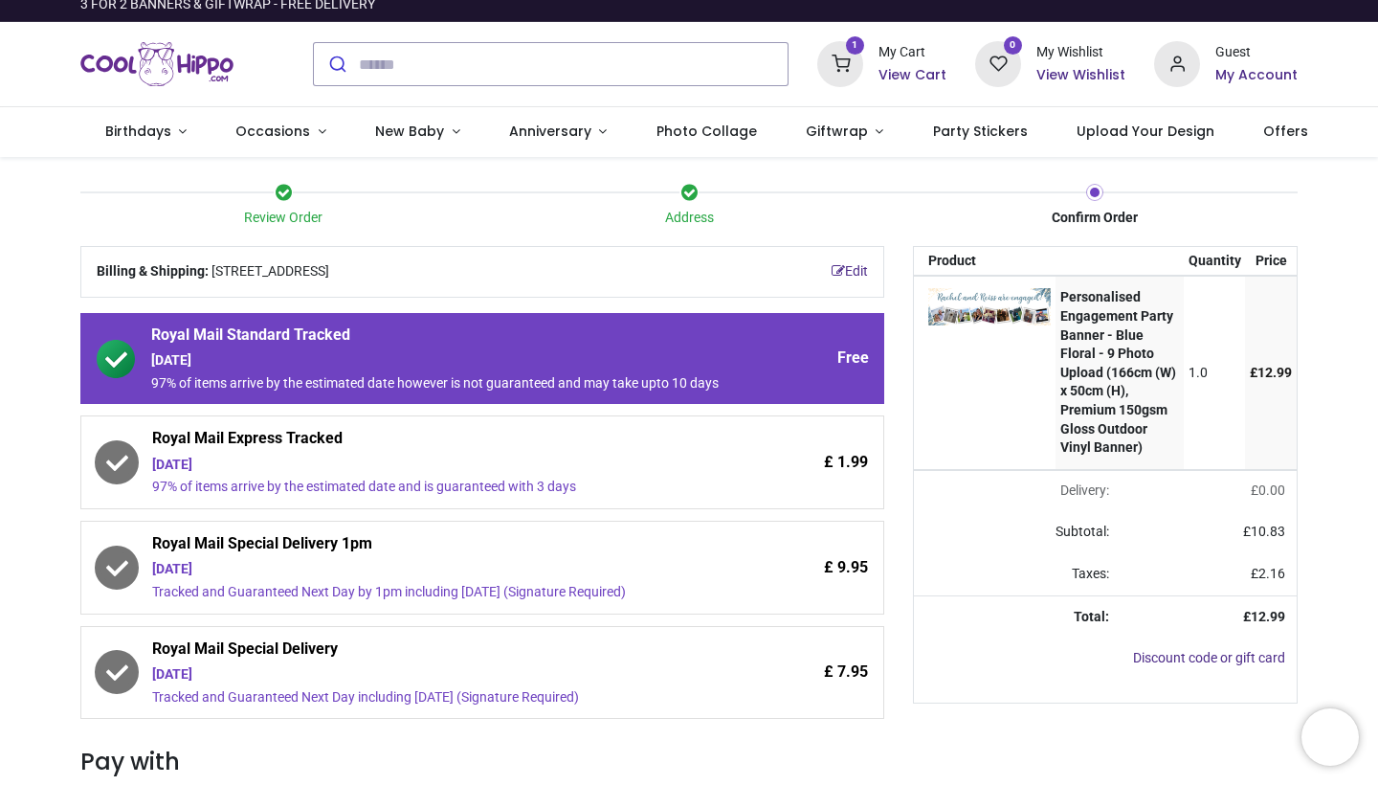
click at [682, 475] on div "[DATE]" at bounding box center [438, 465] width 572 height 19
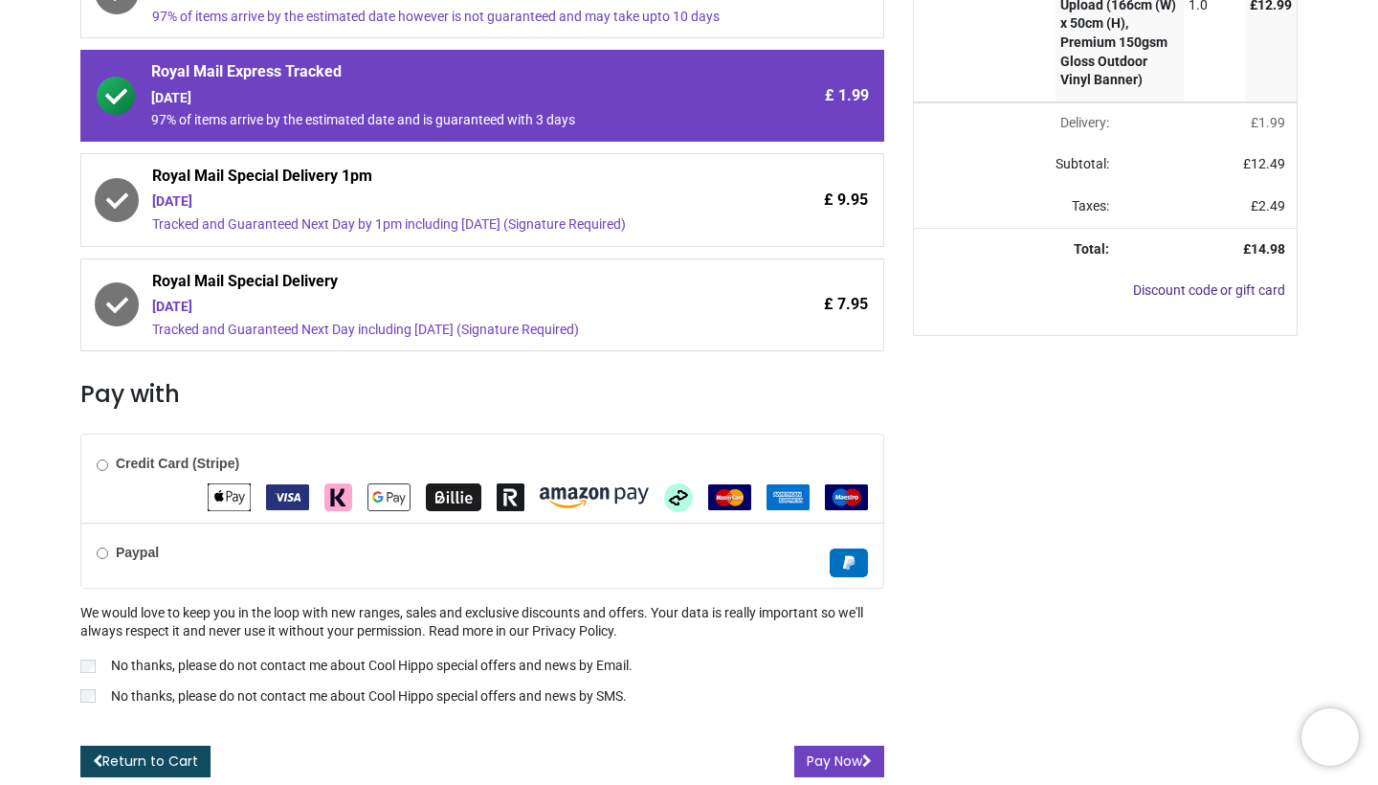
scroll to position [386, 0]
click at [848, 763] on button "Pay Now" at bounding box center [840, 762] width 90 height 33
